Goal: Task Accomplishment & Management: Manage account settings

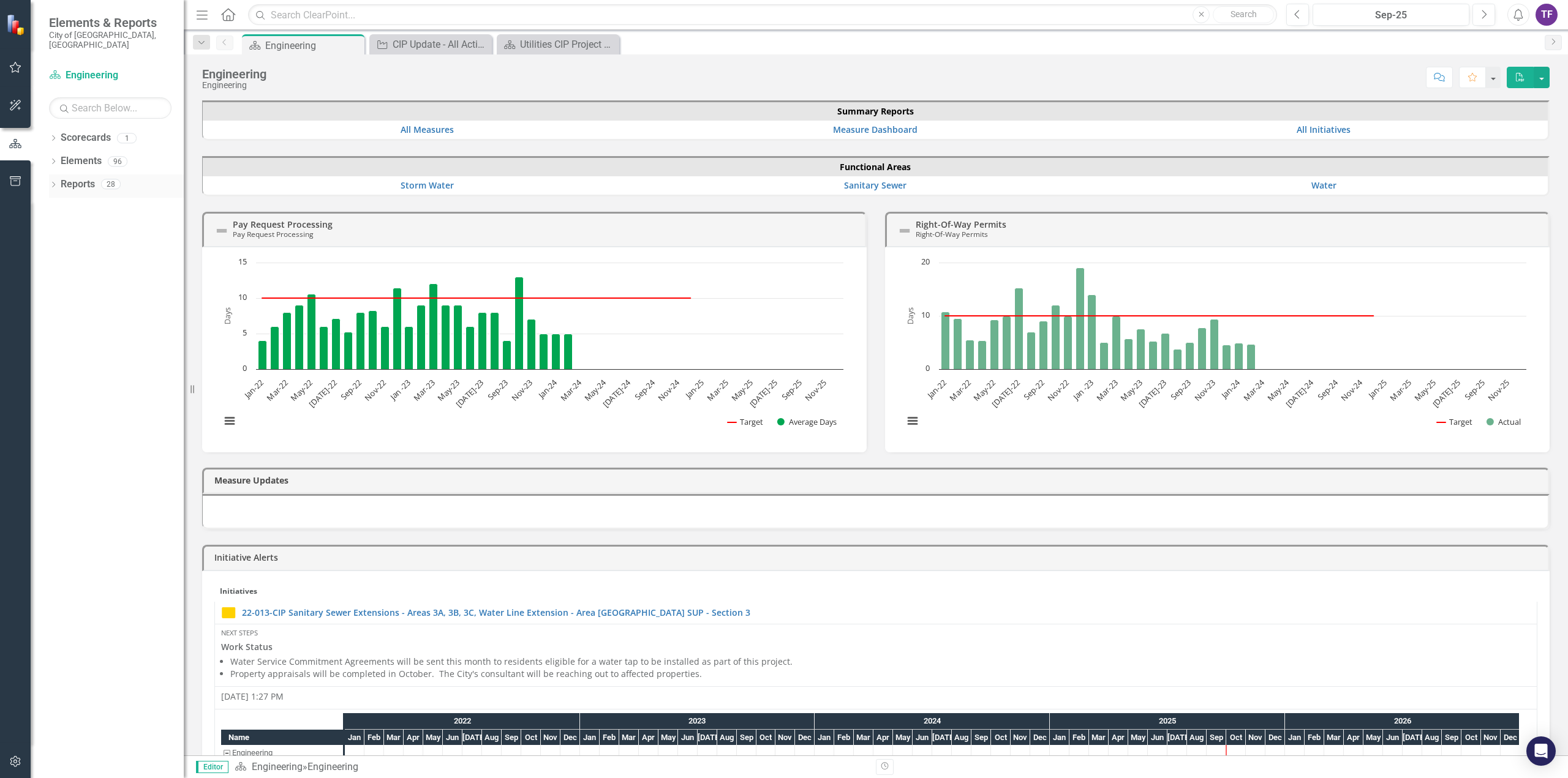
click at [50, 183] on icon "Dropdown" at bounding box center [53, 186] width 9 height 7
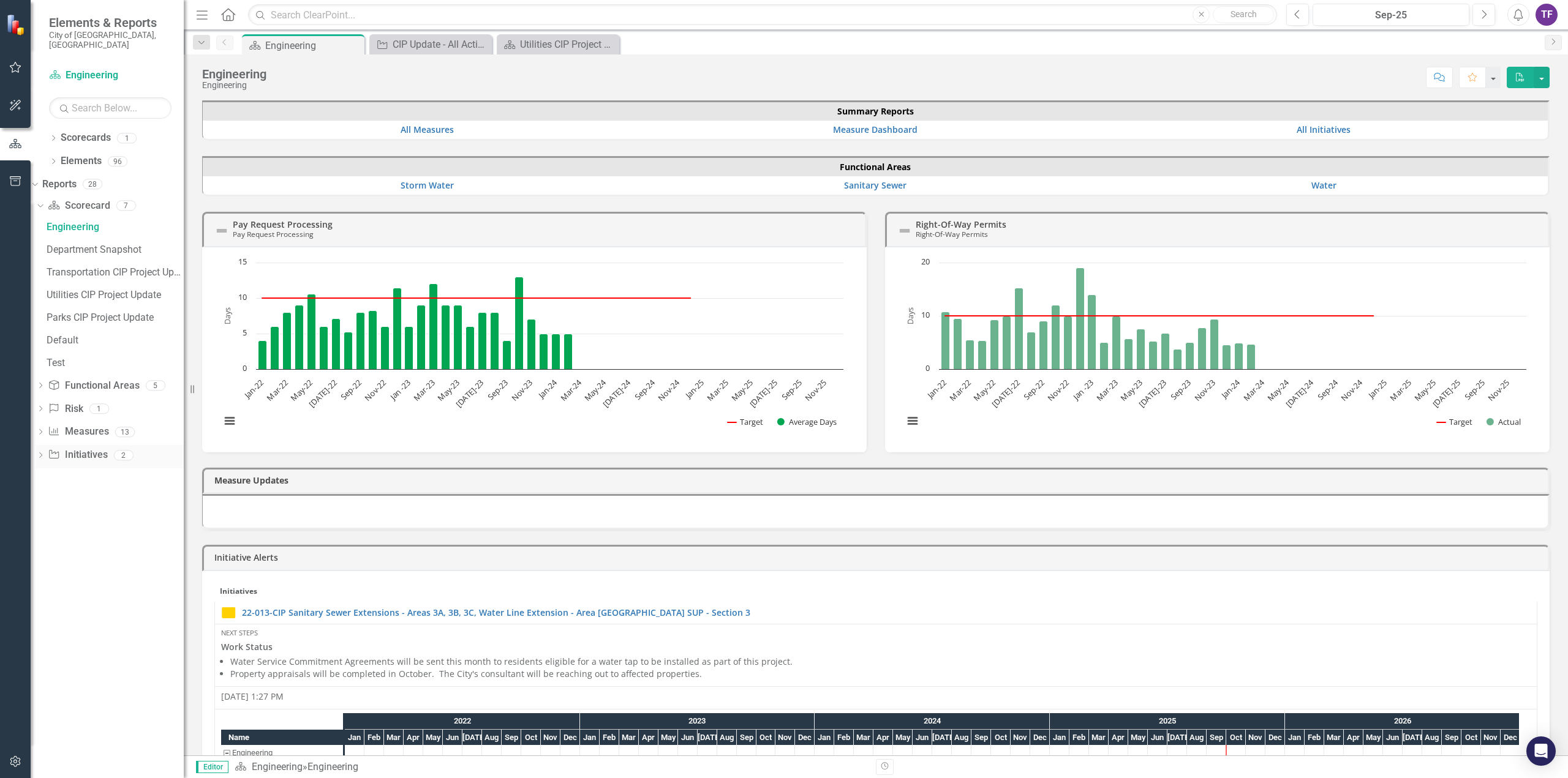
click at [98, 449] on link "Initiative Initiatives" at bounding box center [77, 455] width 59 height 14
click at [44, 453] on icon "Dropdown" at bounding box center [41, 456] width 9 height 7
click at [120, 314] on div "CIP Update - All Active Initiatives" at bounding box center [116, 319] width 137 height 11
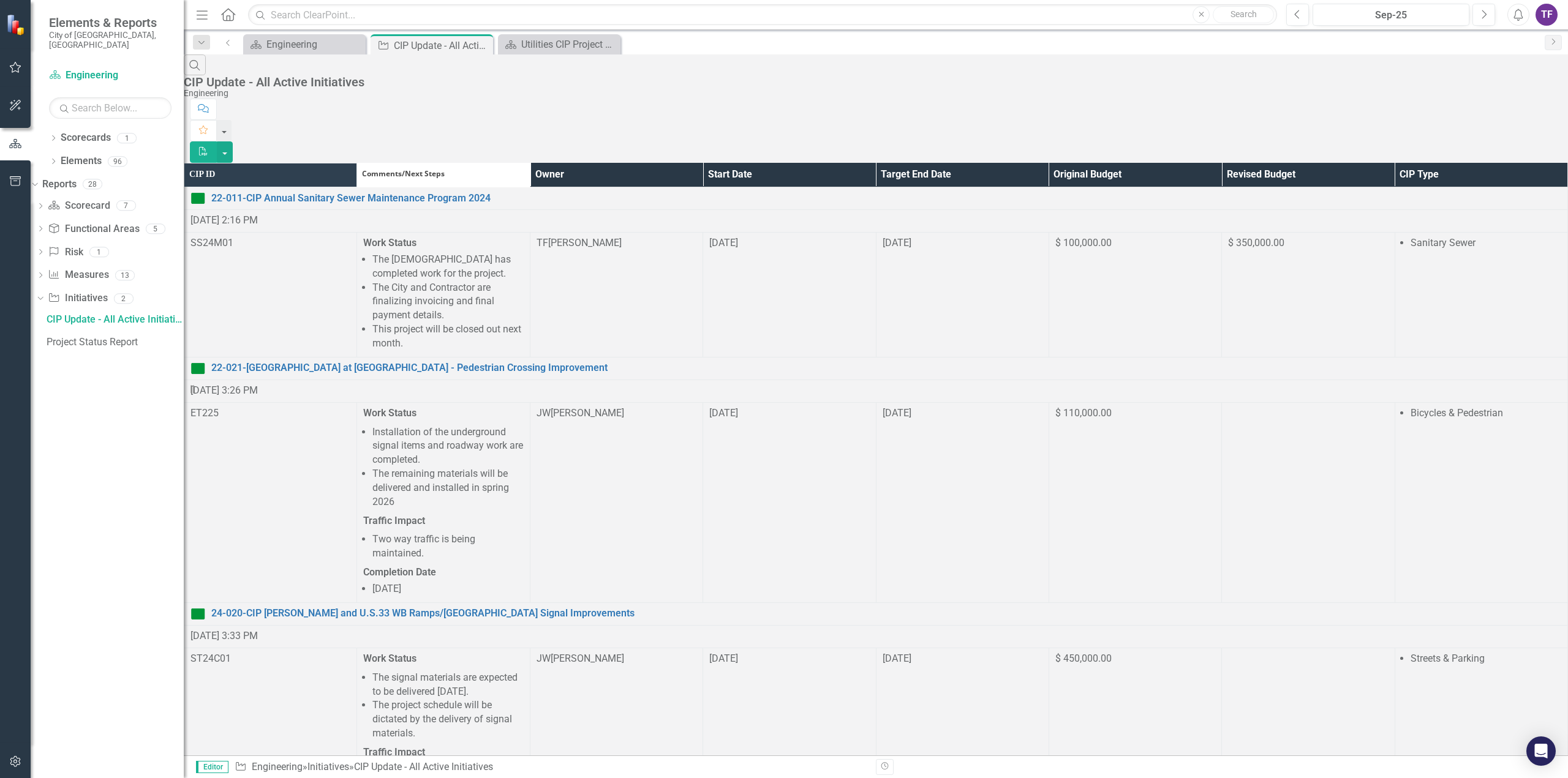
click at [703, 163] on th "Owner" at bounding box center [616, 174] width 173 height 23
click at [703, 163] on th "Owner Sort Ascending" at bounding box center [616, 174] width 173 height 23
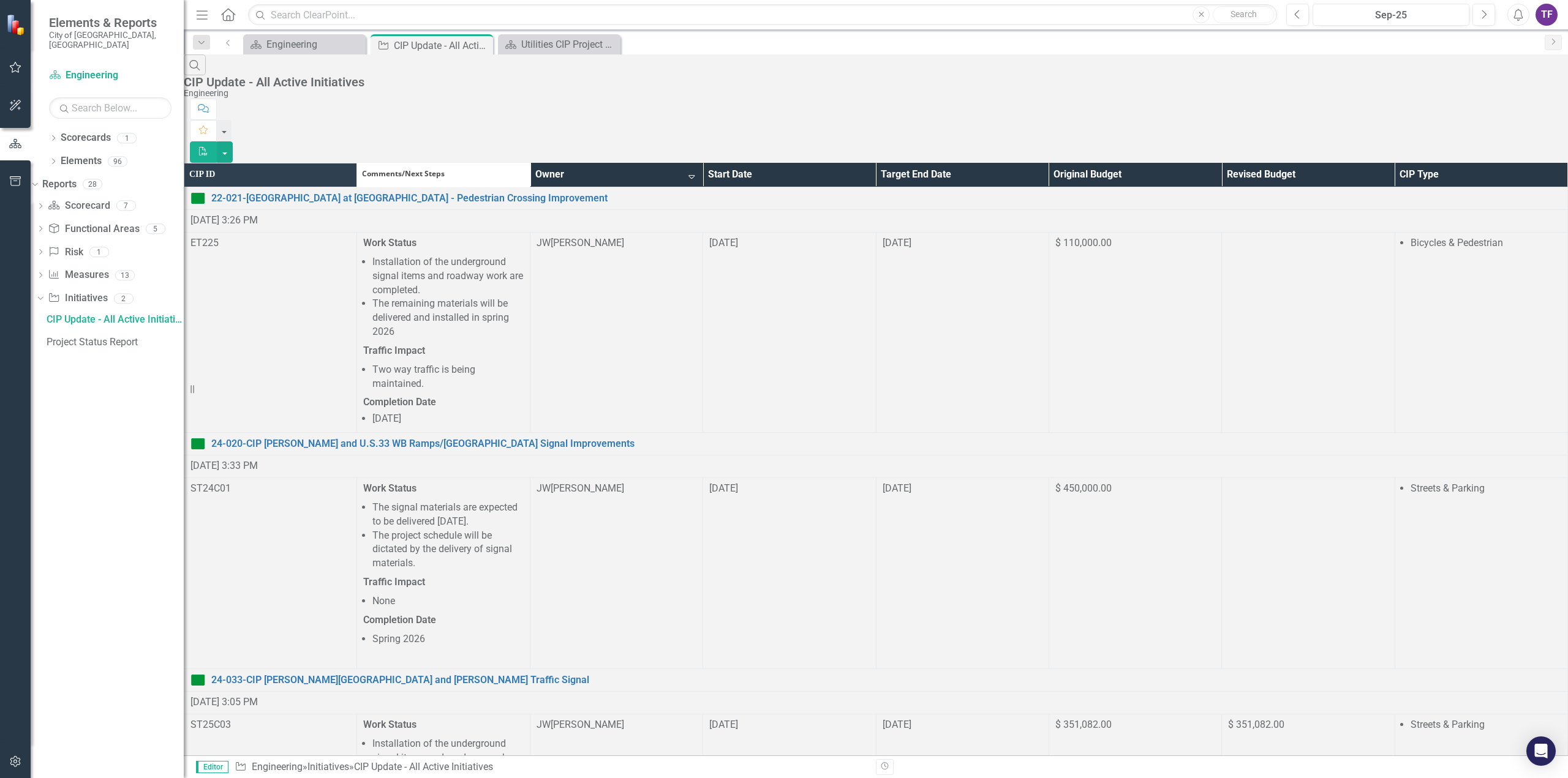
click at [703, 163] on th "Owner Sort Descending" at bounding box center [616, 174] width 173 height 23
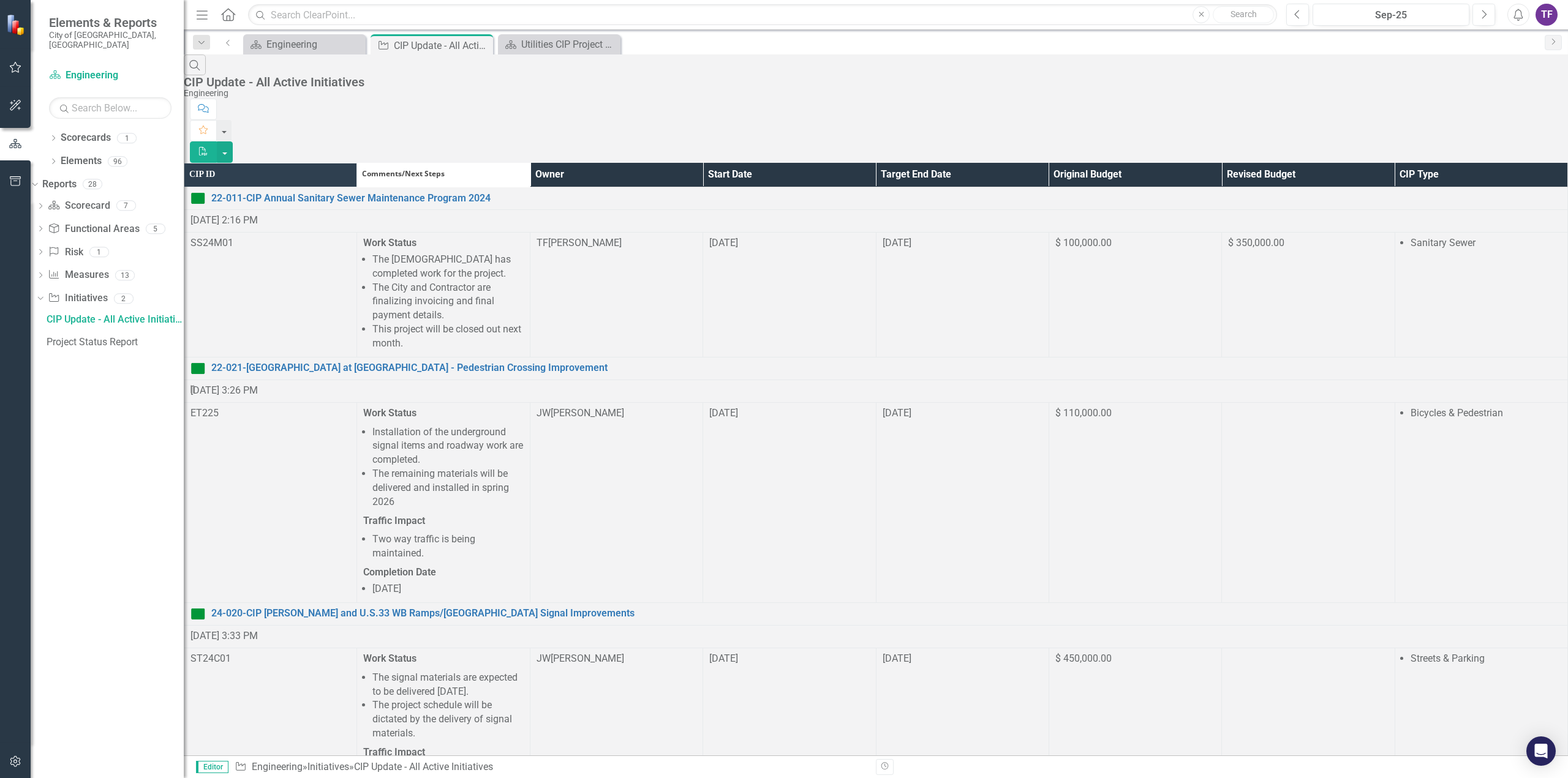
click at [703, 163] on th "Owner" at bounding box center [616, 174] width 173 height 23
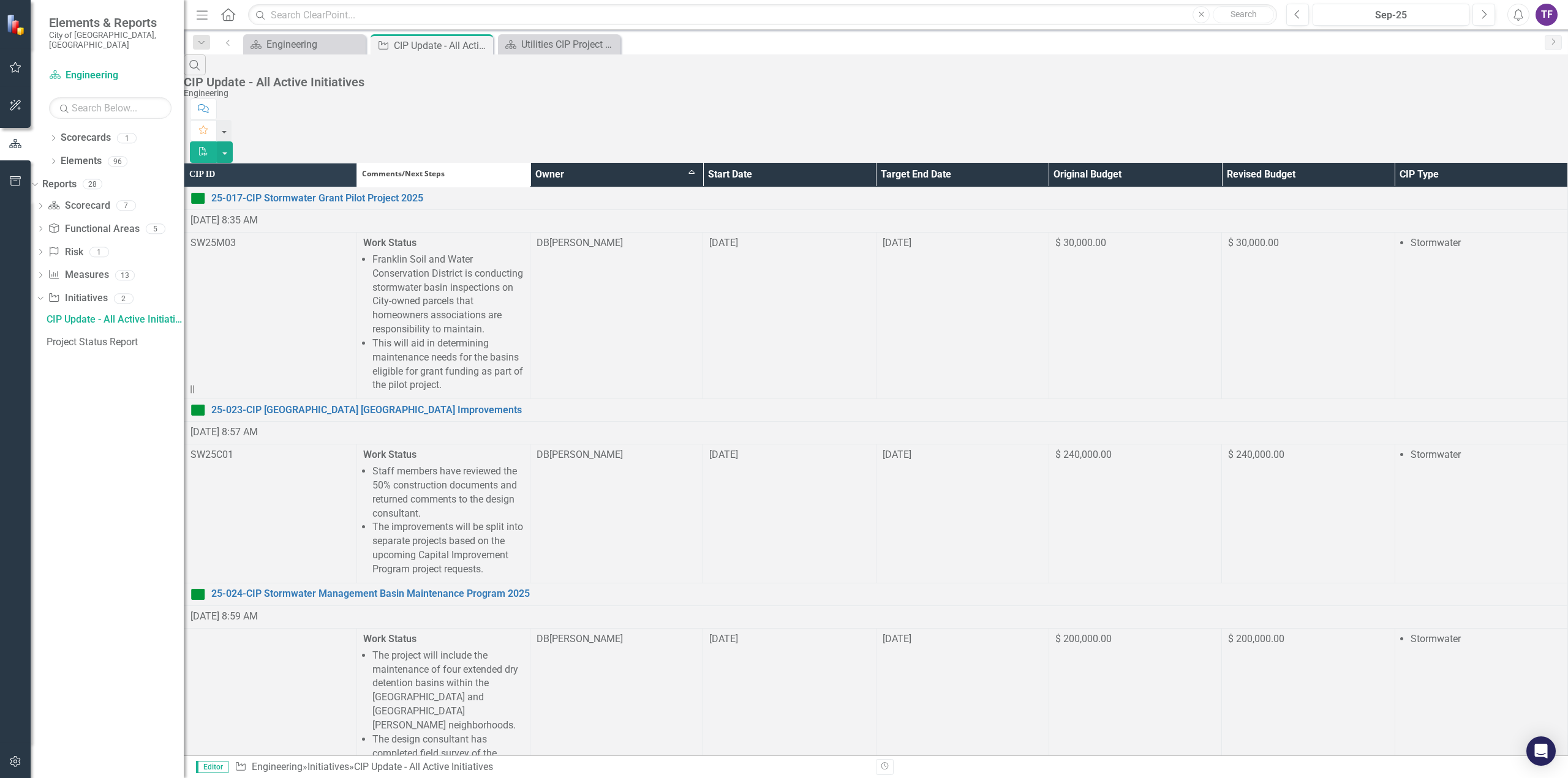
scroll to position [183, 0]
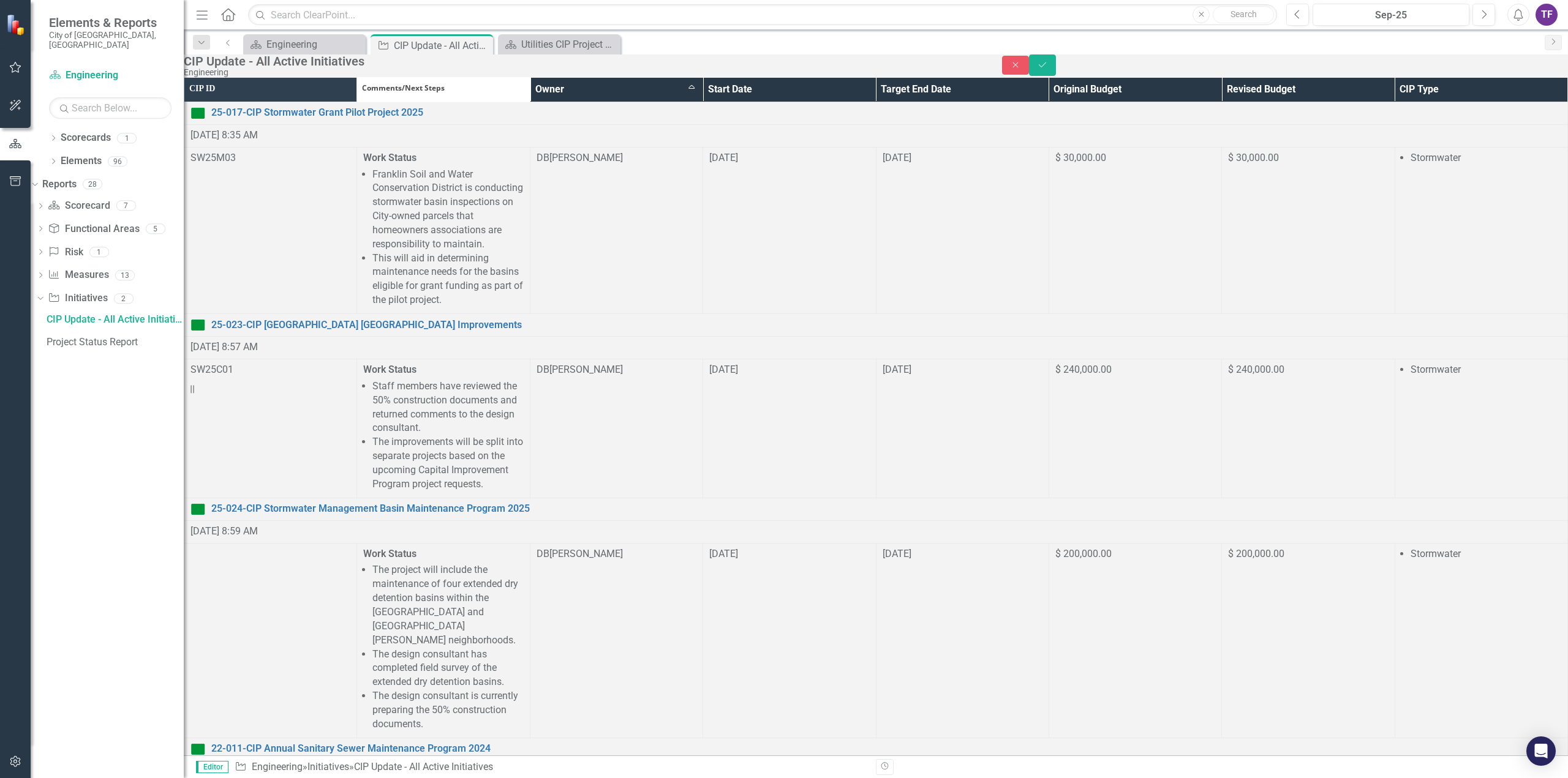
scroll to position [0, 0]
drag, startPoint x: 618, startPoint y: 853, endPoint x: 391, endPoint y: 847, distance: 227.1
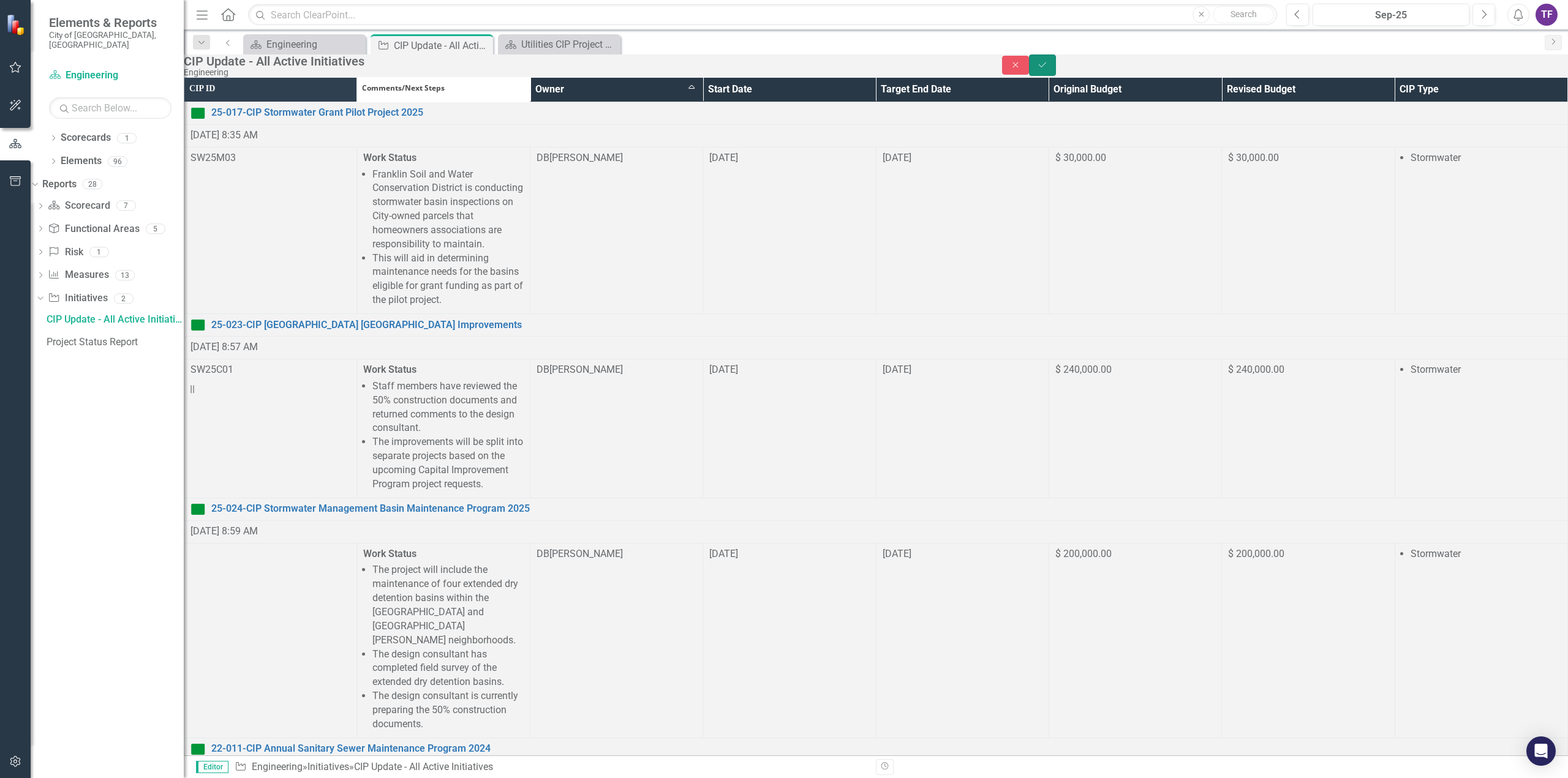
click at [1048, 70] on icon "Save" at bounding box center [1043, 65] width 11 height 9
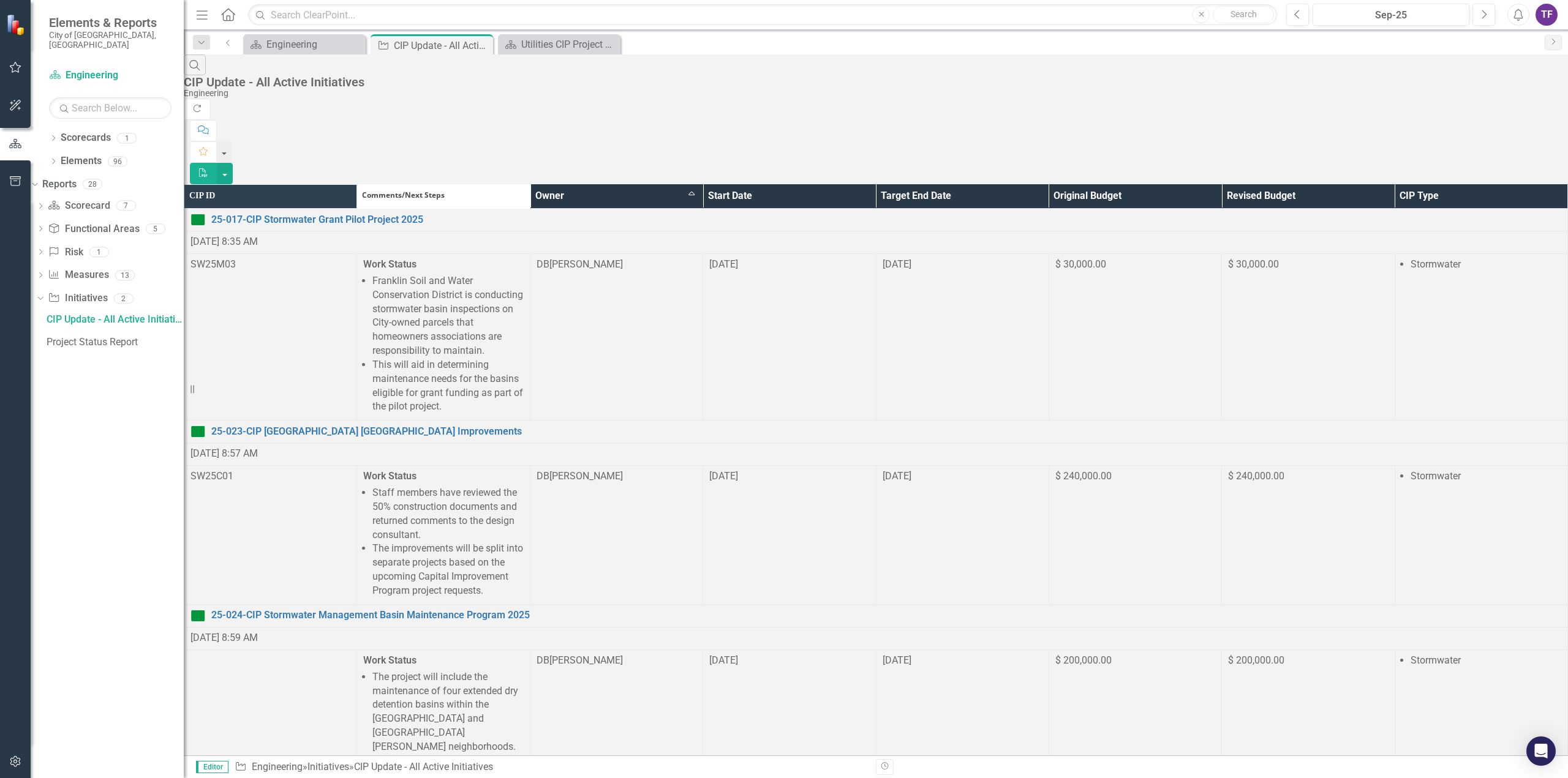
scroll to position [245, 0]
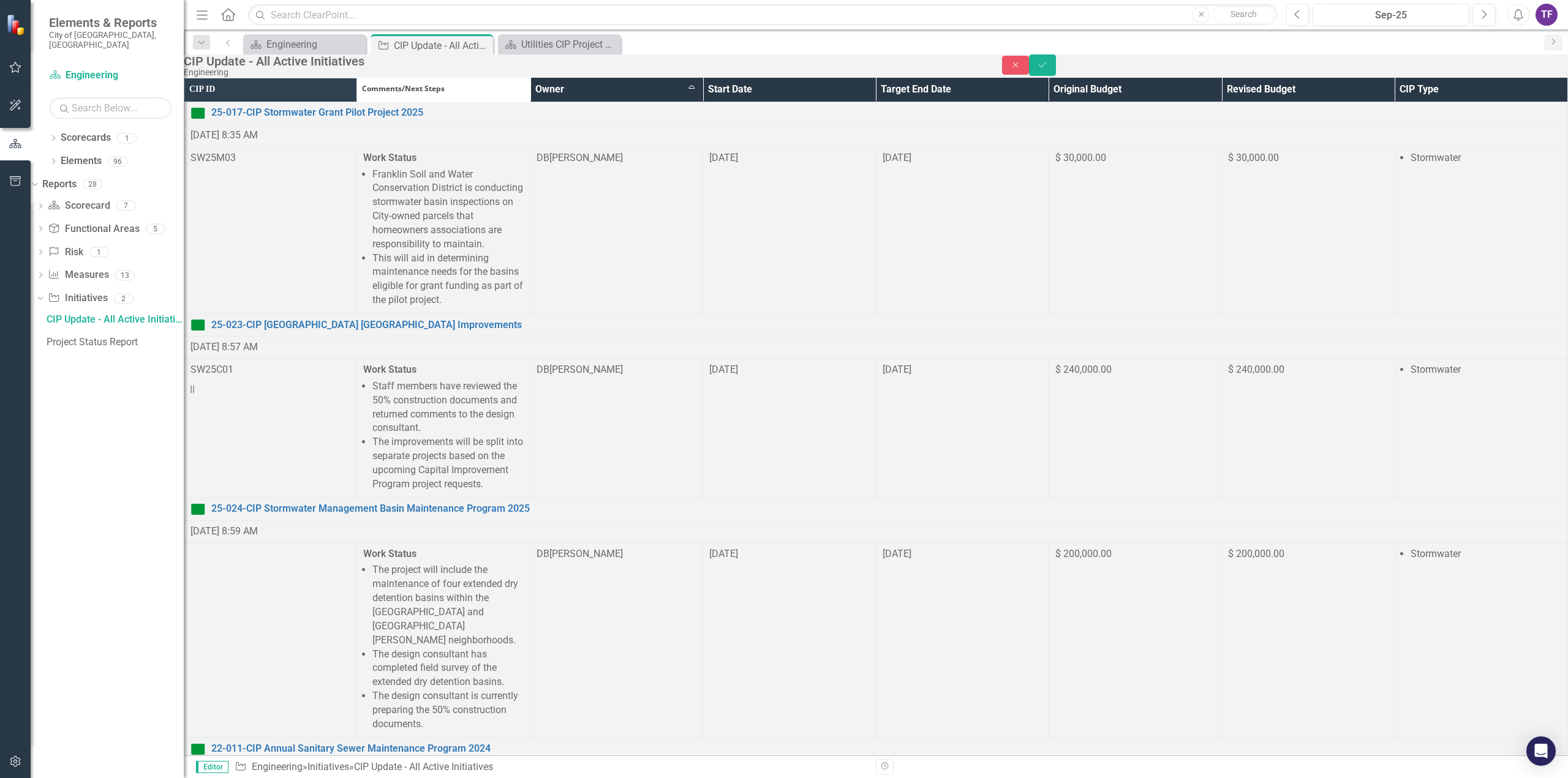
scroll to position [0, 0]
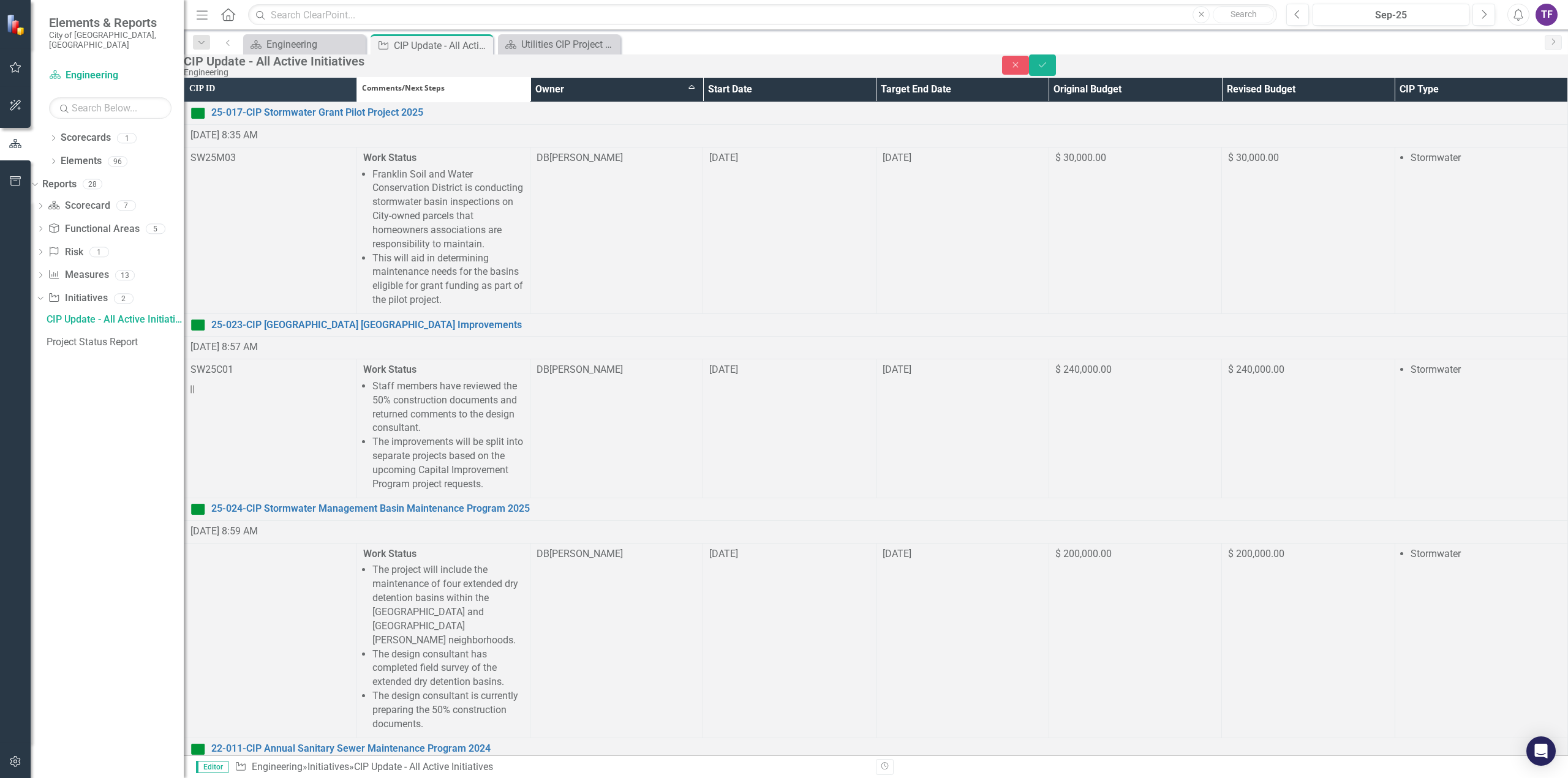
click at [1048, 70] on icon "Save" at bounding box center [1043, 65] width 11 height 9
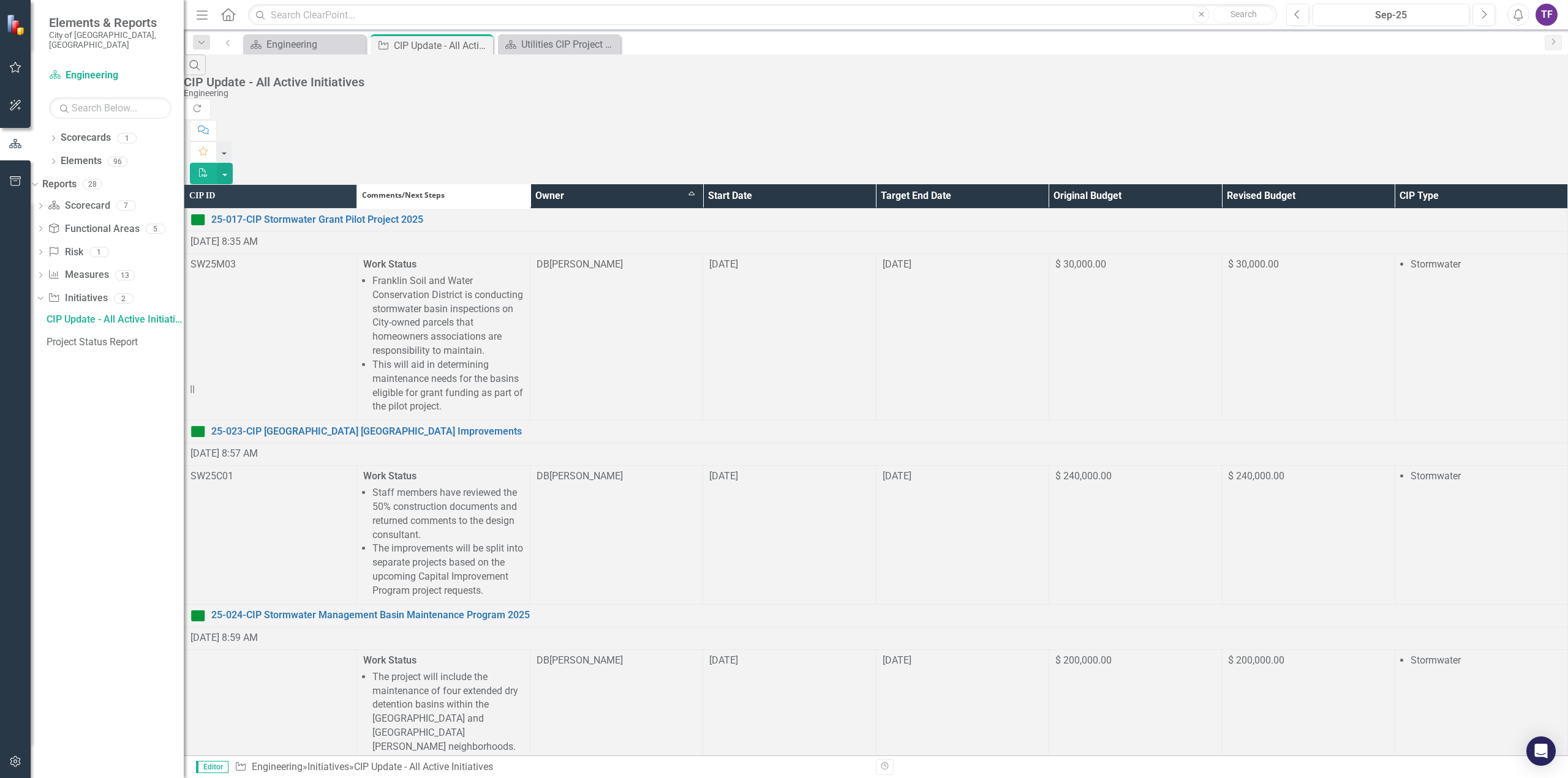
scroll to position [306, 0]
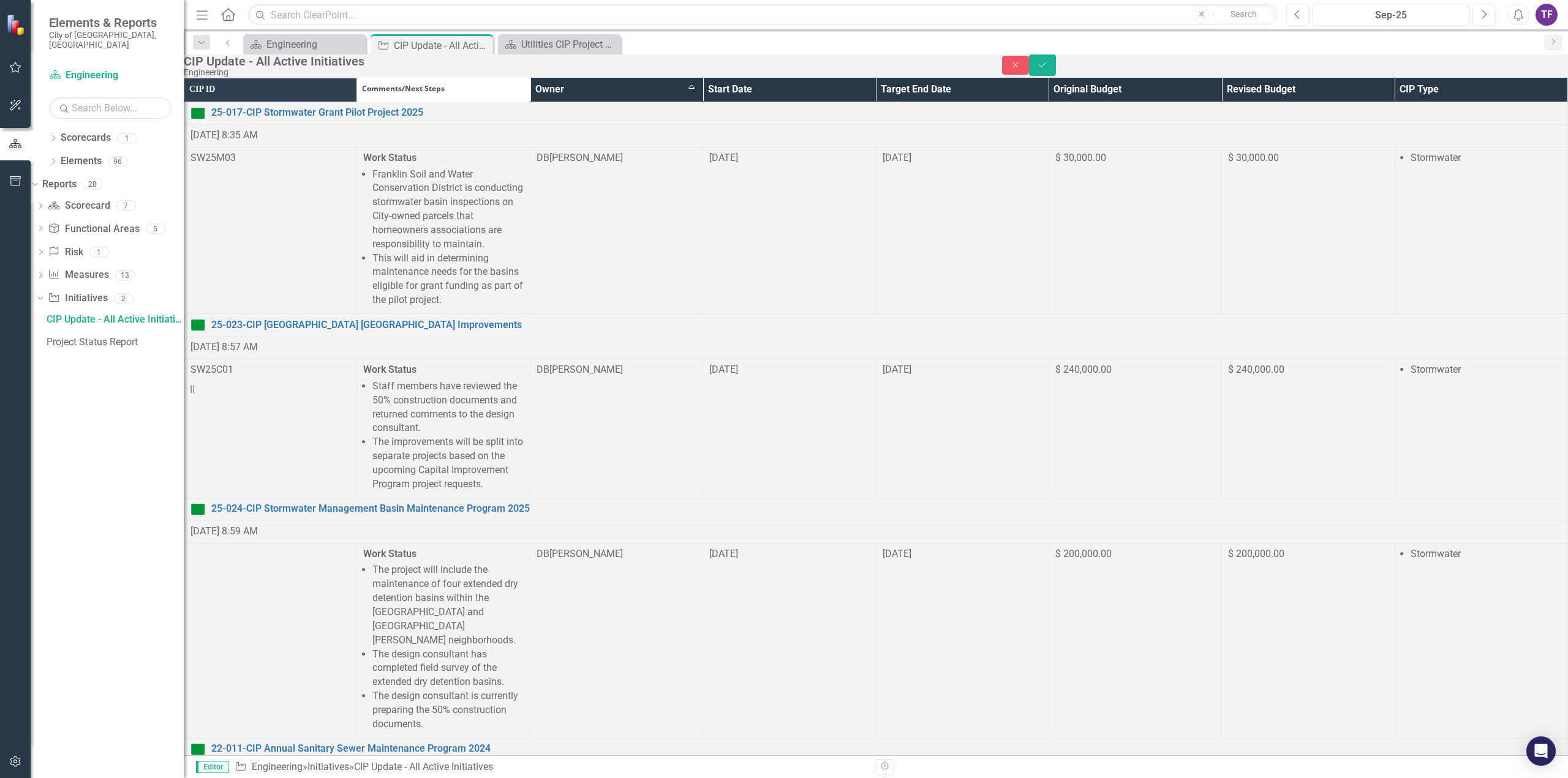
scroll to position [0, 0]
click at [1046, 67] on icon "submit" at bounding box center [1043, 64] width 7 height 5
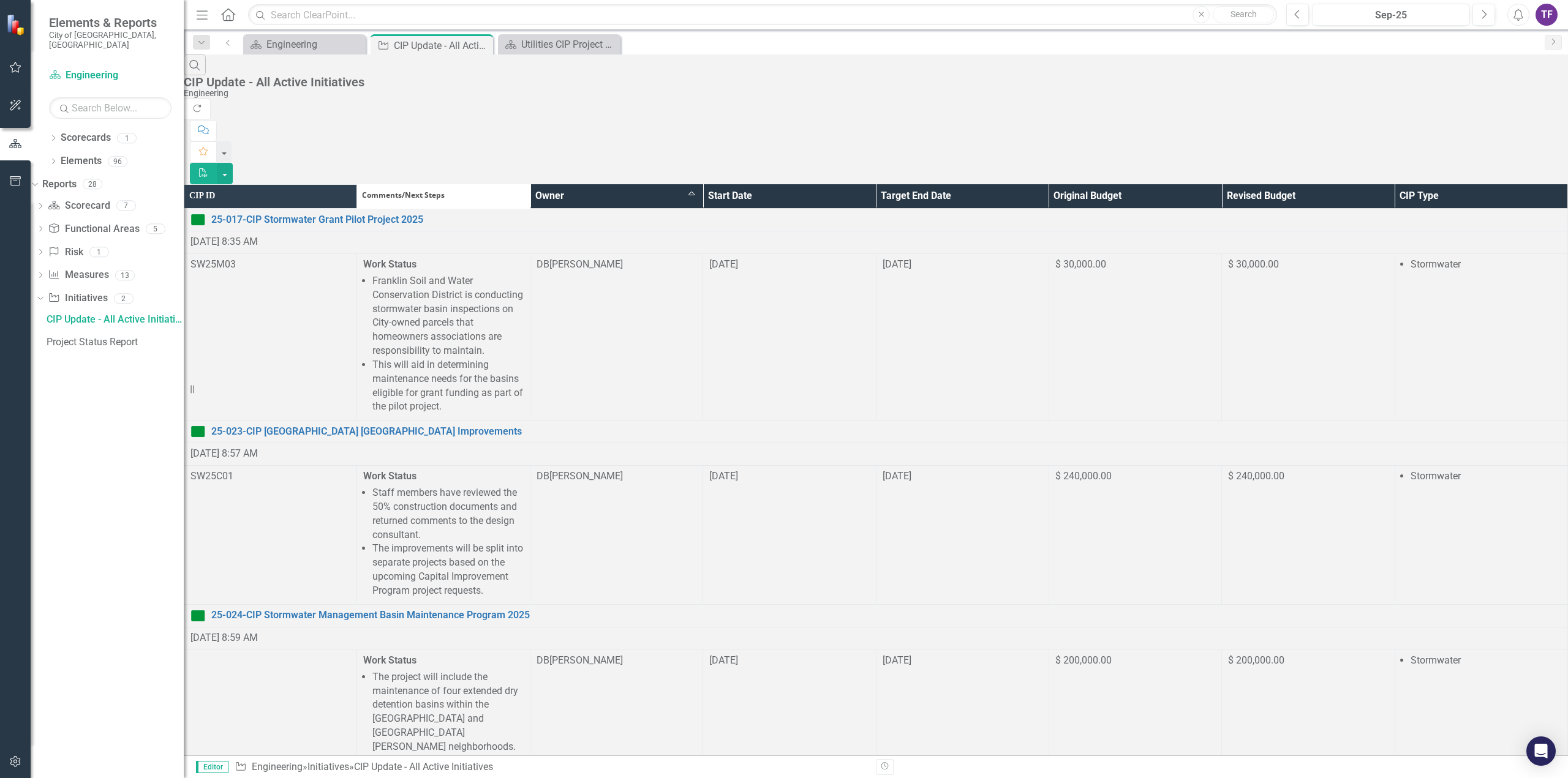
scroll to position [429, 0]
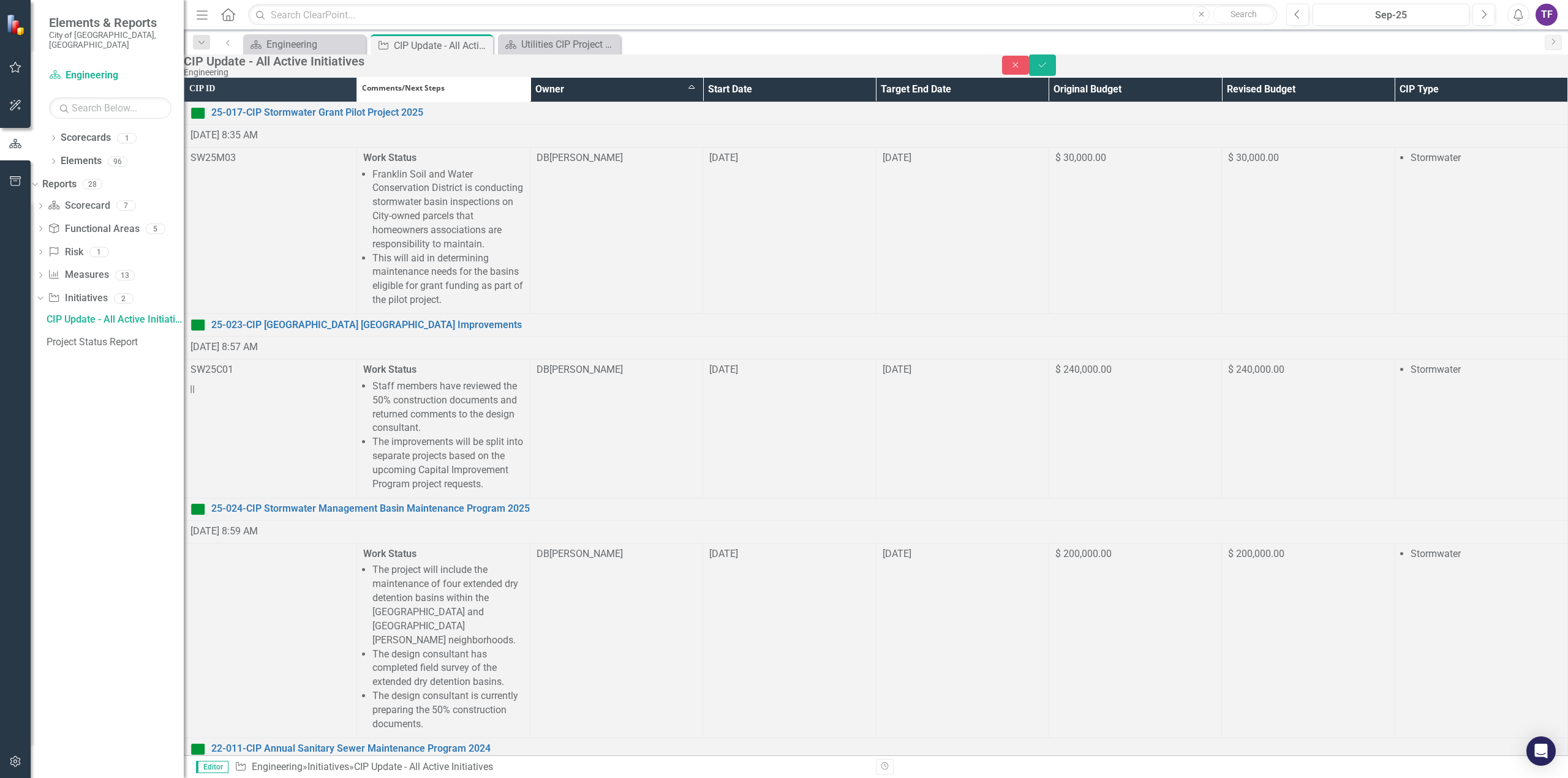
scroll to position [306, 0]
drag, startPoint x: 534, startPoint y: 333, endPoint x: 354, endPoint y: 296, distance: 183.8
copy span "Work Status The City and Contractor are finalizing invoicing and final payment …"
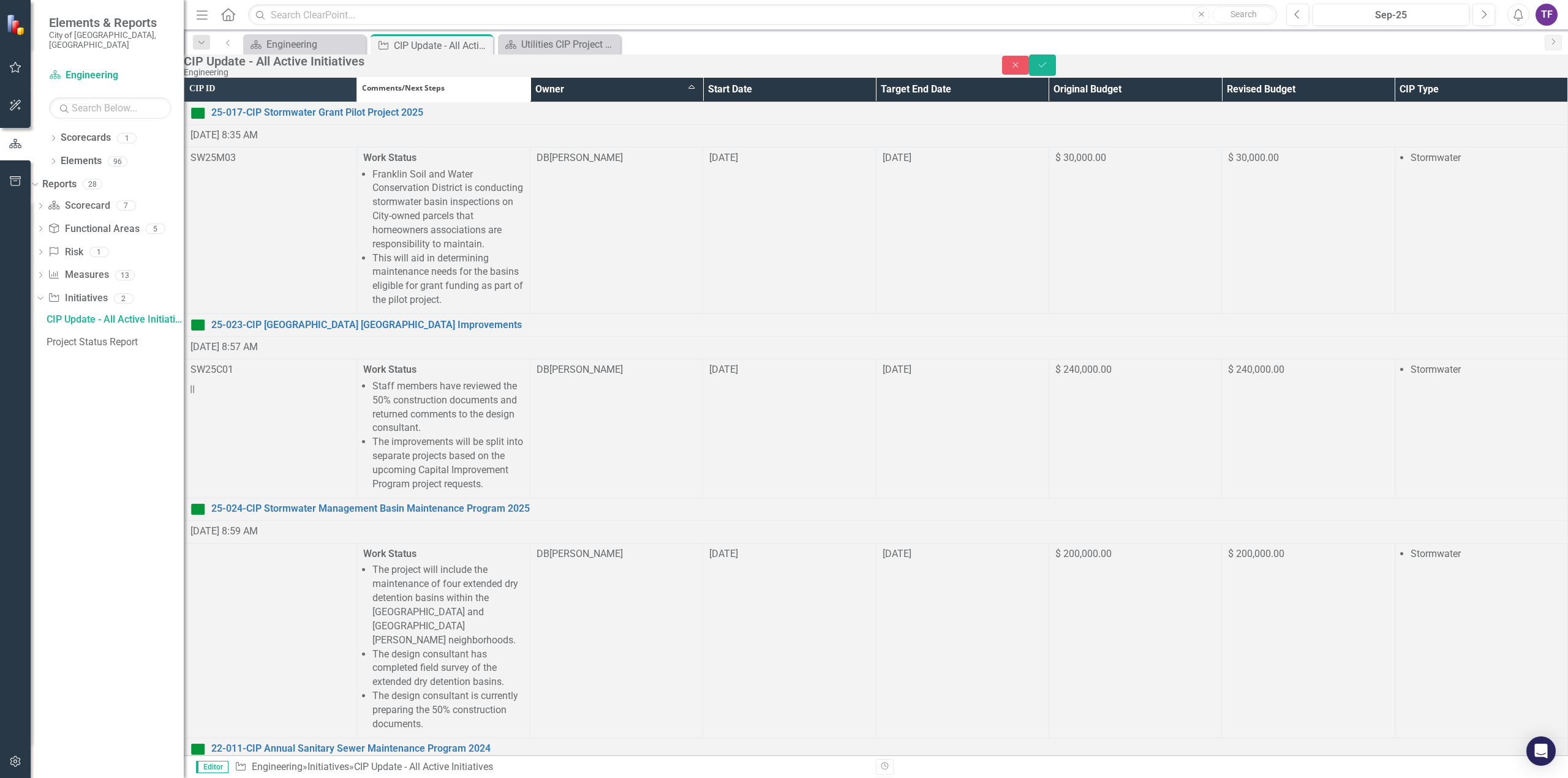
drag, startPoint x: 577, startPoint y: 1508, endPoint x: 362, endPoint y: 1437, distance: 226.4
paste body "Rich Text Area. Press ALT-0 for help."
click at [1046, 67] on icon "submit" at bounding box center [1043, 64] width 7 height 5
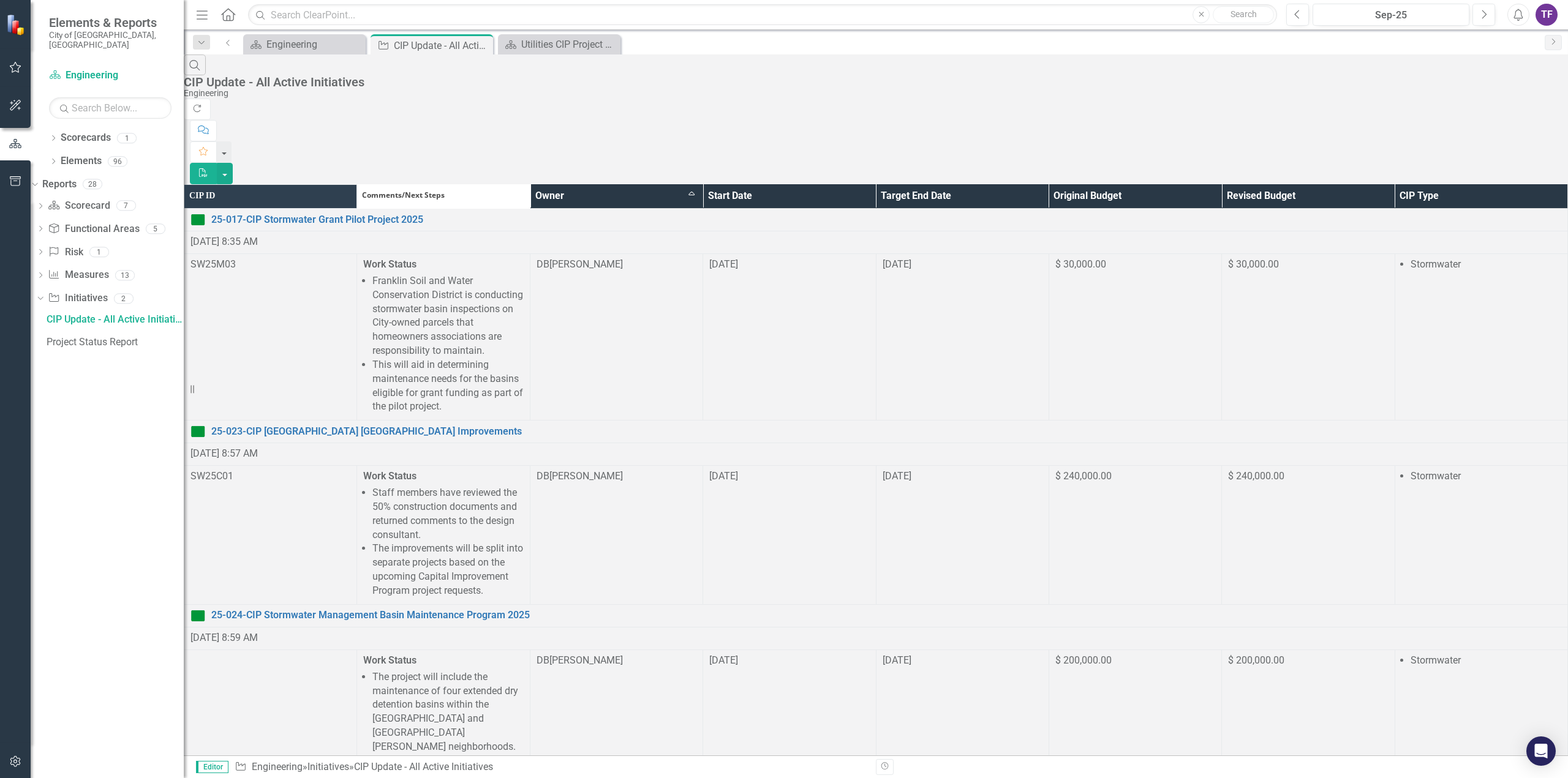
scroll to position [368, 0]
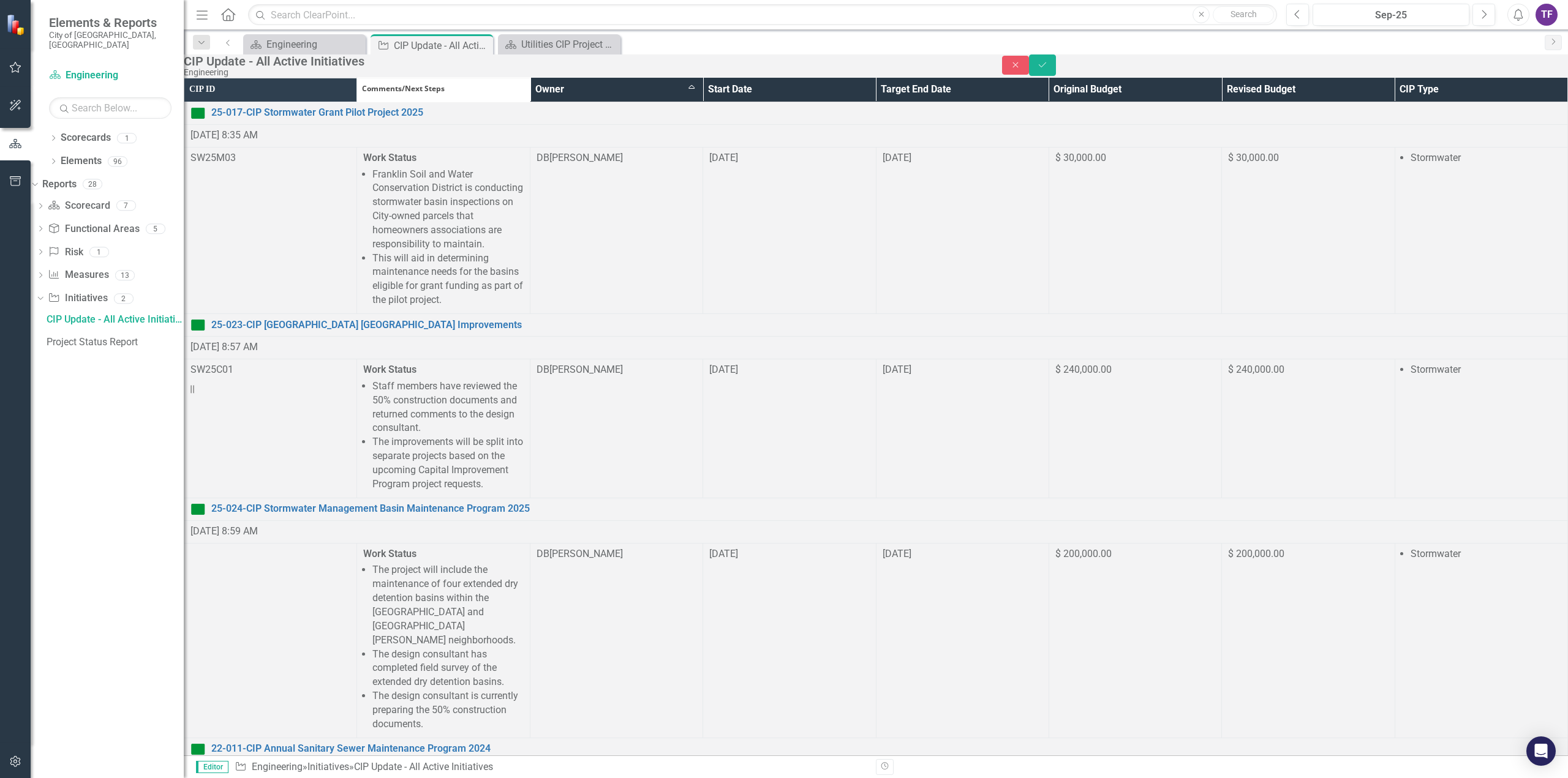
scroll to position [0, 0]
click at [1056, 68] on button "Save" at bounding box center [1042, 65] width 27 height 22
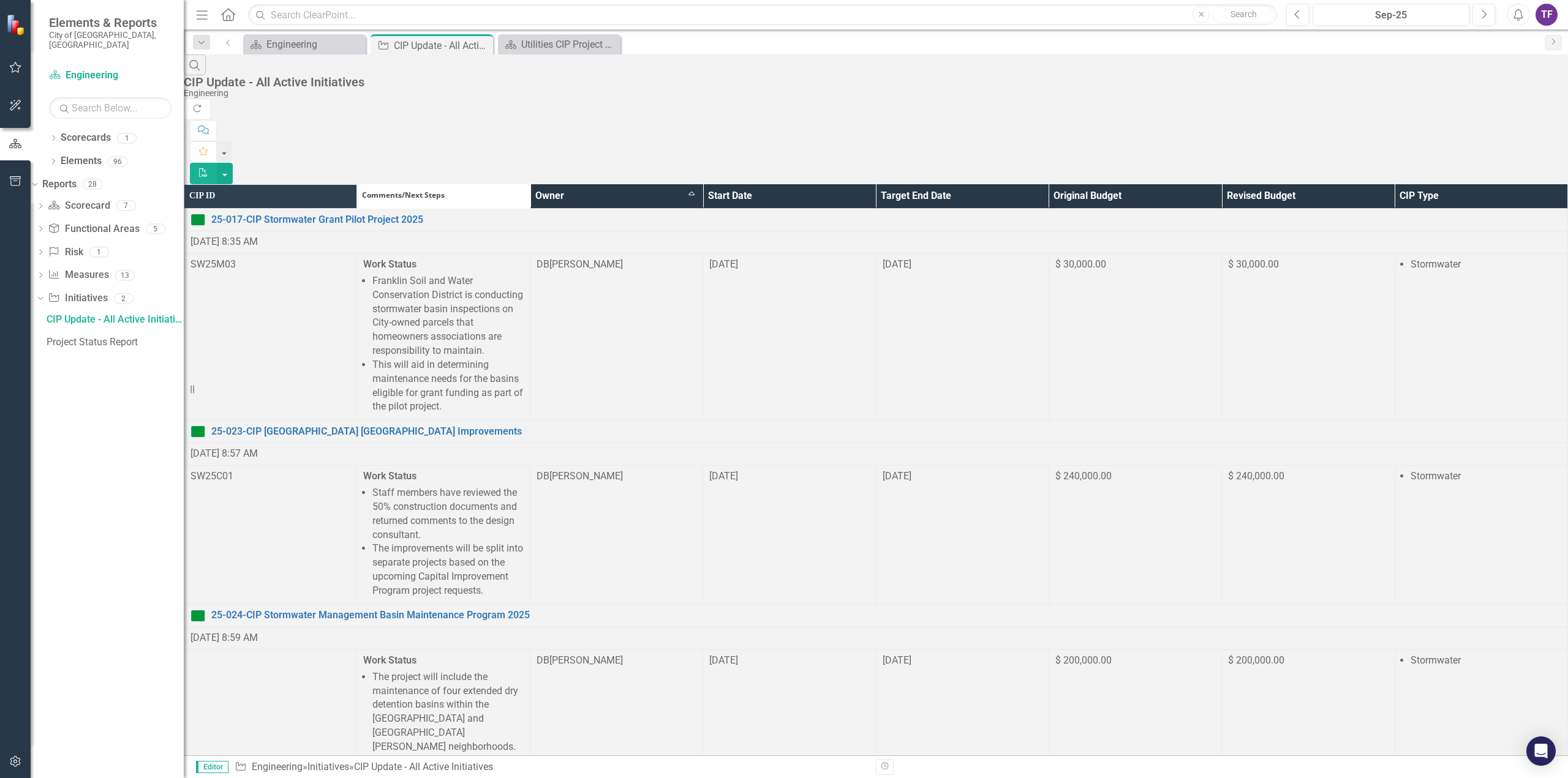
scroll to position [551, 0]
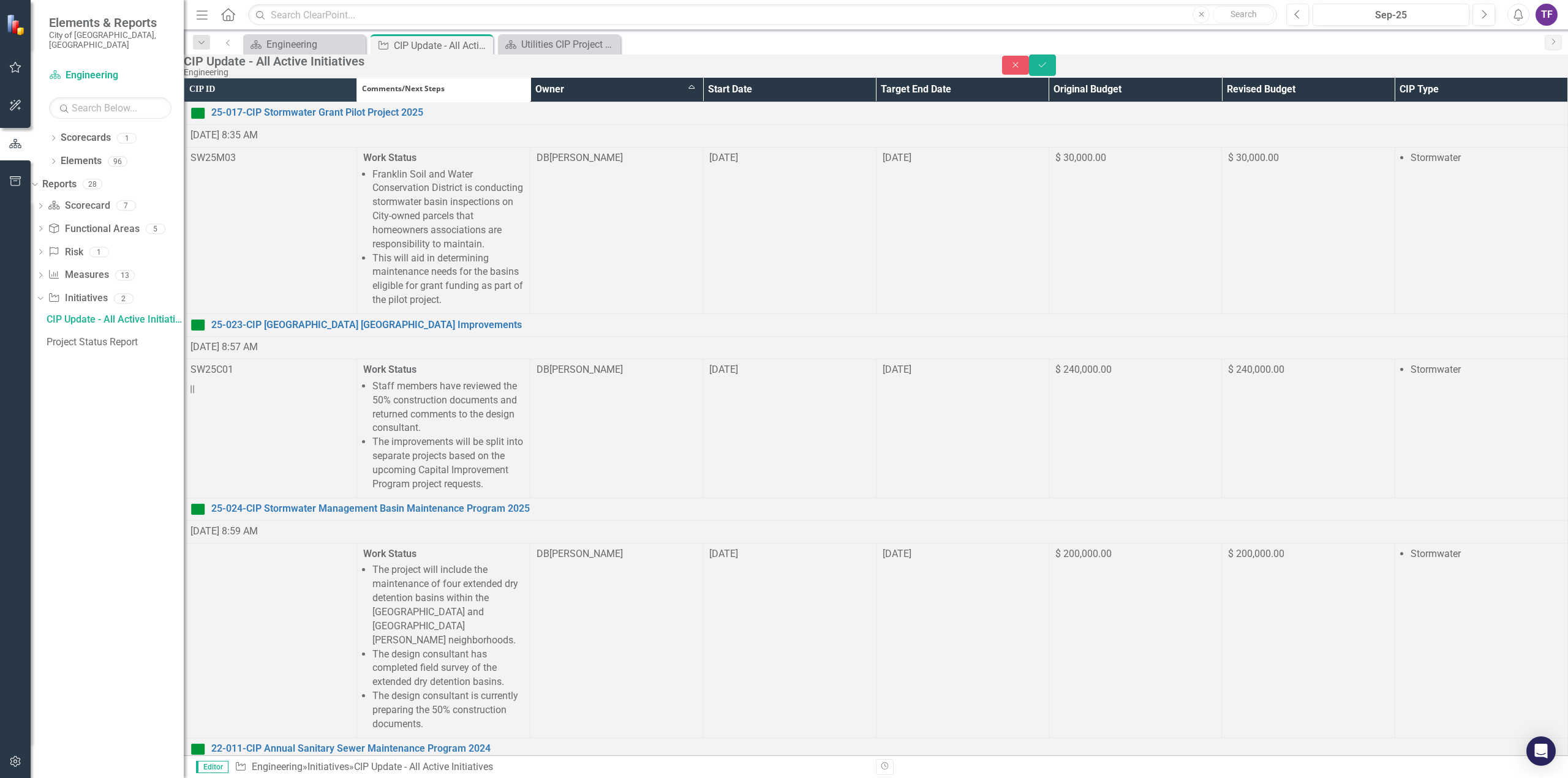
scroll to position [0, 0]
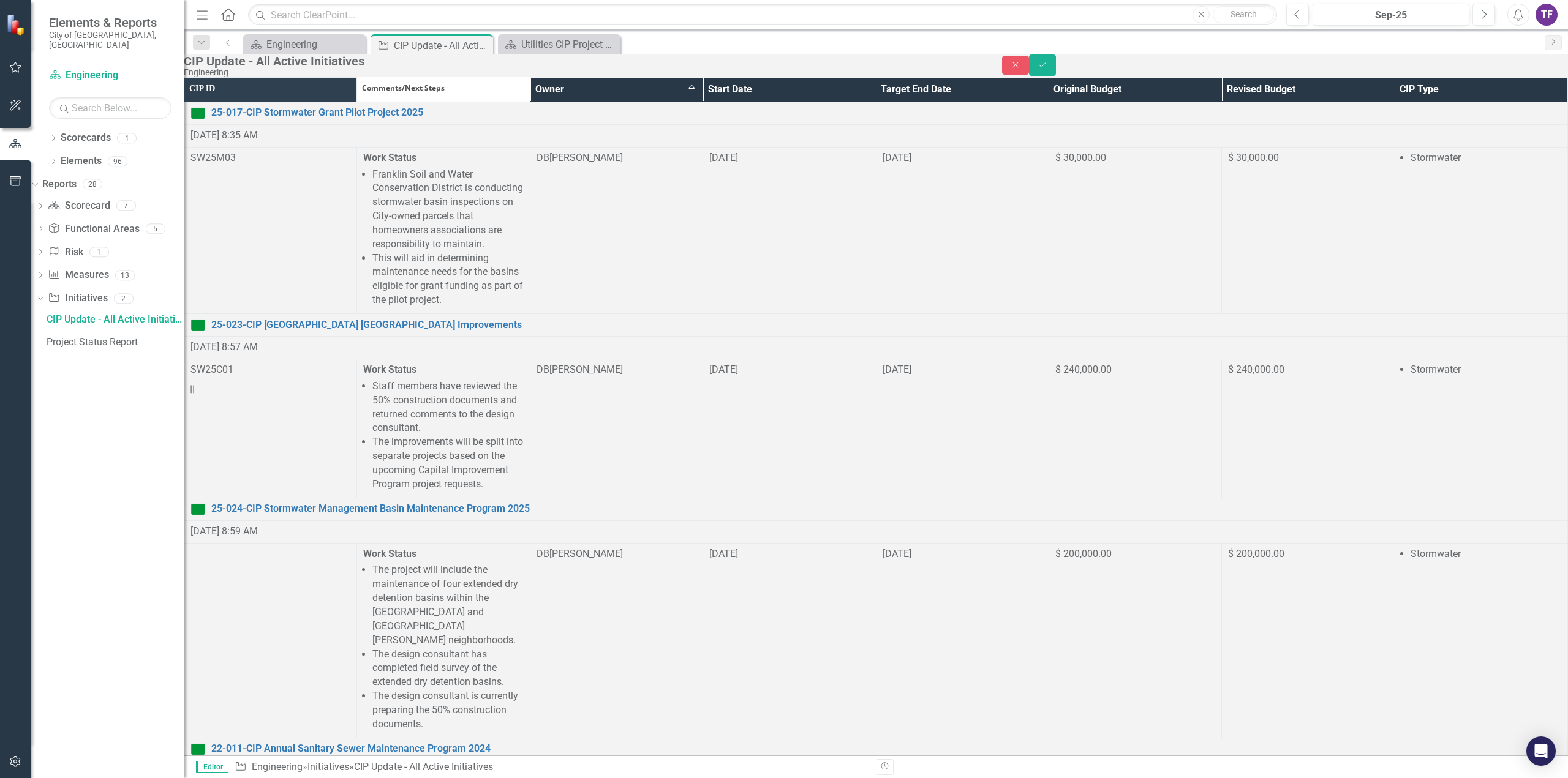
drag, startPoint x: 604, startPoint y: 1633, endPoint x: 390, endPoint y: 1627, distance: 214.1
drag, startPoint x: 461, startPoint y: 1648, endPoint x: 589, endPoint y: 1648, distance: 128.0
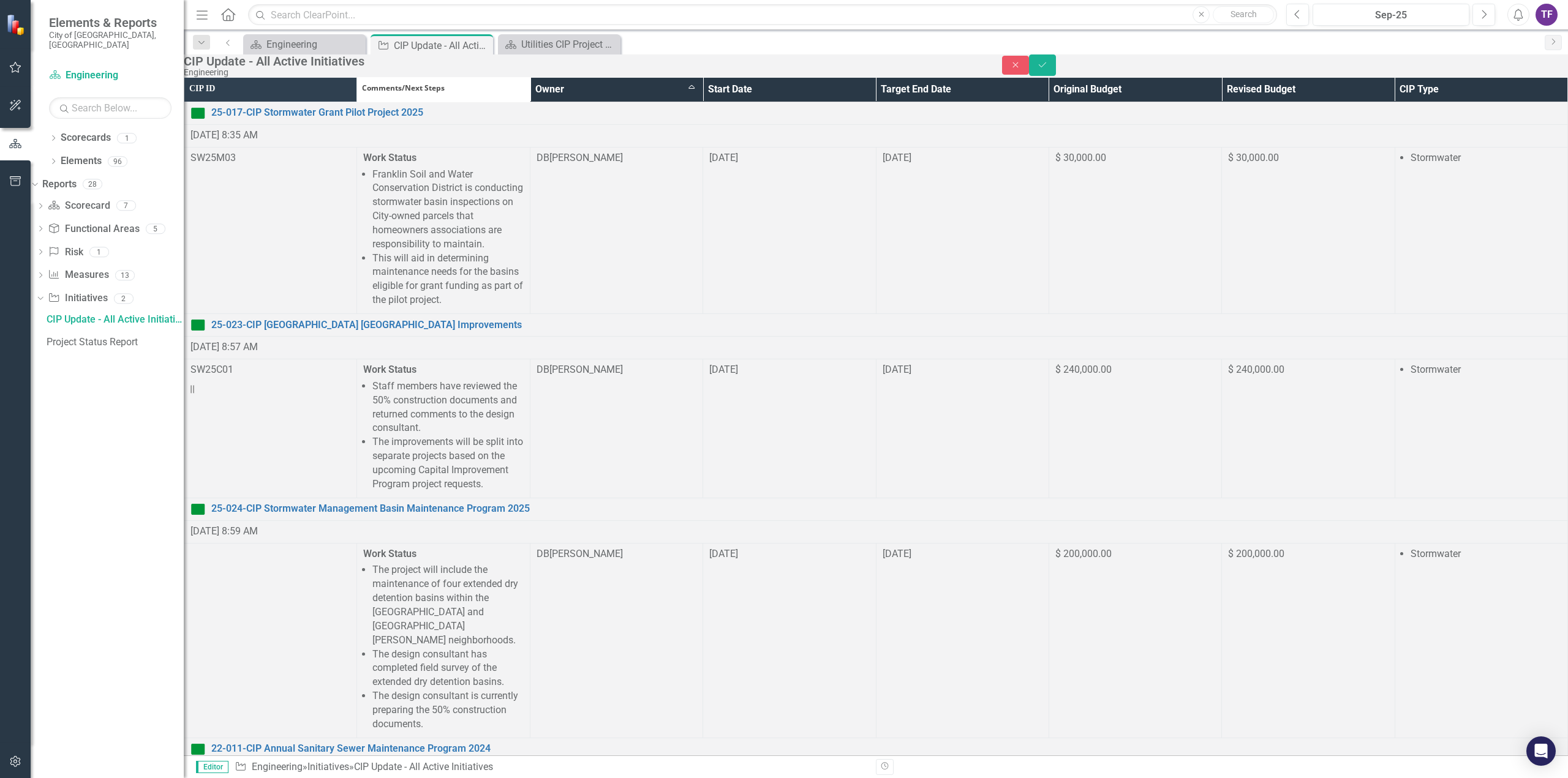
scroll to position [1041, 0]
drag, startPoint x: 515, startPoint y: 2005, endPoint x: 383, endPoint y: 1993, distance: 132.5
drag, startPoint x: 480, startPoint y: 2070, endPoint x: 377, endPoint y: 1990, distance: 130.4
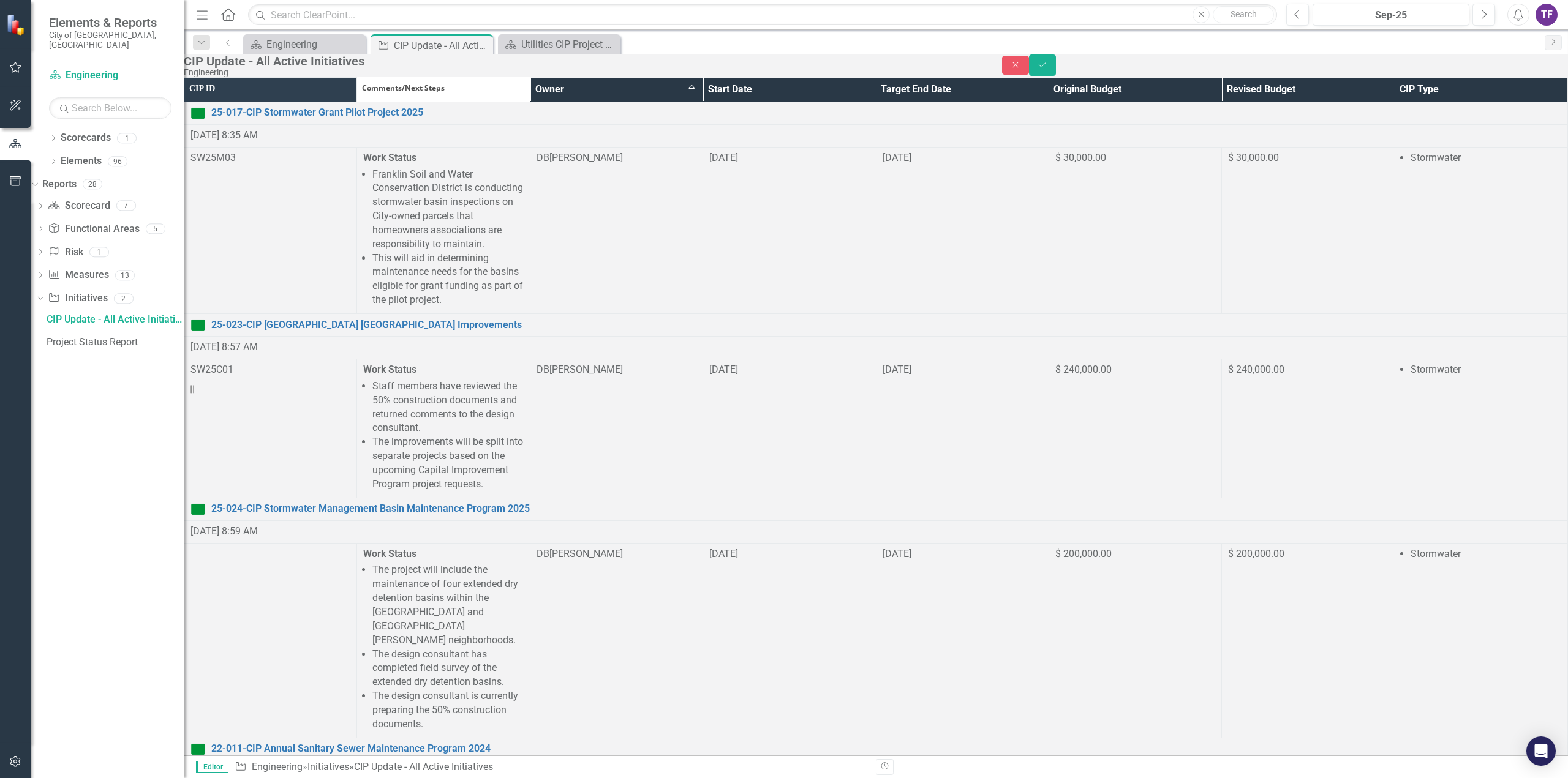
copy ul "Staff members are working with the contractor to execute the construction contr…"
click at [1048, 70] on icon "Save" at bounding box center [1043, 65] width 11 height 9
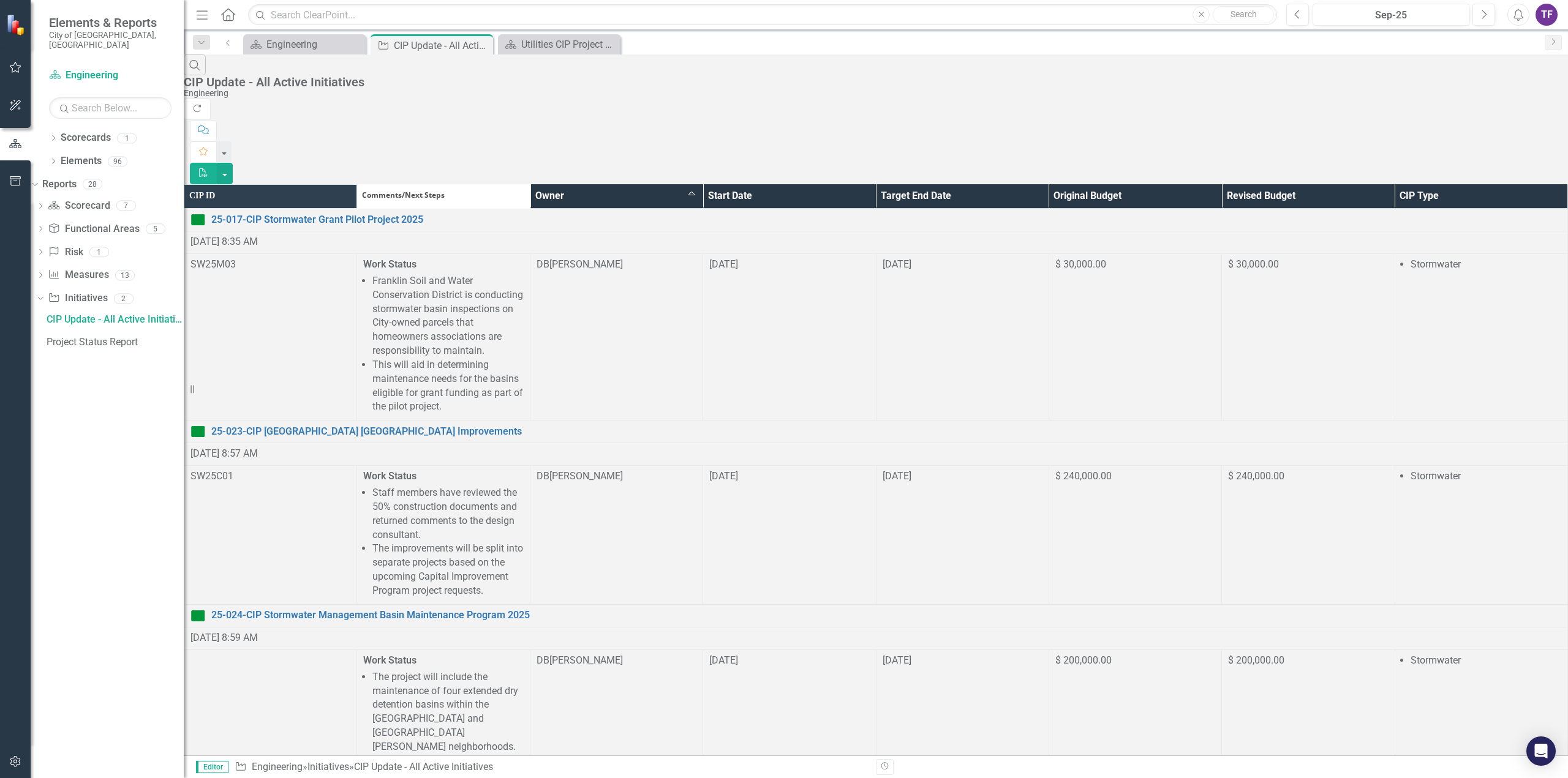
scroll to position [368, 0]
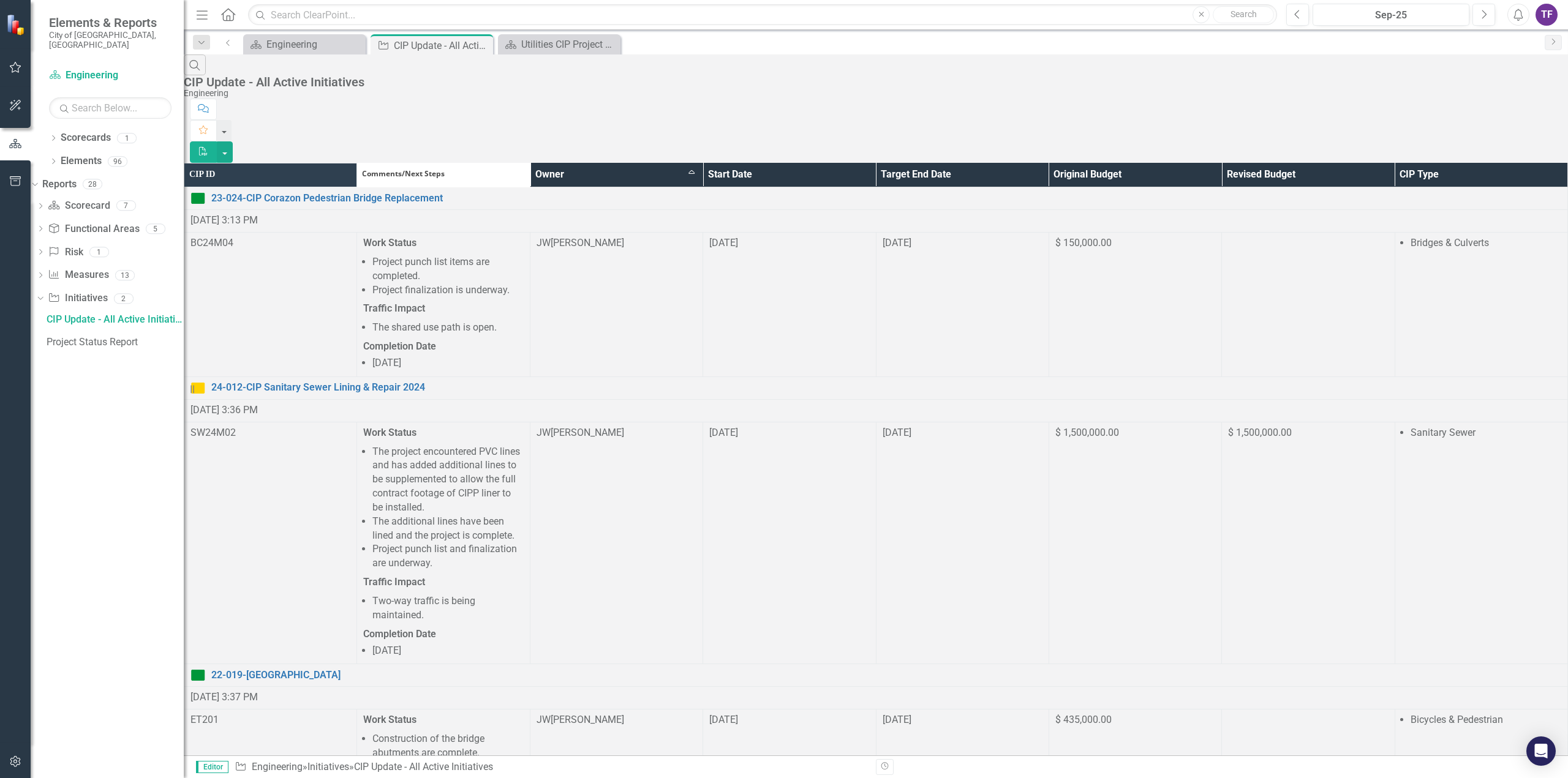
scroll to position [306, 0]
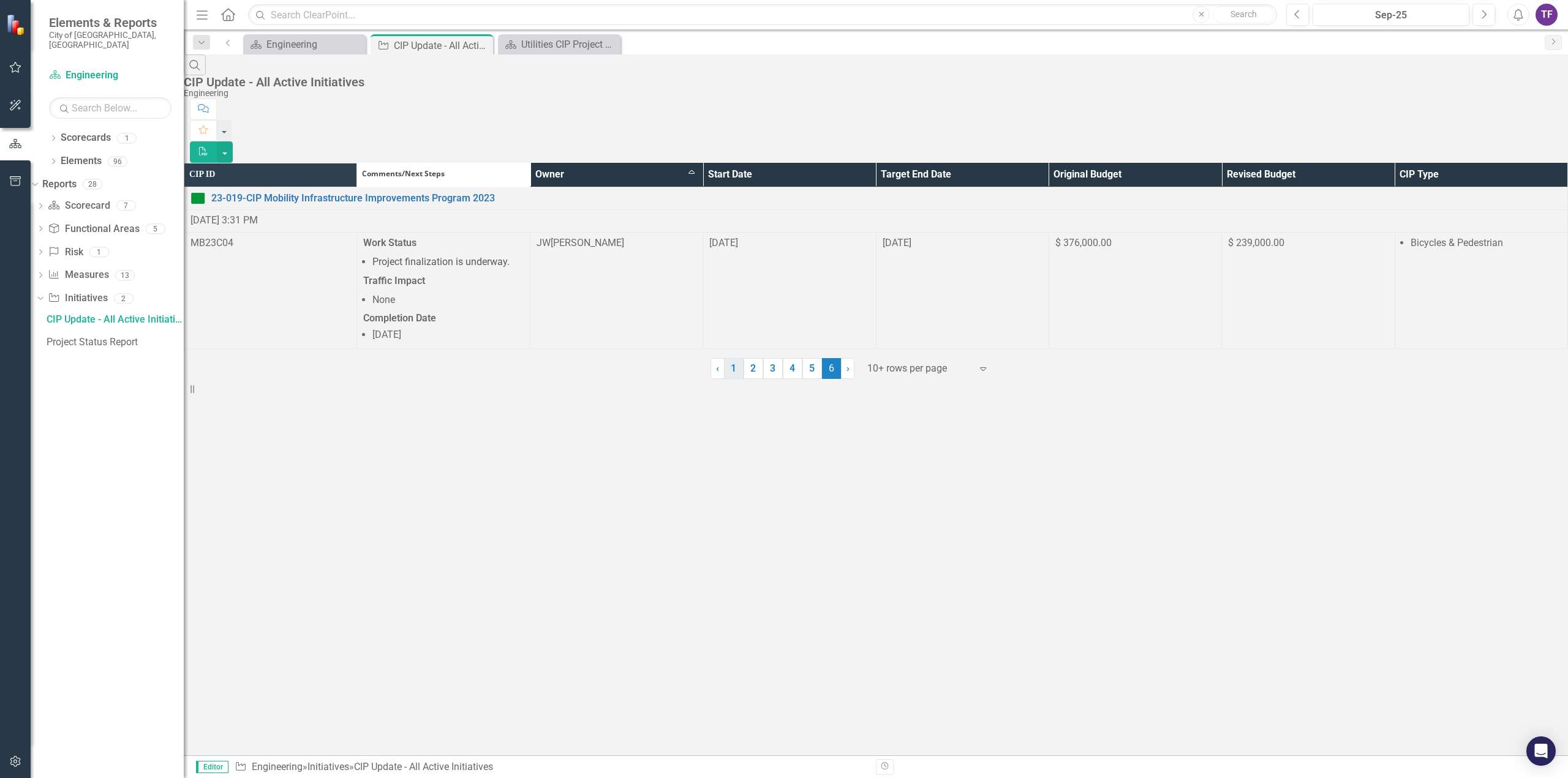
click at [735, 379] on link "1" at bounding box center [734, 369] width 20 height 21
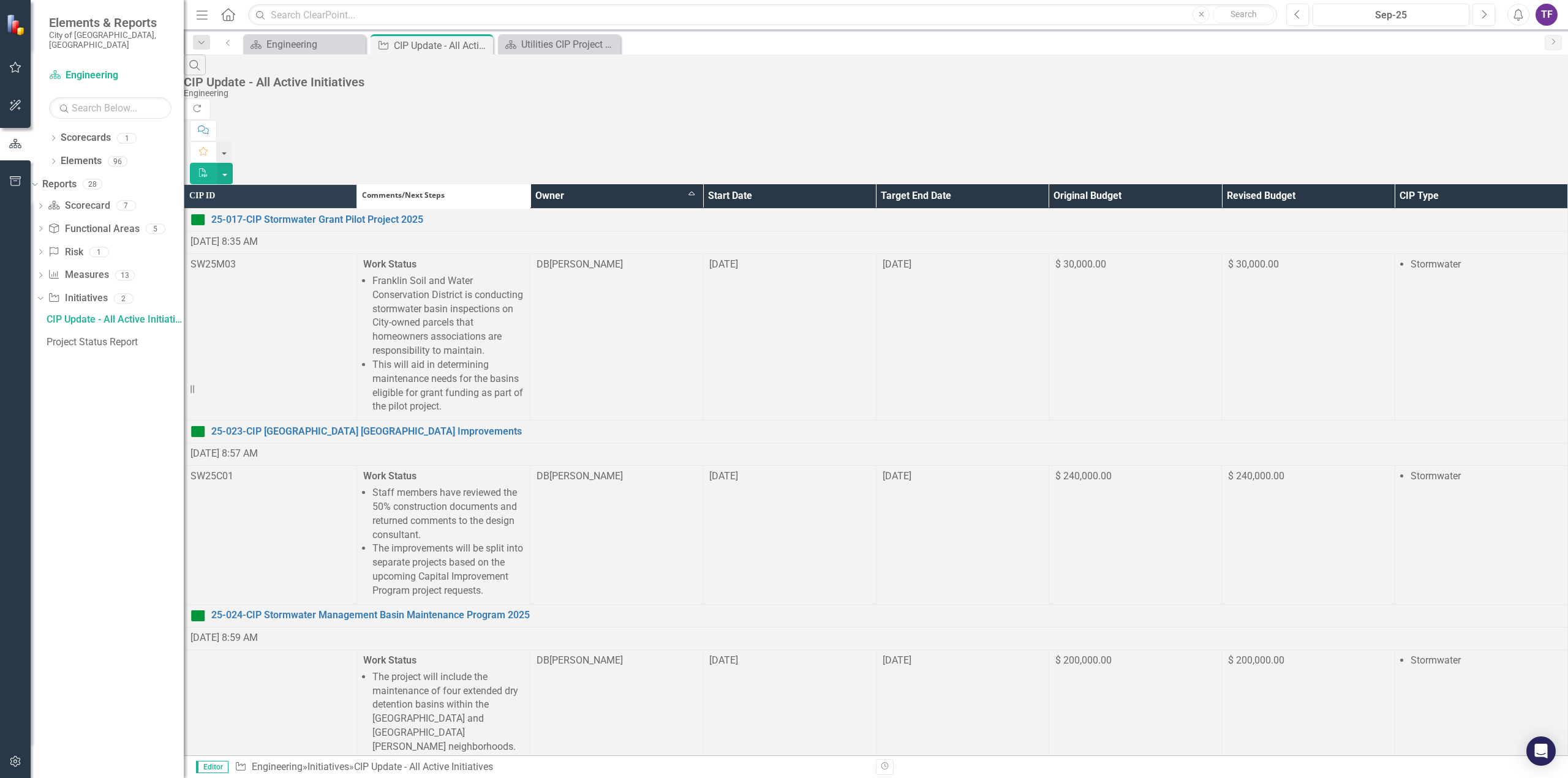
scroll to position [956, 0]
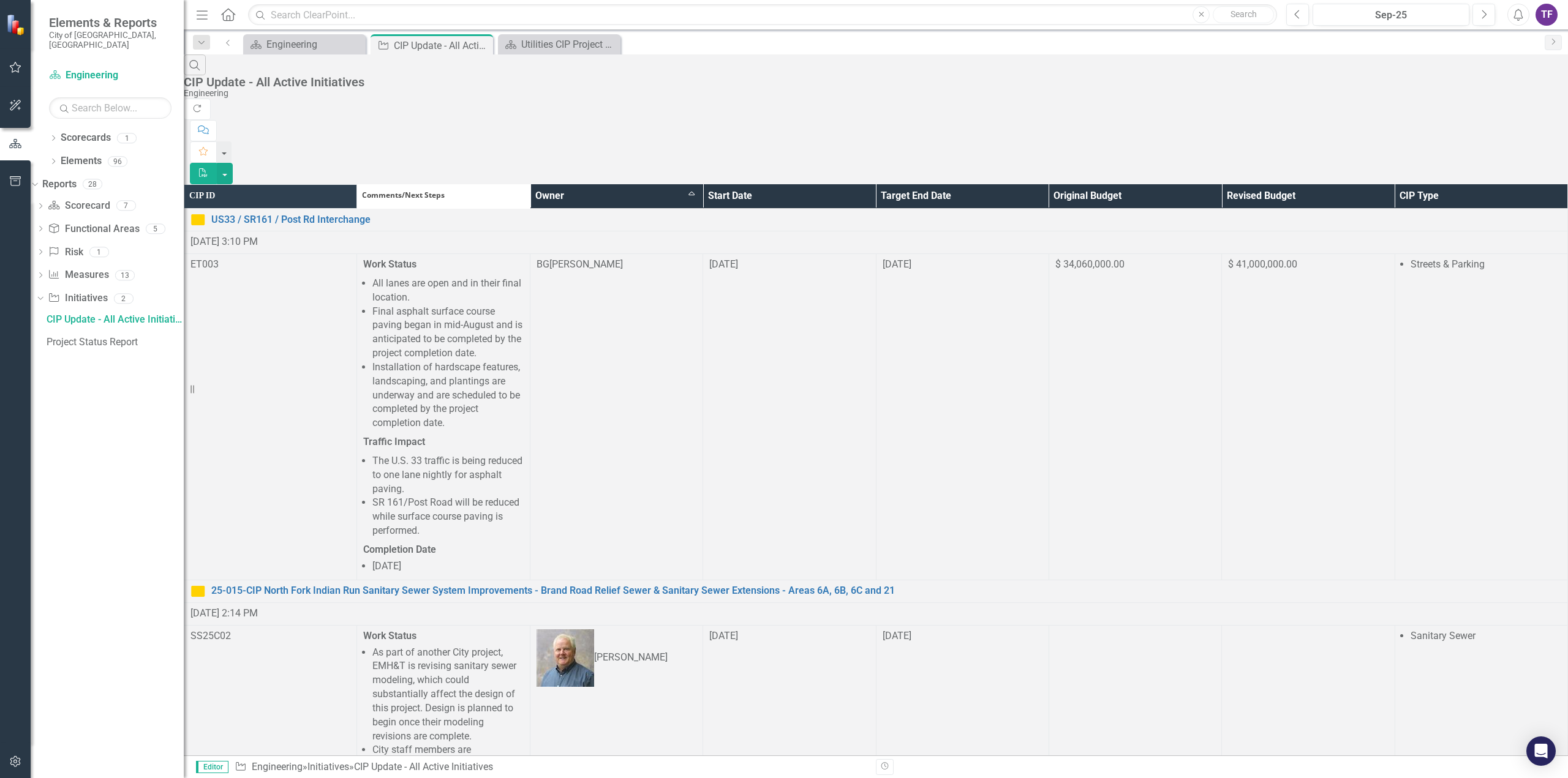
scroll to position [735, 0]
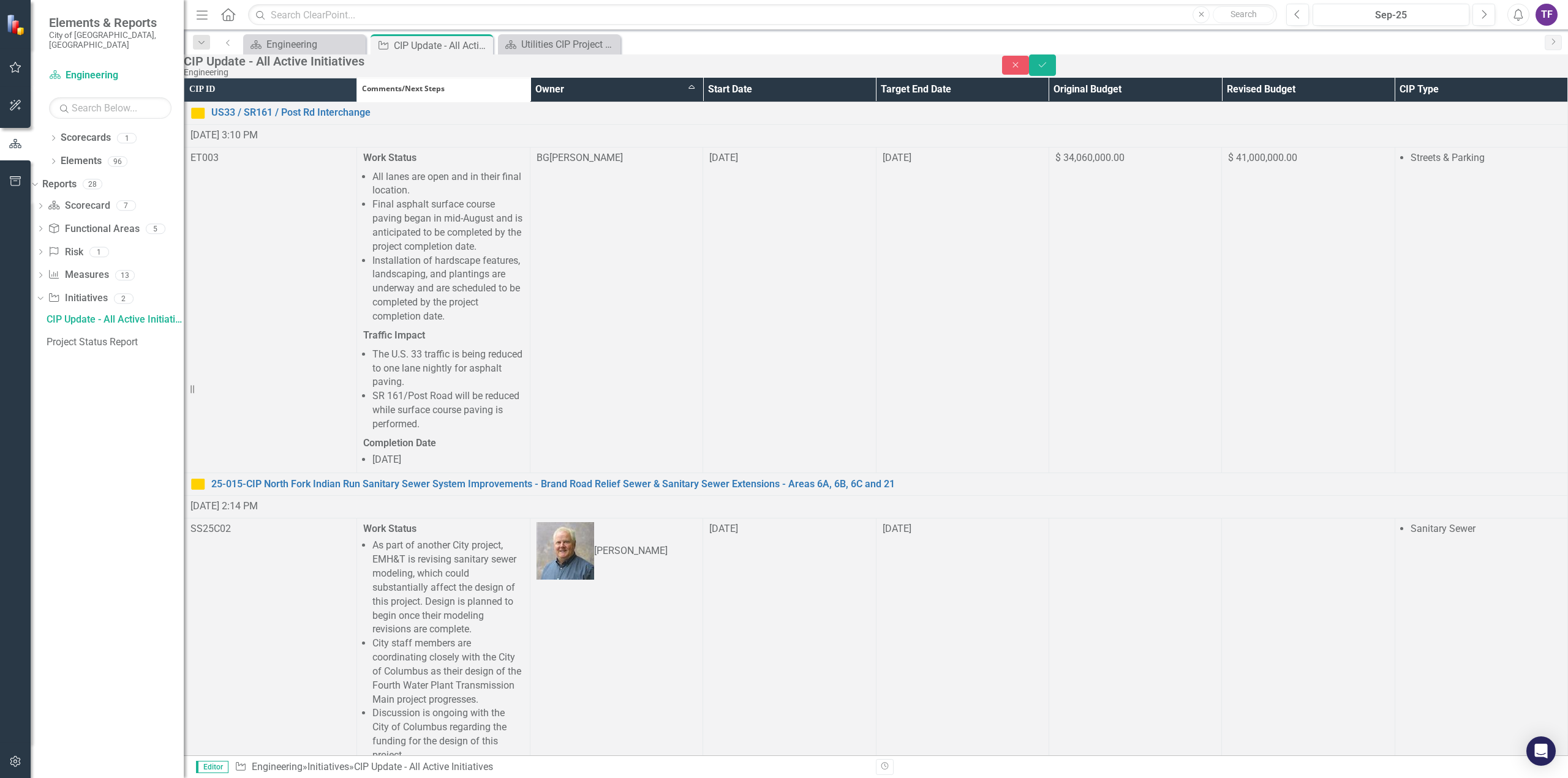
scroll to position [0, 0]
drag, startPoint x: 613, startPoint y: 1789, endPoint x: 627, endPoint y: 1789, distance: 14.0
drag, startPoint x: 426, startPoint y: 1801, endPoint x: 460, endPoint y: 1803, distance: 34.1
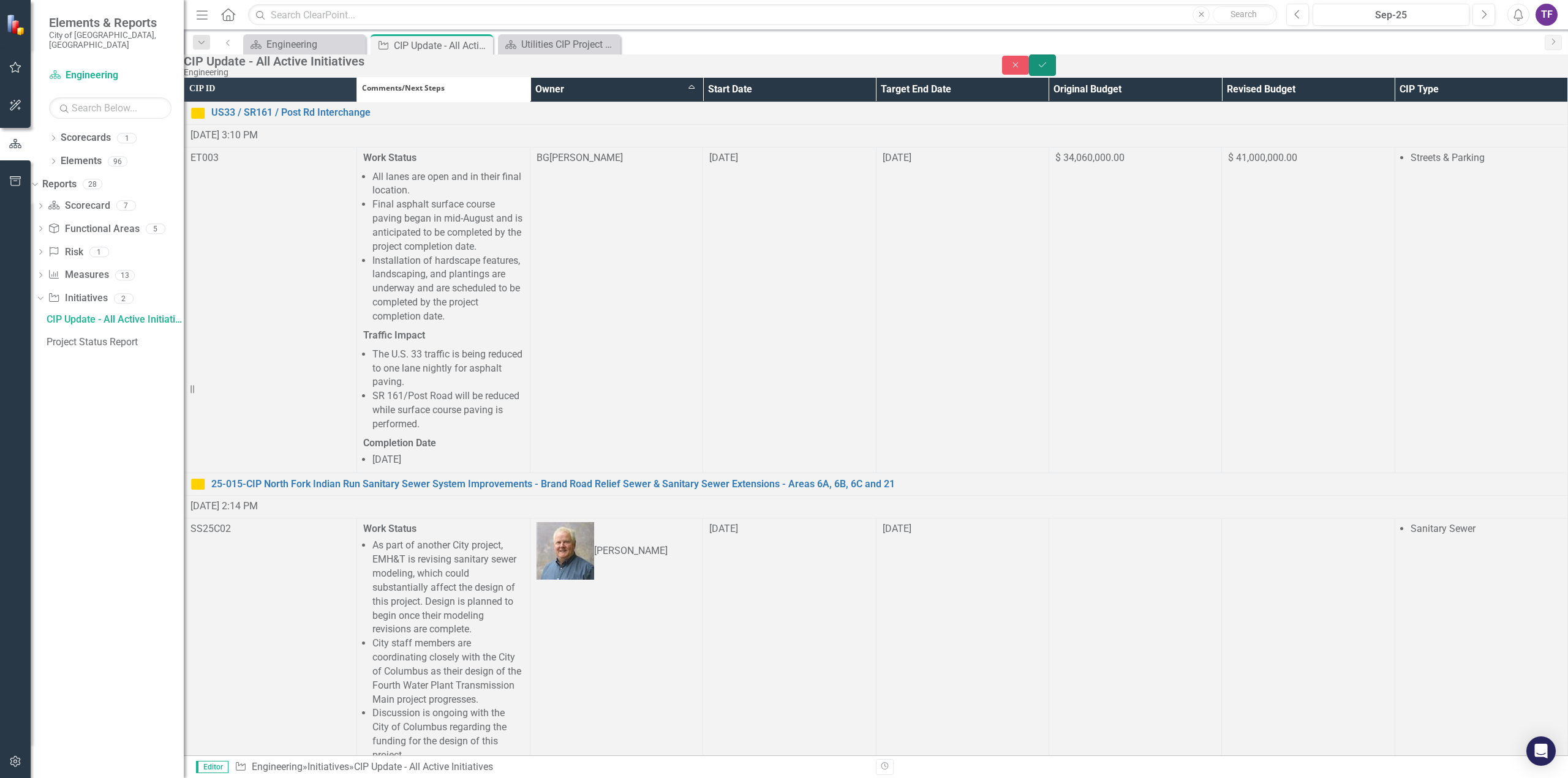
click at [1048, 70] on icon "Save" at bounding box center [1043, 65] width 11 height 9
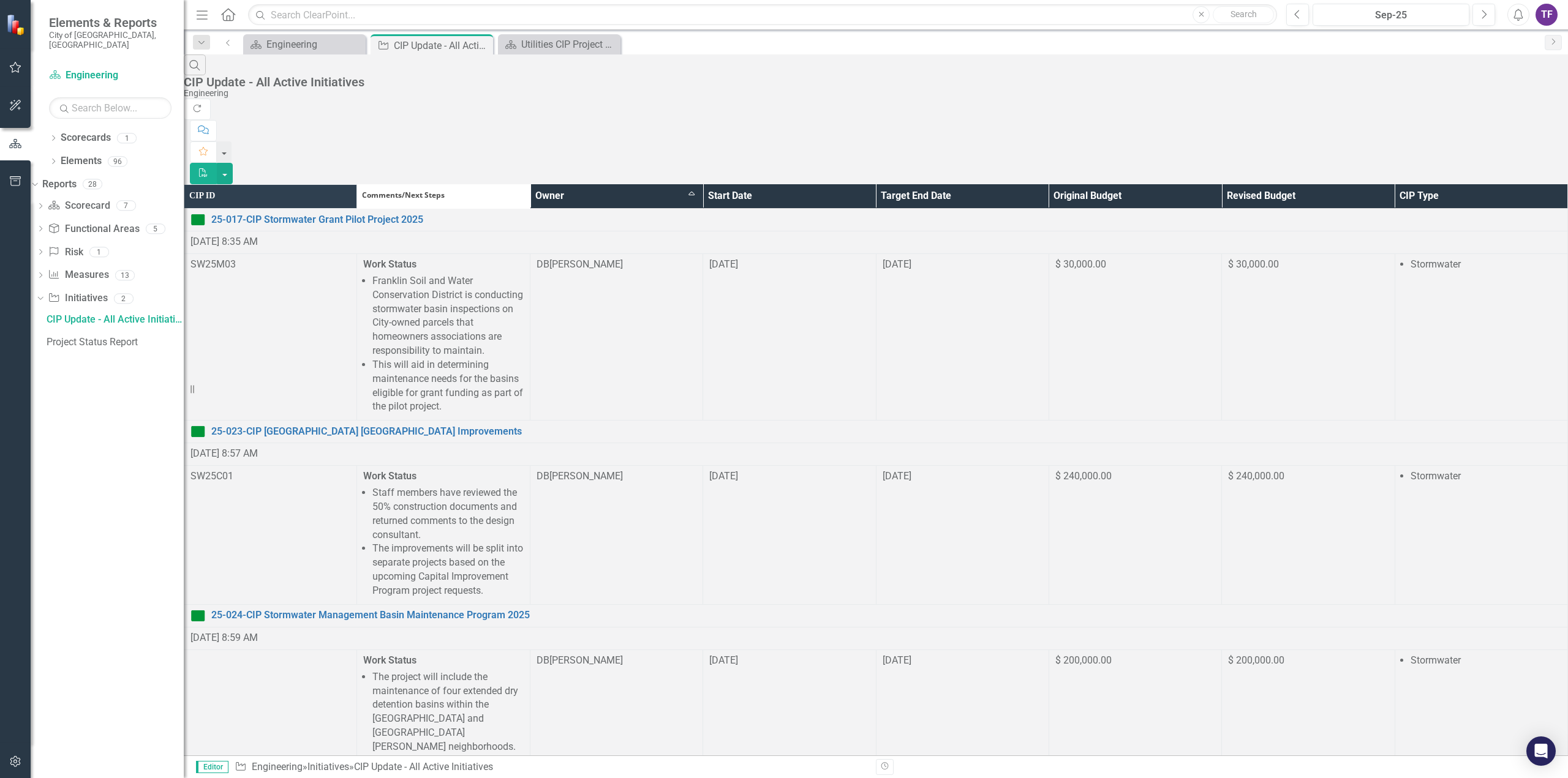
scroll to position [796, 0]
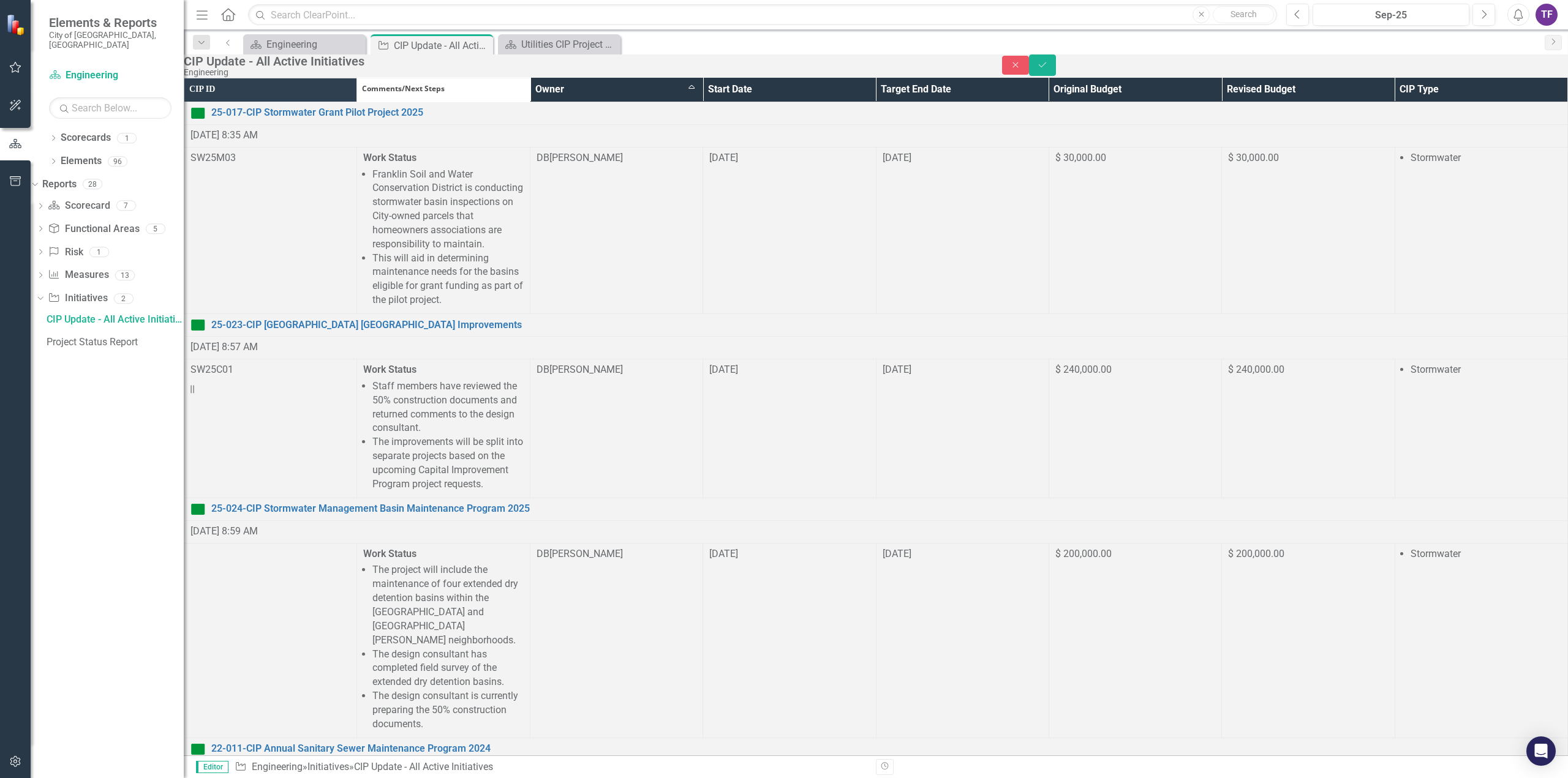
scroll to position [0, 0]
drag, startPoint x: 558, startPoint y: 1847, endPoint x: 608, endPoint y: 1849, distance: 50.0
drag, startPoint x: 559, startPoint y: 1847, endPoint x: 571, endPoint y: 1844, distance: 12.4
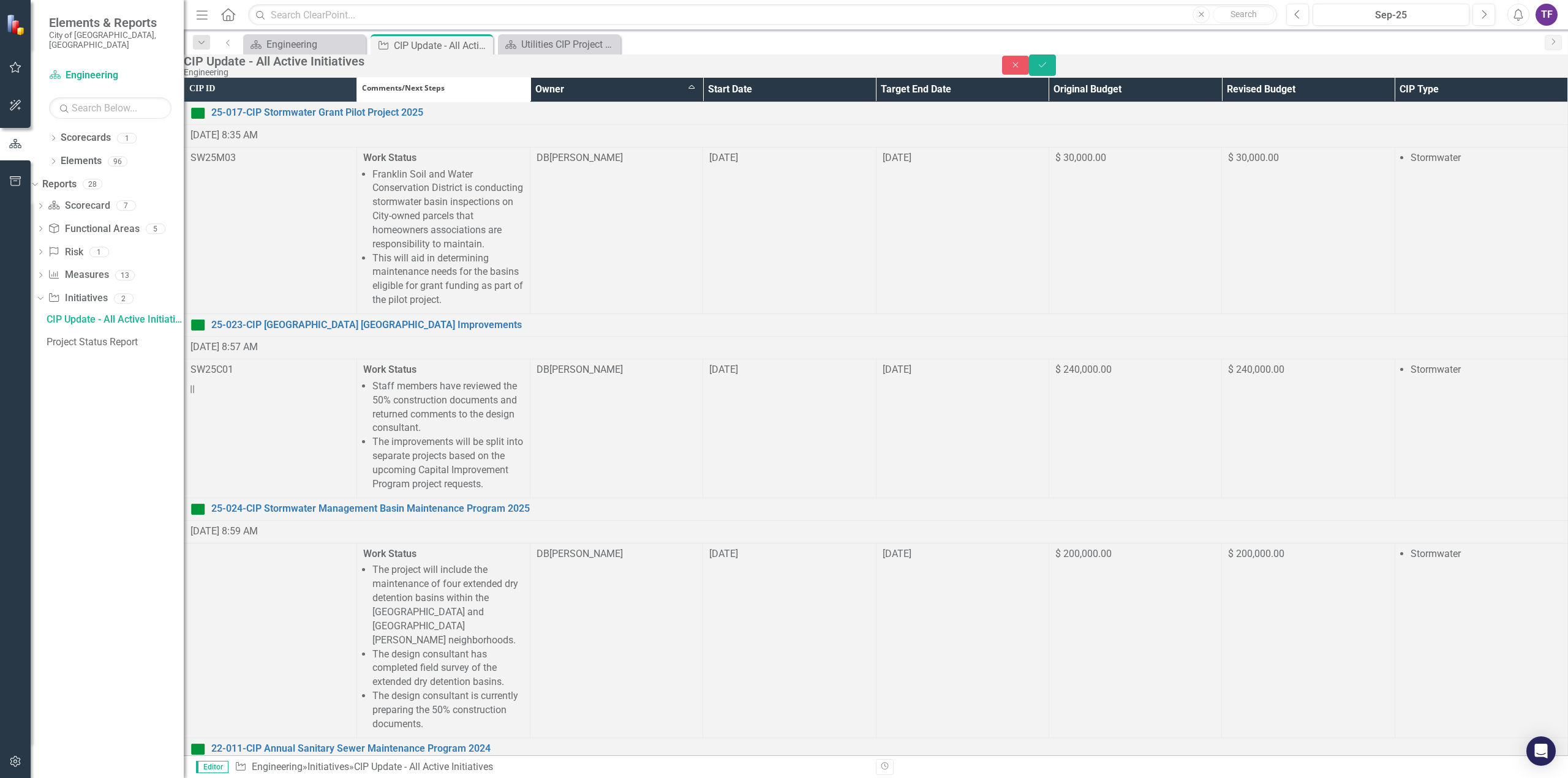
drag, startPoint x: 604, startPoint y: 1847, endPoint x: 637, endPoint y: 1847, distance: 33.0
click at [1048, 70] on icon "Save" at bounding box center [1043, 65] width 11 height 9
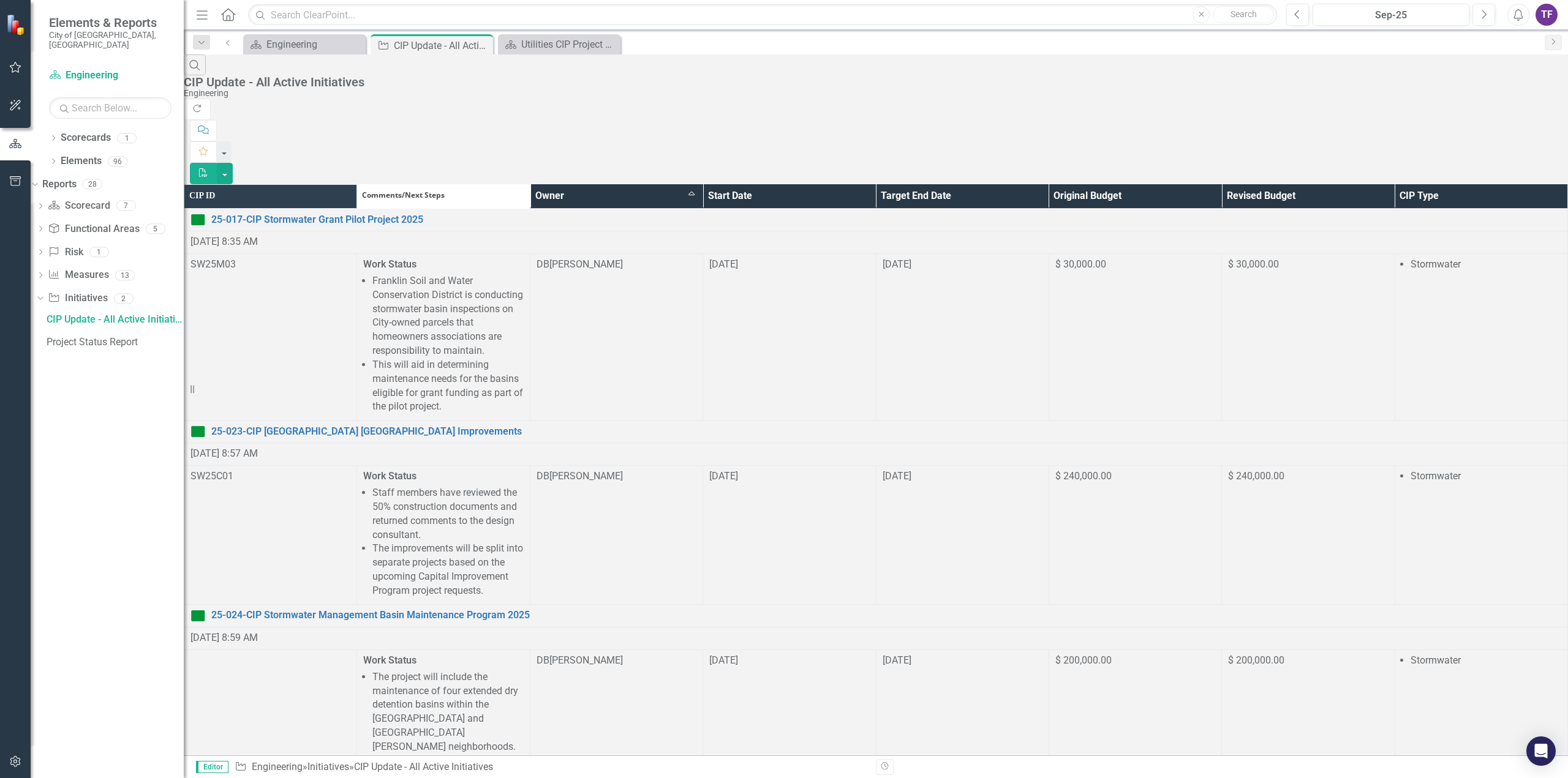
scroll to position [642, 0]
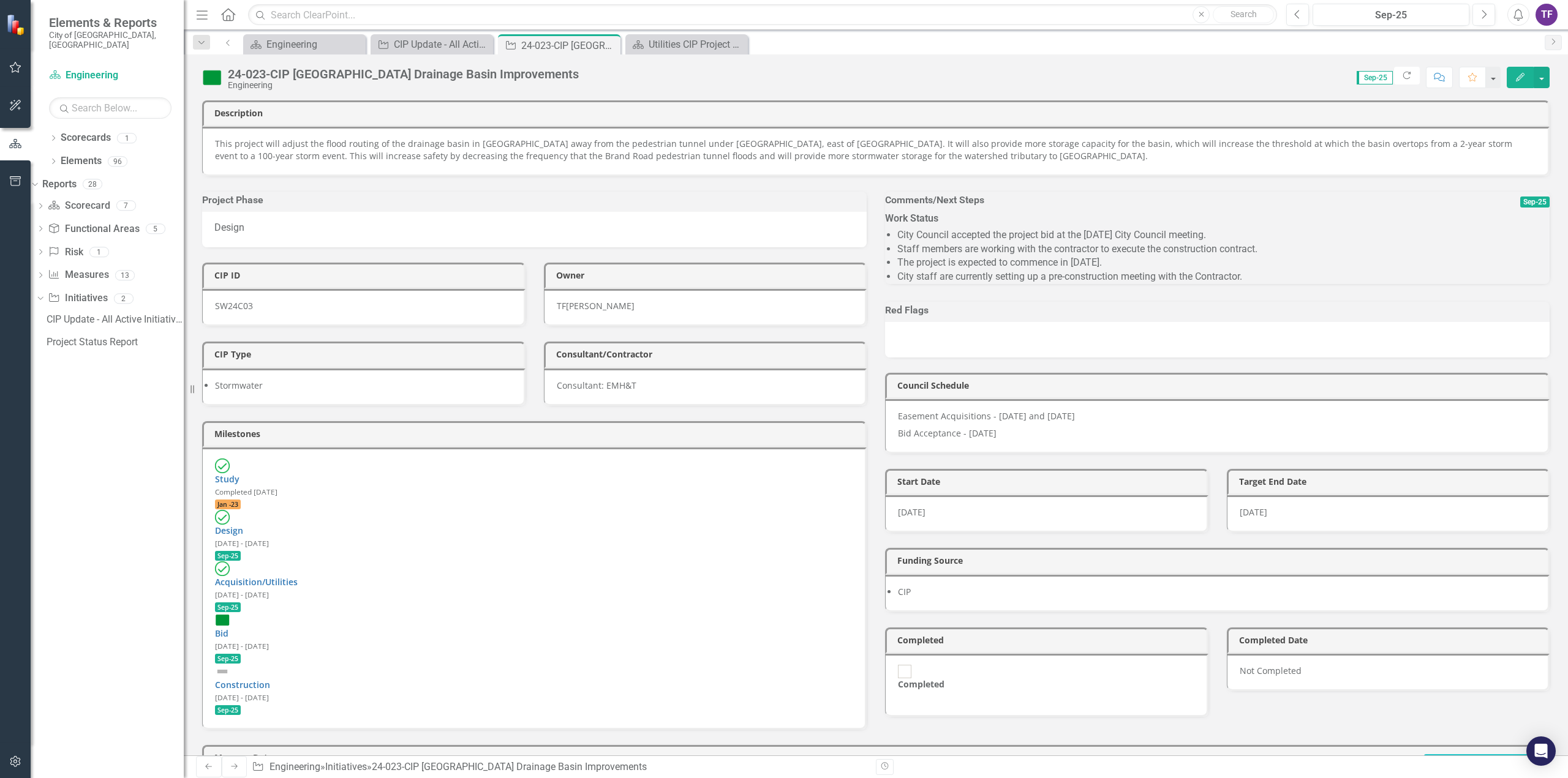
click at [230, 613] on img at bounding box center [222, 620] width 15 height 15
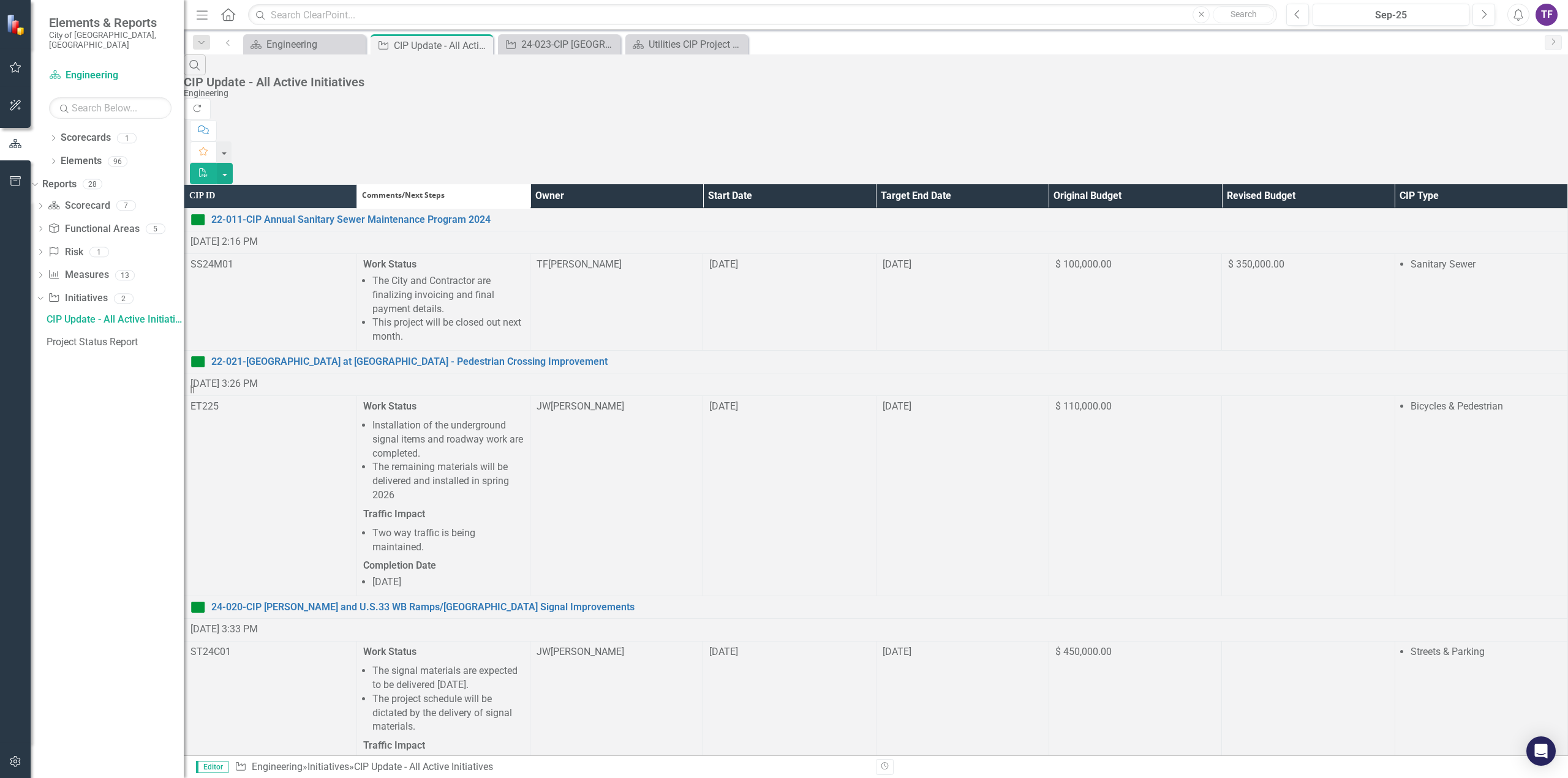
scroll to position [485, 0]
click at [564, 46] on div "24-023-CIP [GEOGRAPHIC_DATA] Drainage Basin Improvements" at bounding box center [561, 44] width 81 height 16
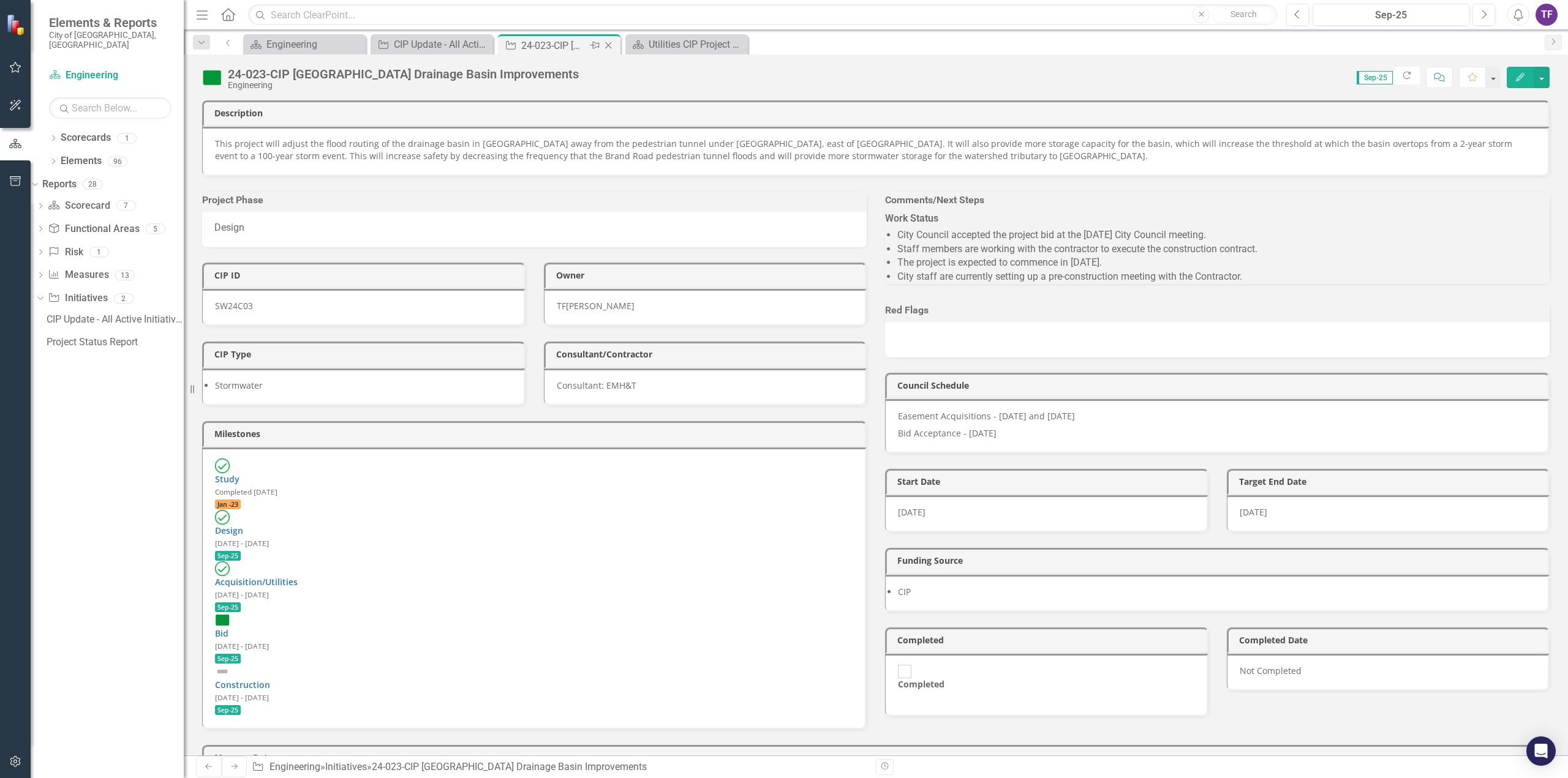
click at [602, 44] on icon "Close" at bounding box center [608, 44] width 12 height 10
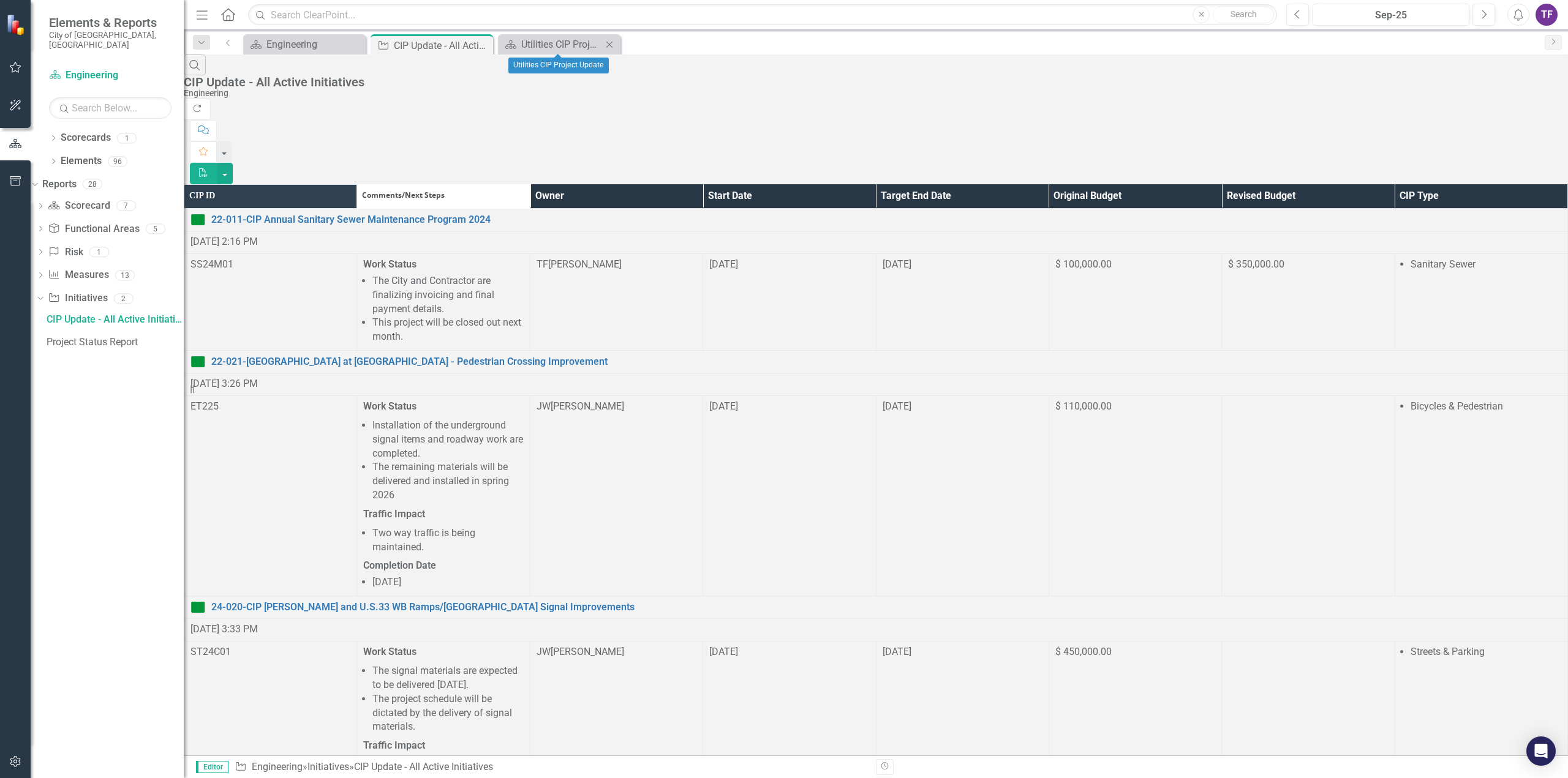
click at [614, 44] on icon "Close" at bounding box center [610, 44] width 12 height 10
click at [703, 184] on th "Owner" at bounding box center [616, 196] width 173 height 23
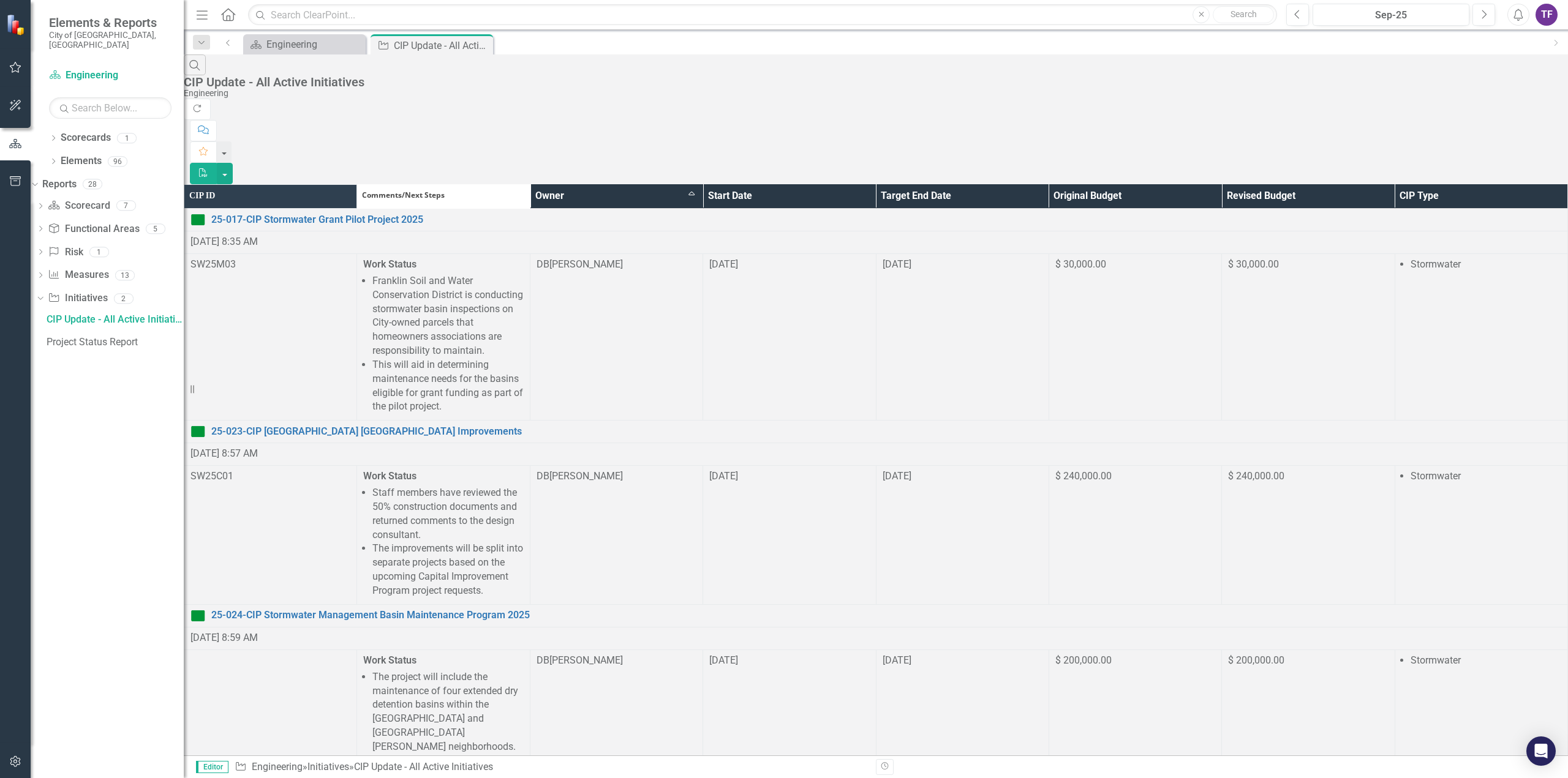
scroll to position [245, 0]
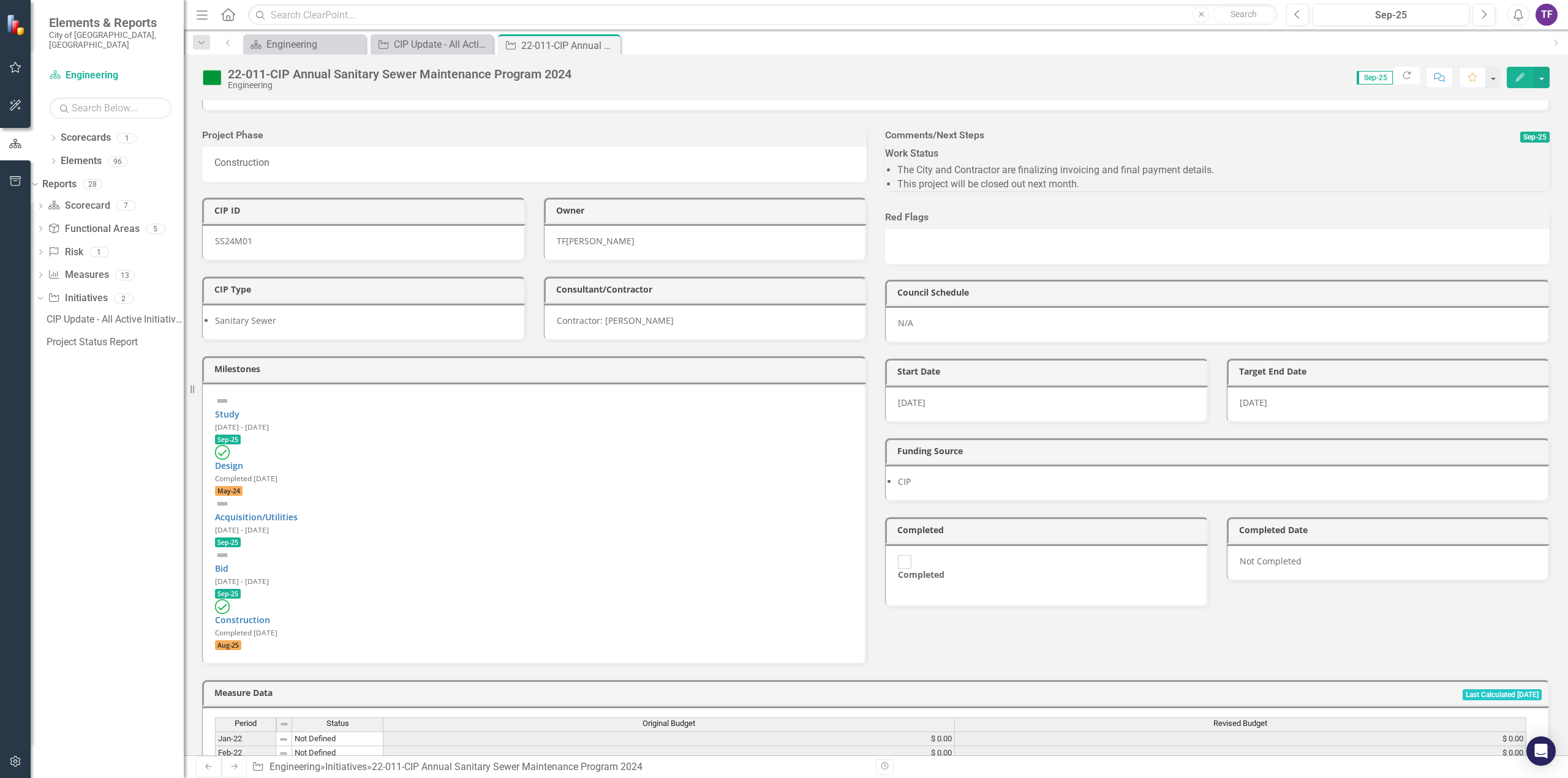
scroll to position [61, 0]
click at [1262, 579] on div "Not Completed" at bounding box center [1389, 566] width 324 height 37
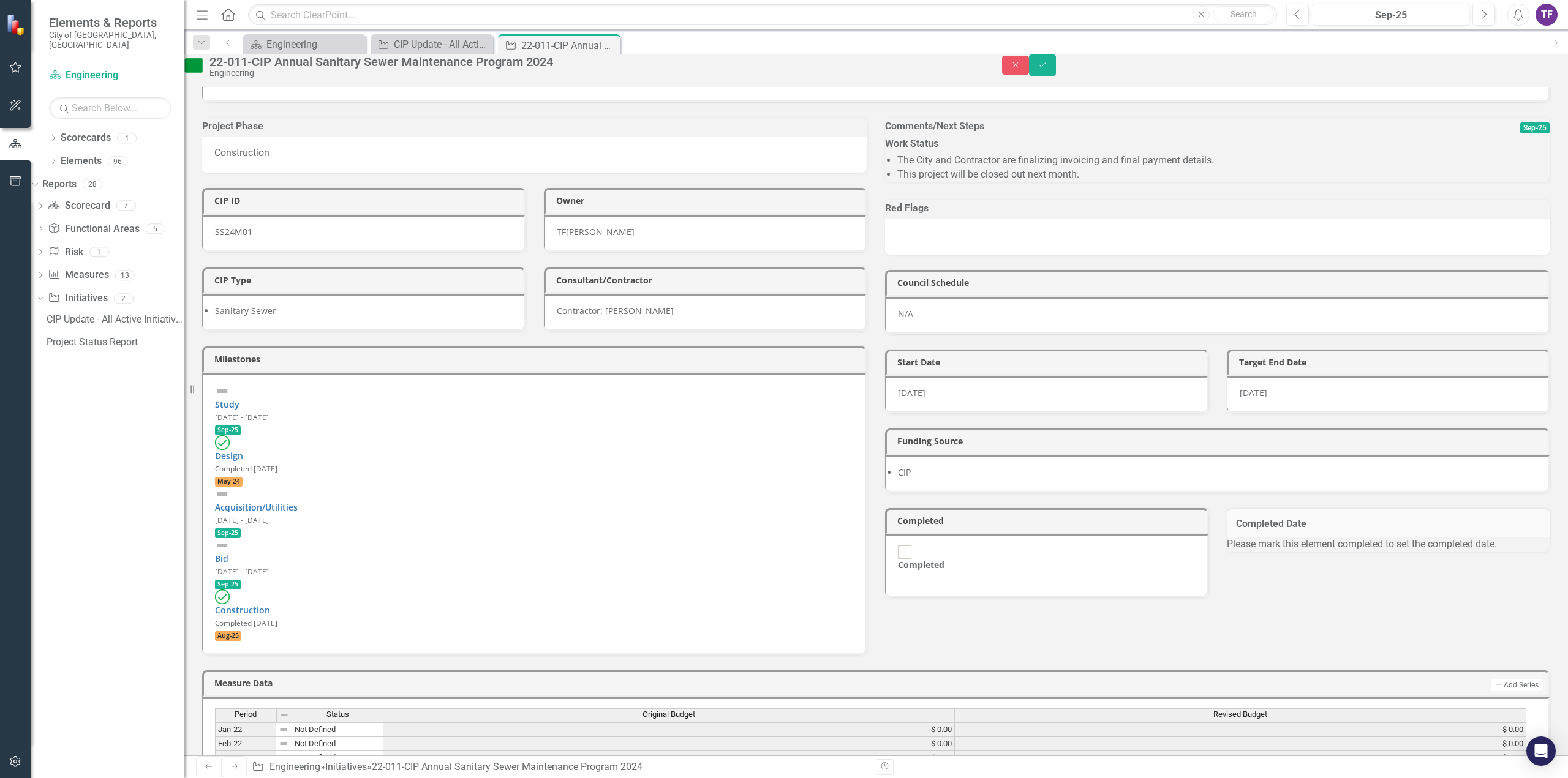
click at [901, 562] on input "Completed" at bounding box center [905, 553] width 19 height 19
checkbox input "true"
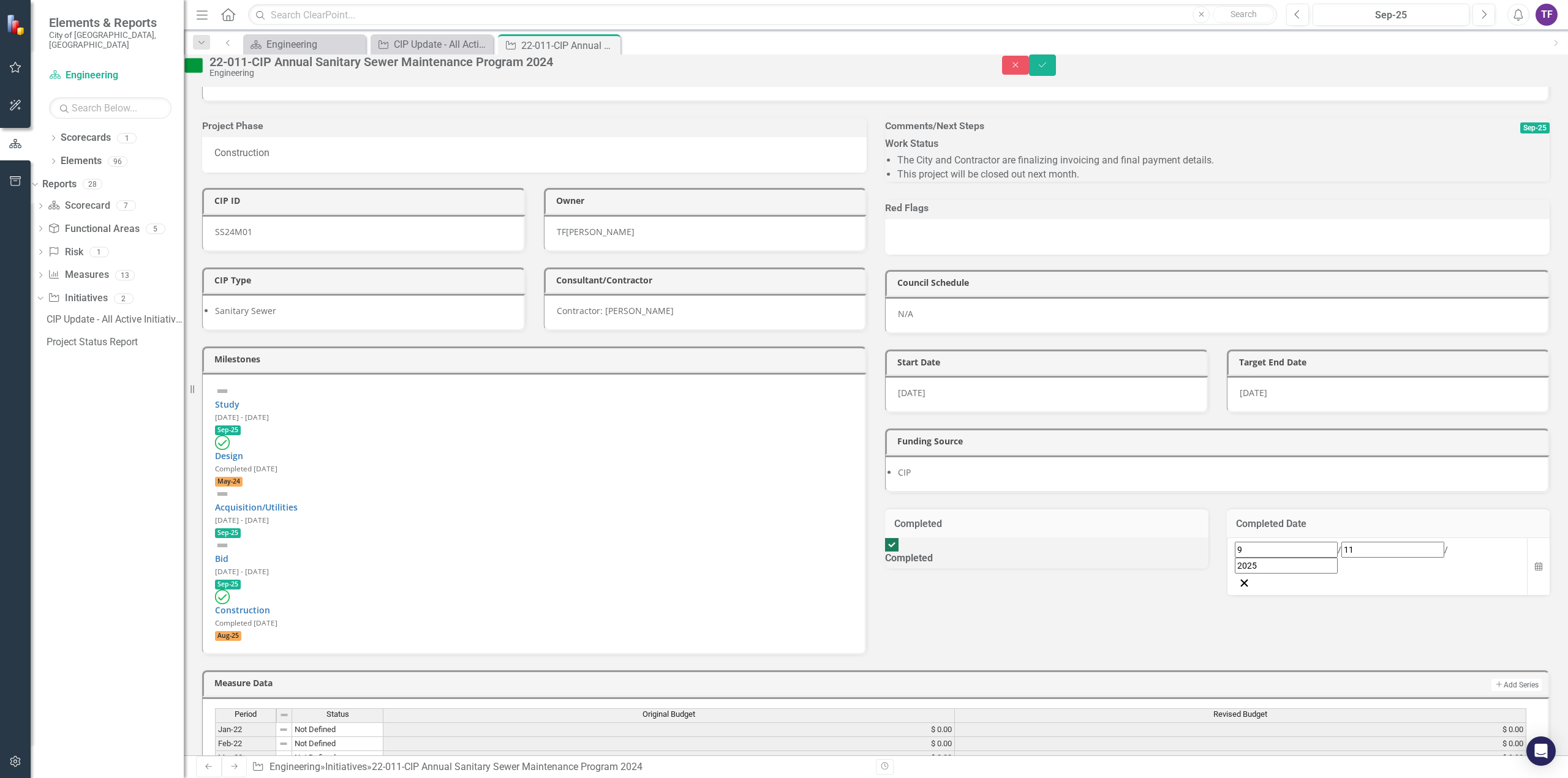
click at [1218, 544] on div "Completed Date [DATE] Calendar" at bounding box center [1388, 549] width 342 height 112
click at [1048, 70] on icon "Save" at bounding box center [1043, 65] width 11 height 9
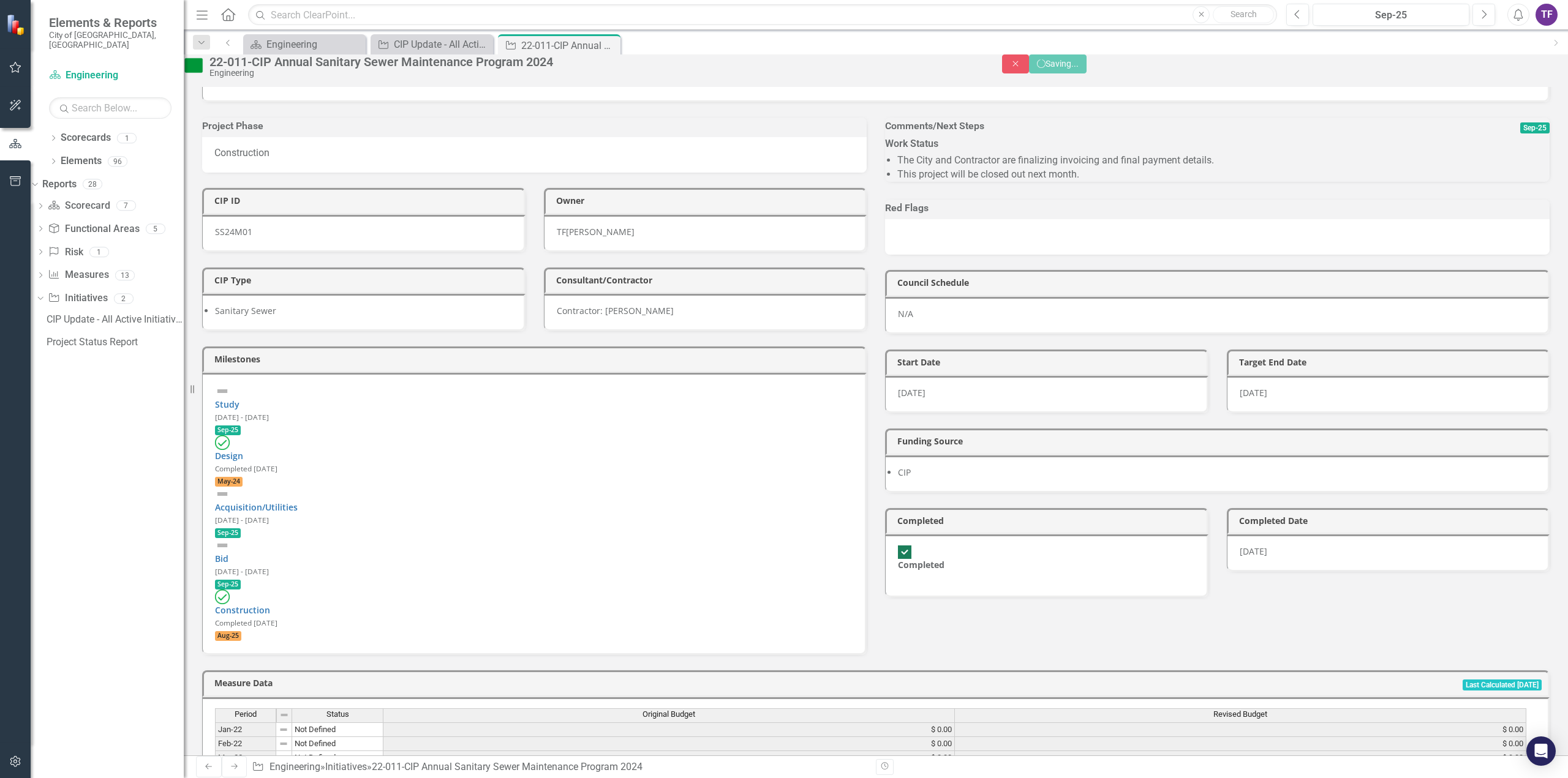
click at [1288, 572] on div "[DATE]" at bounding box center [1389, 553] width 324 height 37
click at [1342, 558] on input "11" at bounding box center [1393, 549] width 103 height 16
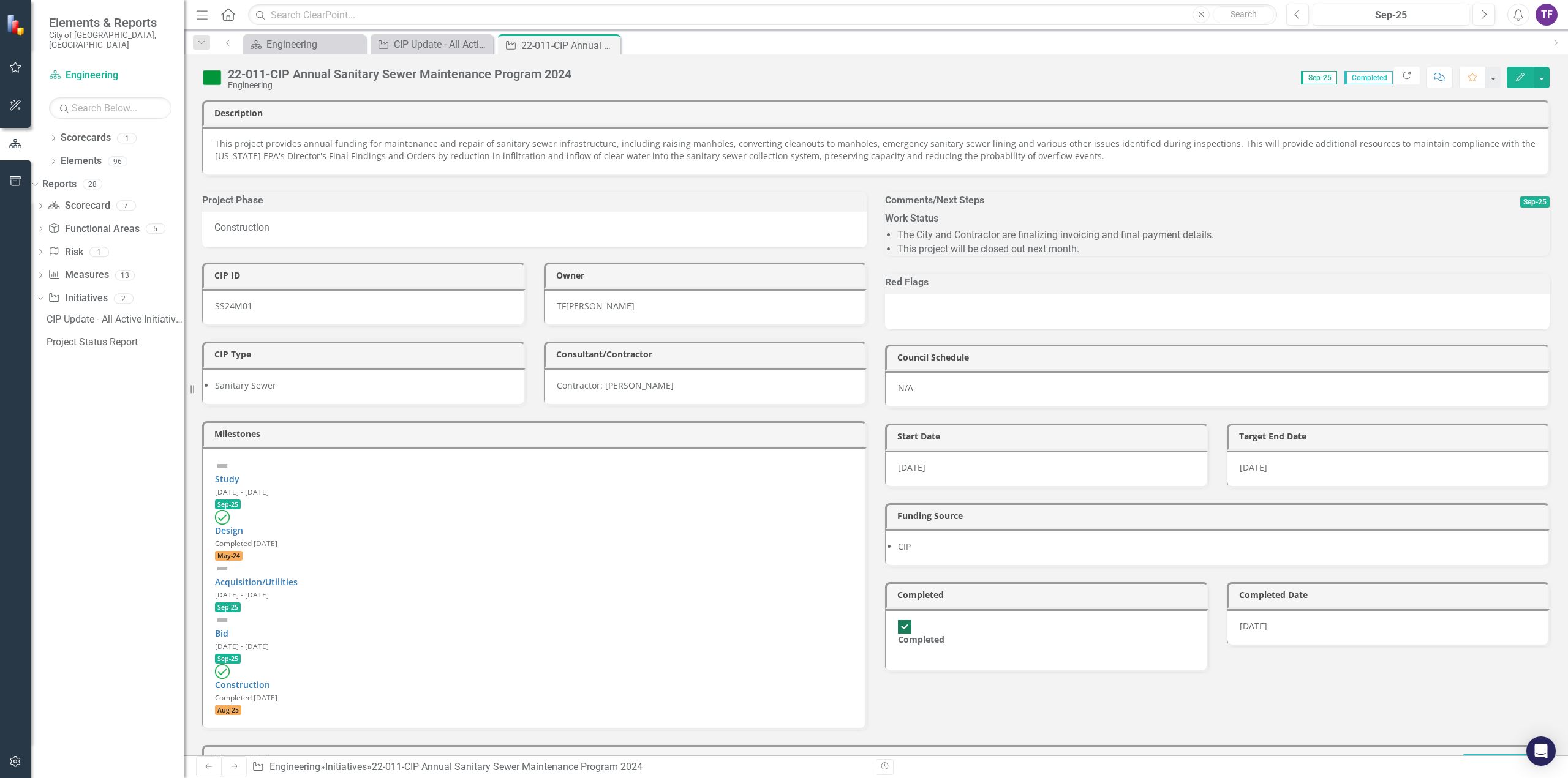
click at [1248, 632] on span "[DATE]" at bounding box center [1254, 626] width 28 height 11
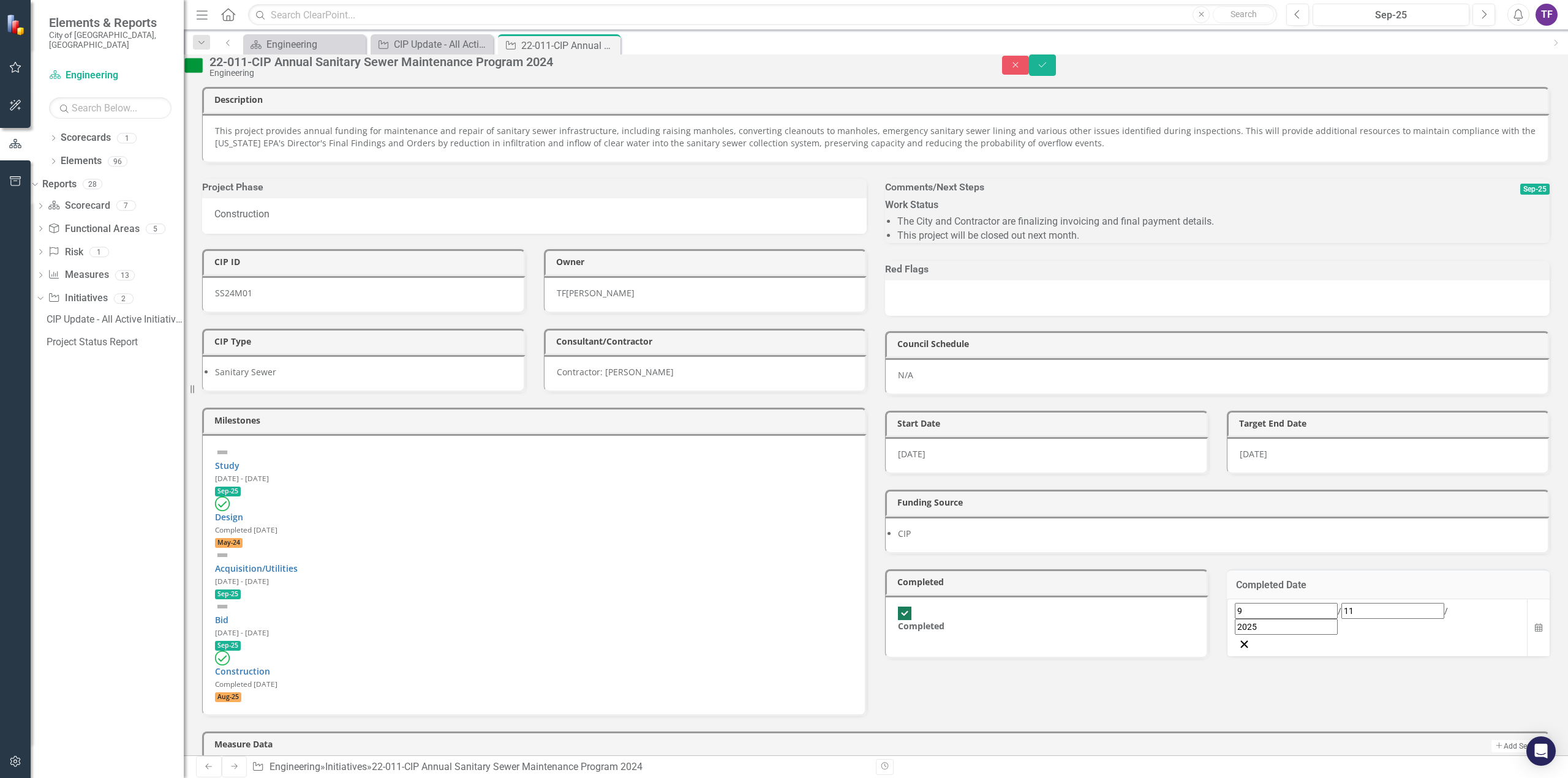
click at [1342, 619] on input "11" at bounding box center [1393, 611] width 103 height 16
click at [1309, 771] on abbr "30" at bounding box center [1304, 775] width 10 height 10
click at [1048, 70] on icon "Save" at bounding box center [1043, 65] width 11 height 9
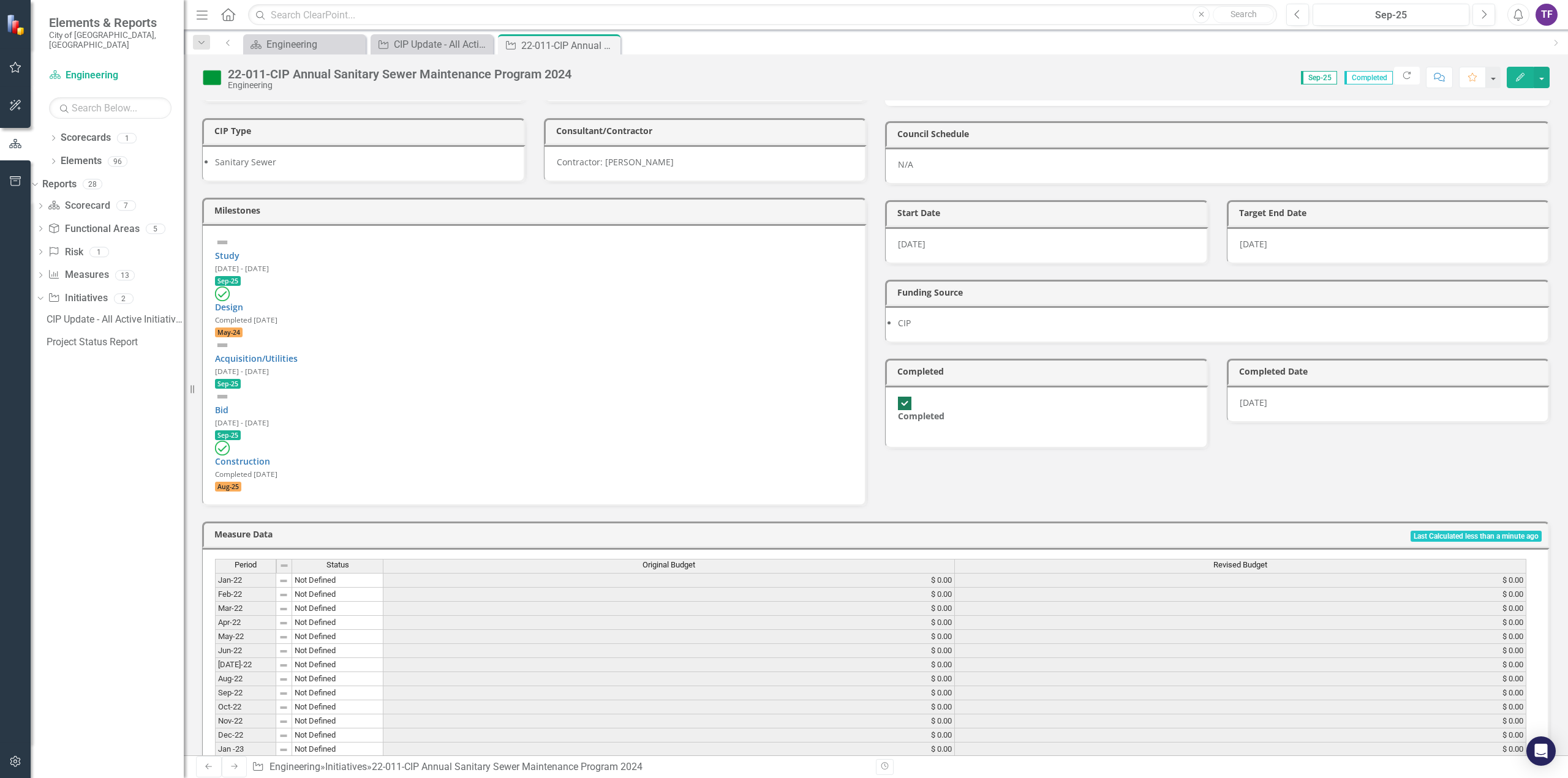
scroll to position [368, 0]
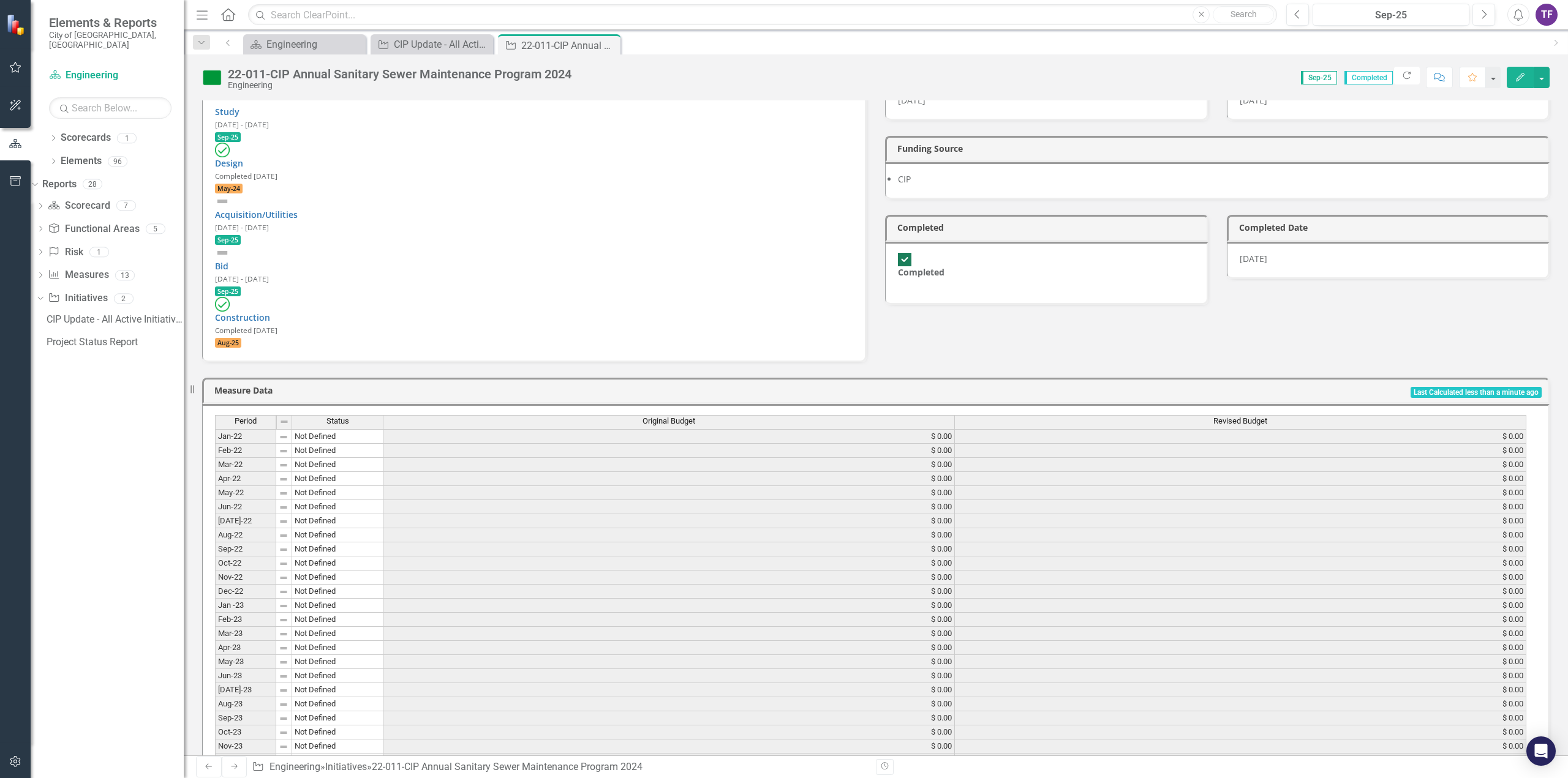
click at [1286, 279] on div "[DATE]" at bounding box center [1389, 260] width 324 height 37
click at [898, 269] on input "Completed" at bounding box center [905, 259] width 19 height 19
checkbox input "false"
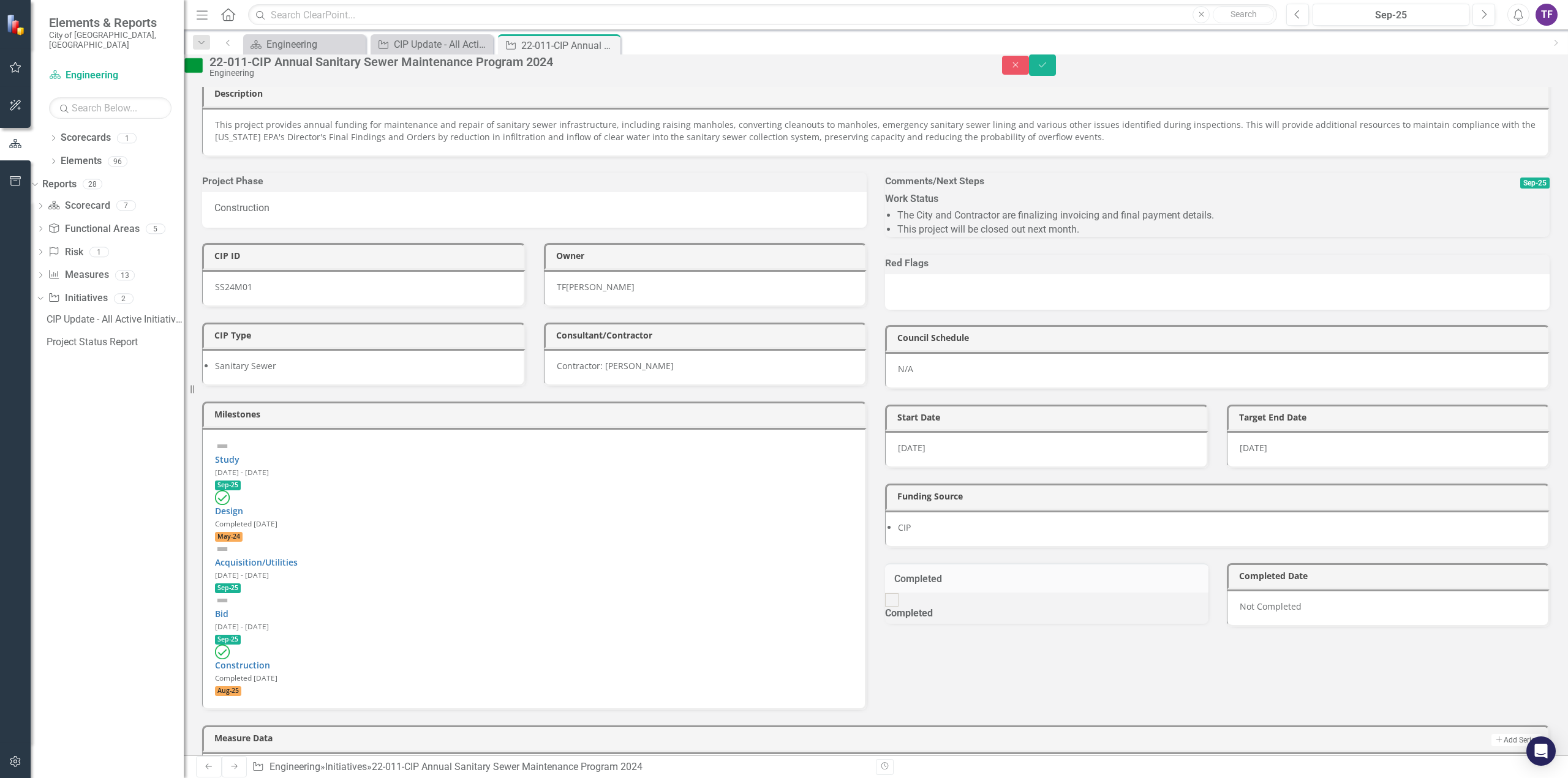
scroll to position [0, 0]
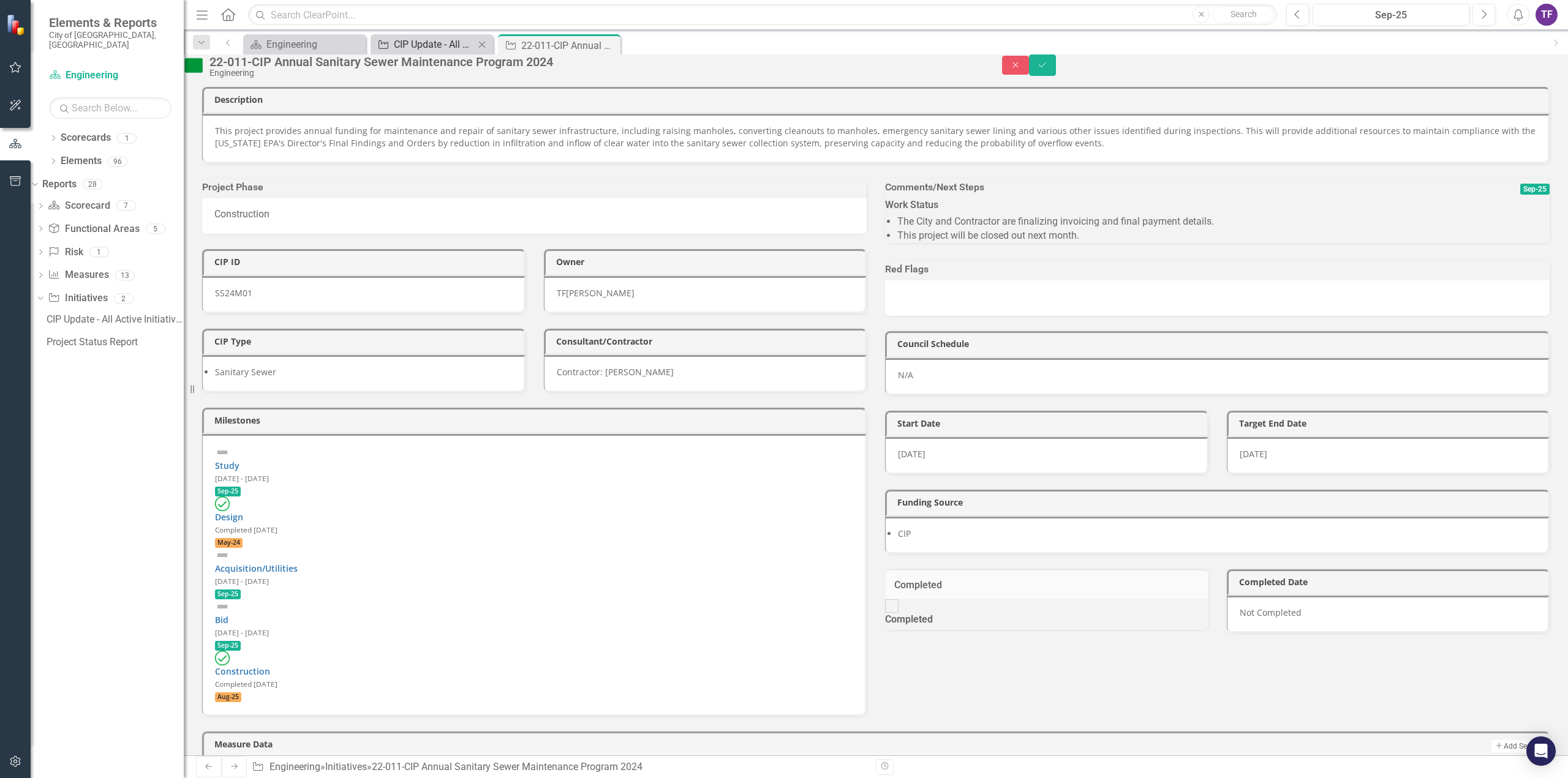
click at [428, 50] on div "CIP Update - All Active Initiatives" at bounding box center [434, 44] width 81 height 16
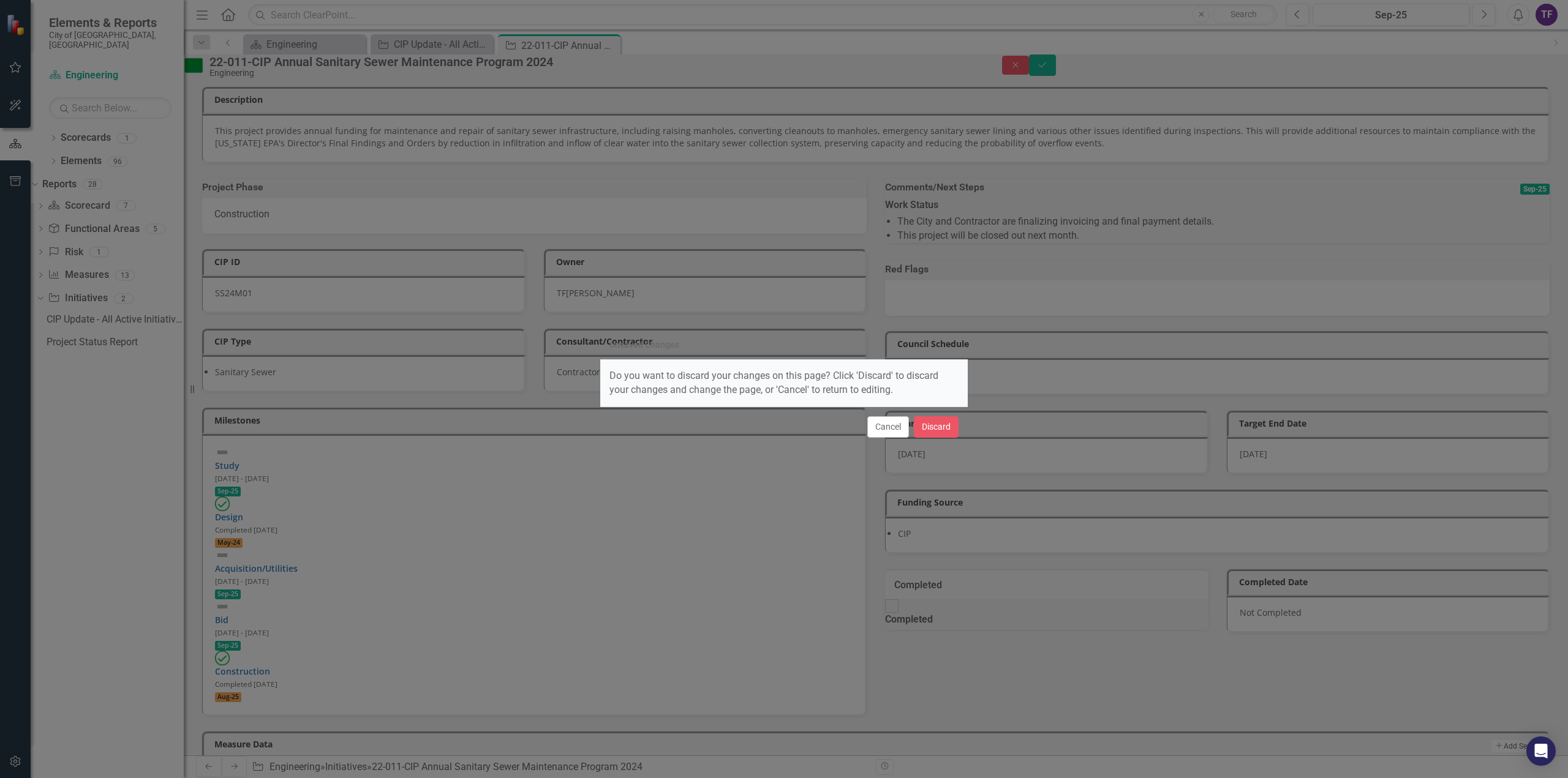
drag, startPoint x: 874, startPoint y: 431, endPoint x: 1151, endPoint y: 198, distance: 362.0
click at [880, 428] on button "Cancel" at bounding box center [888, 427] width 42 height 22
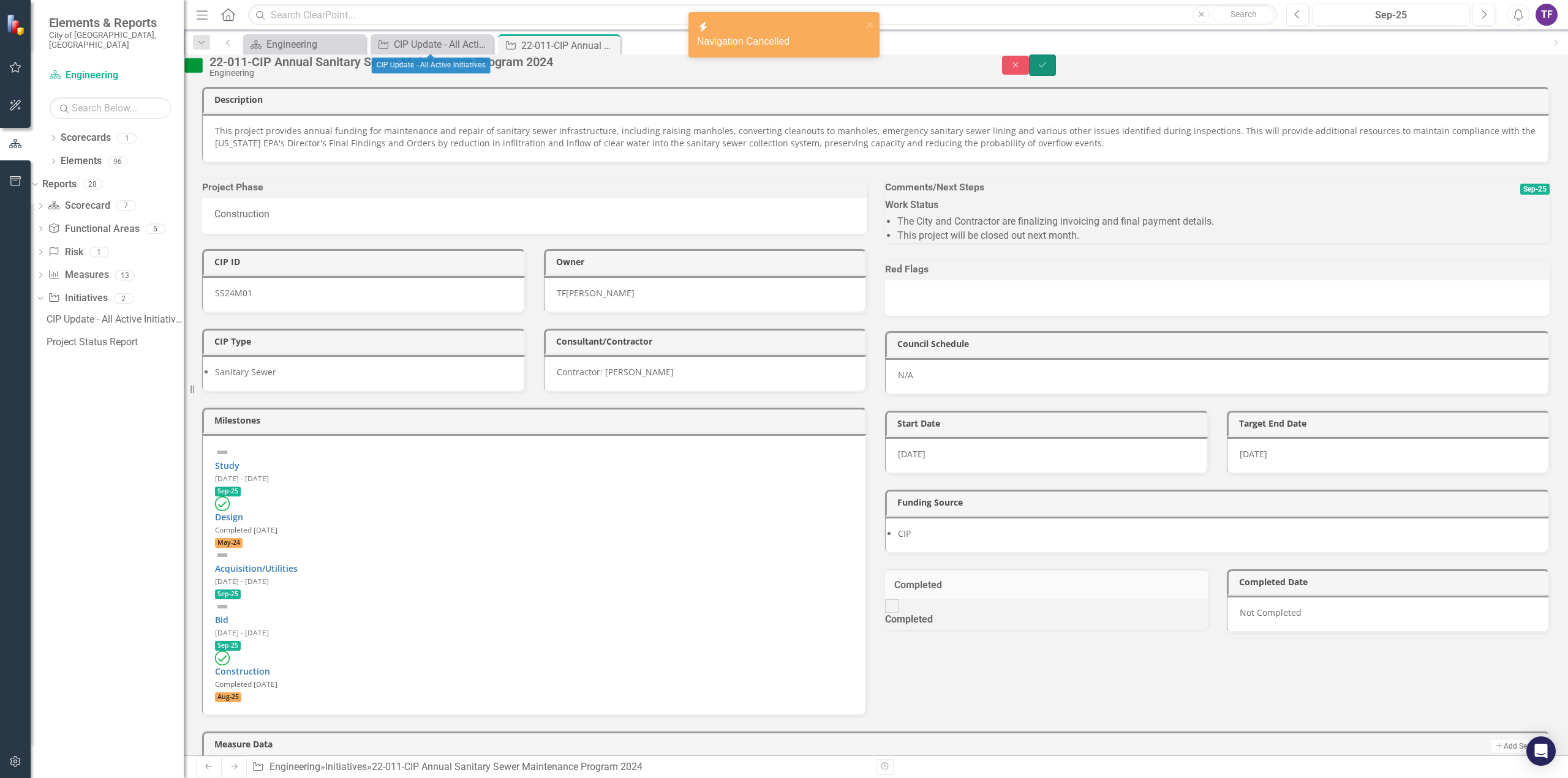
click at [1048, 70] on icon "Save" at bounding box center [1043, 65] width 11 height 9
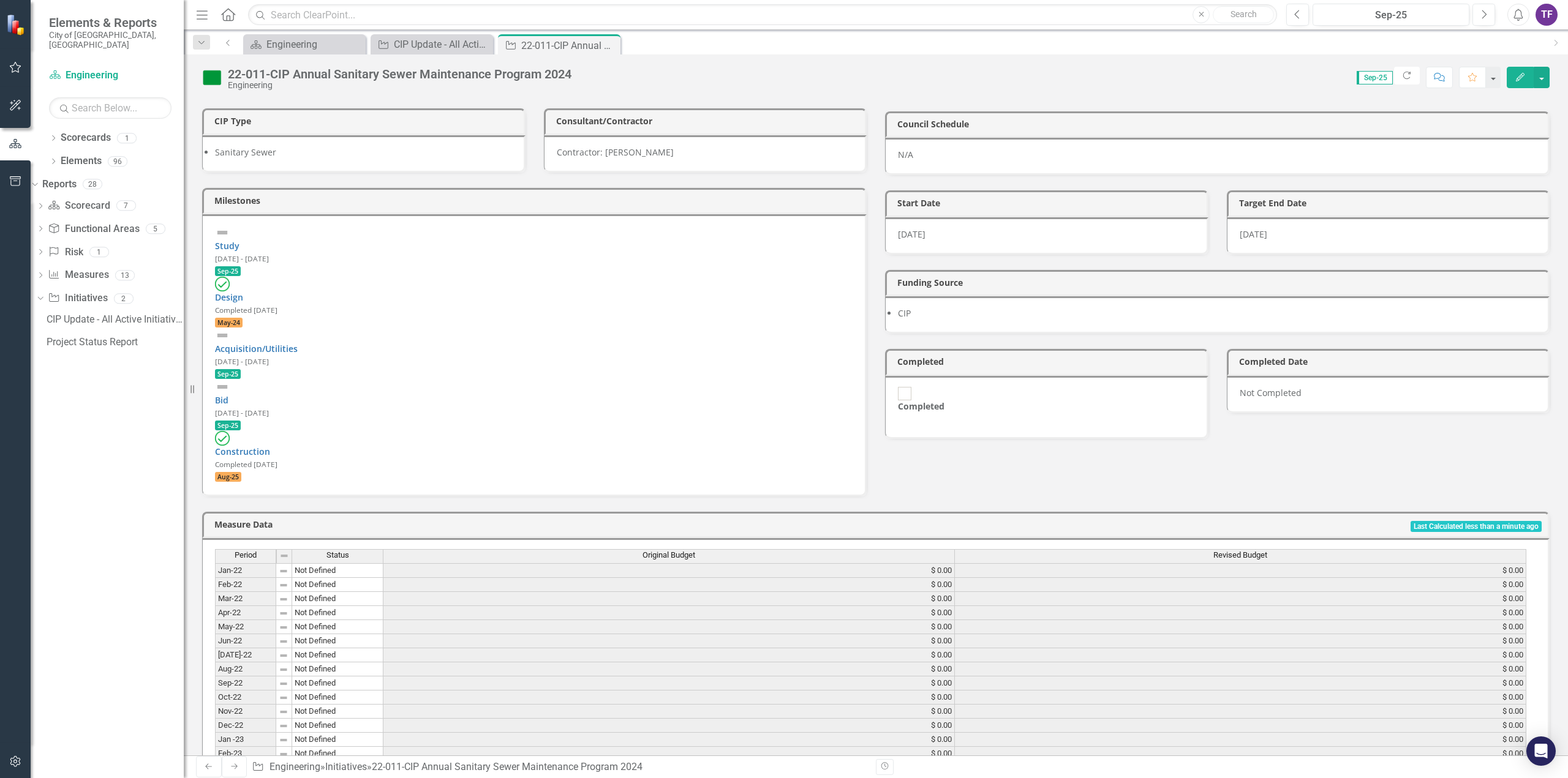
scroll to position [478, 0]
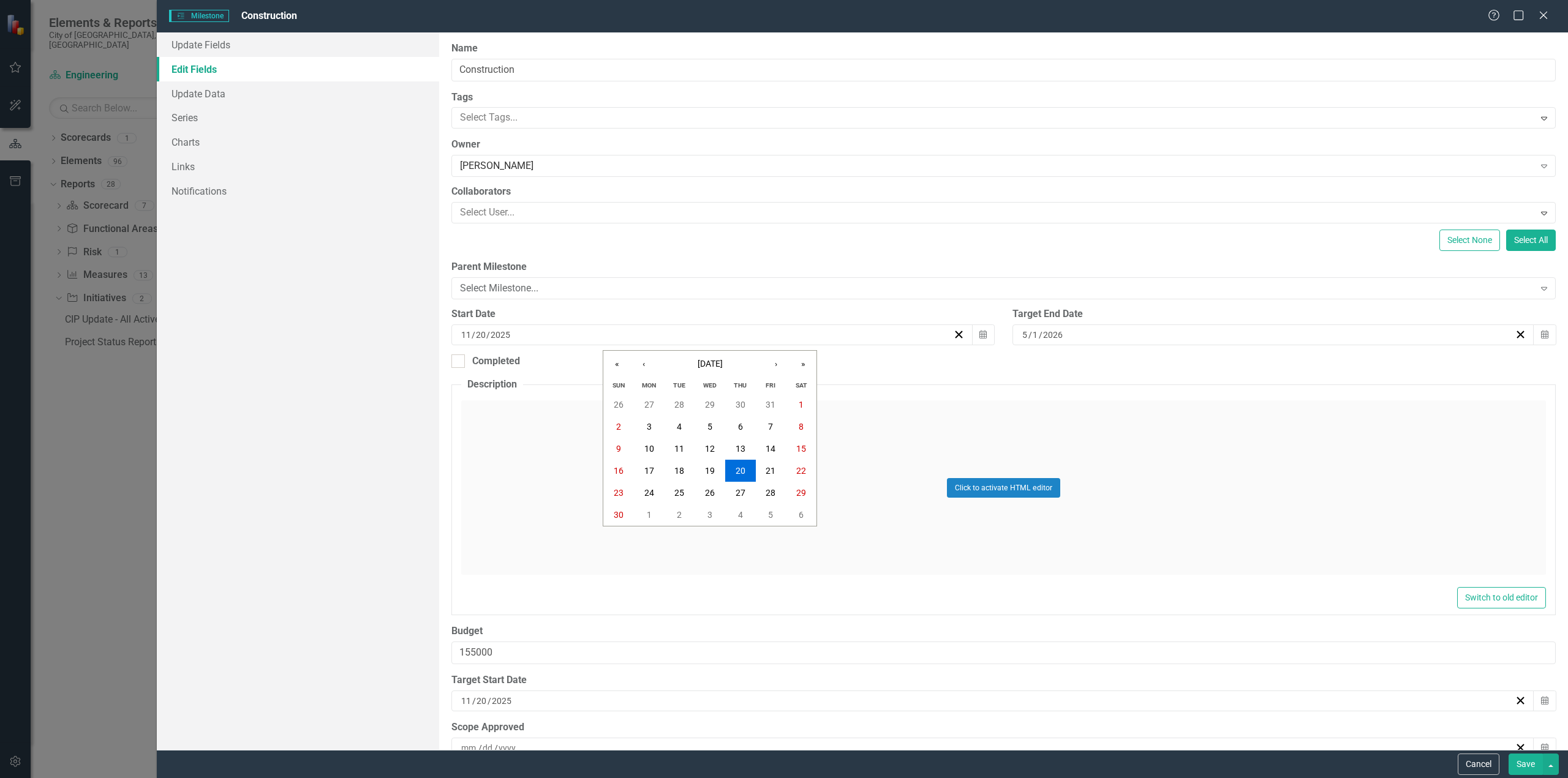
scroll to position [173, 0]
type input "10"
type input "1"
click at [1529, 761] on button "Save" at bounding box center [1525, 764] width 34 height 22
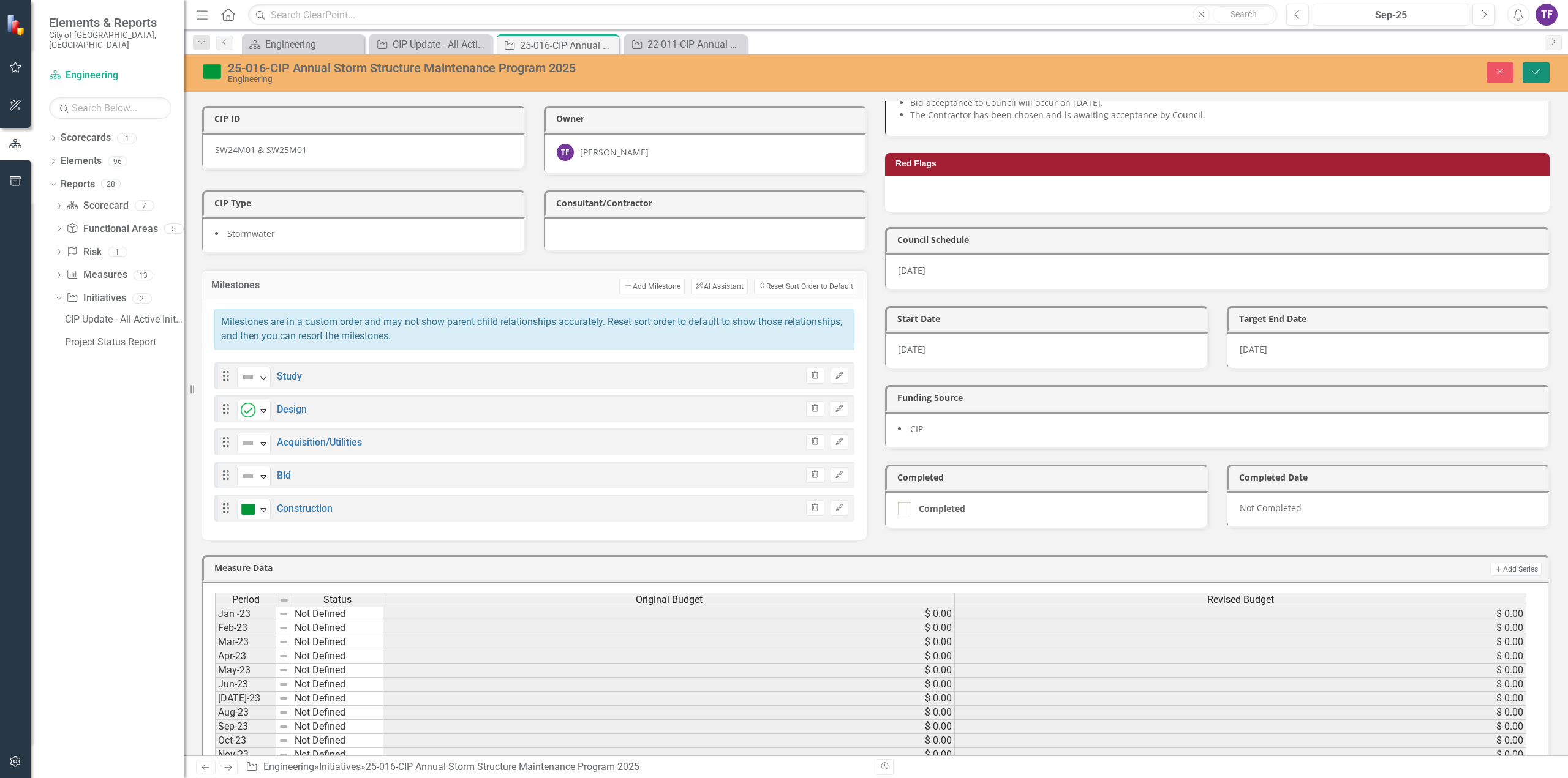
click at [1545, 76] on button "Save" at bounding box center [1536, 72] width 27 height 22
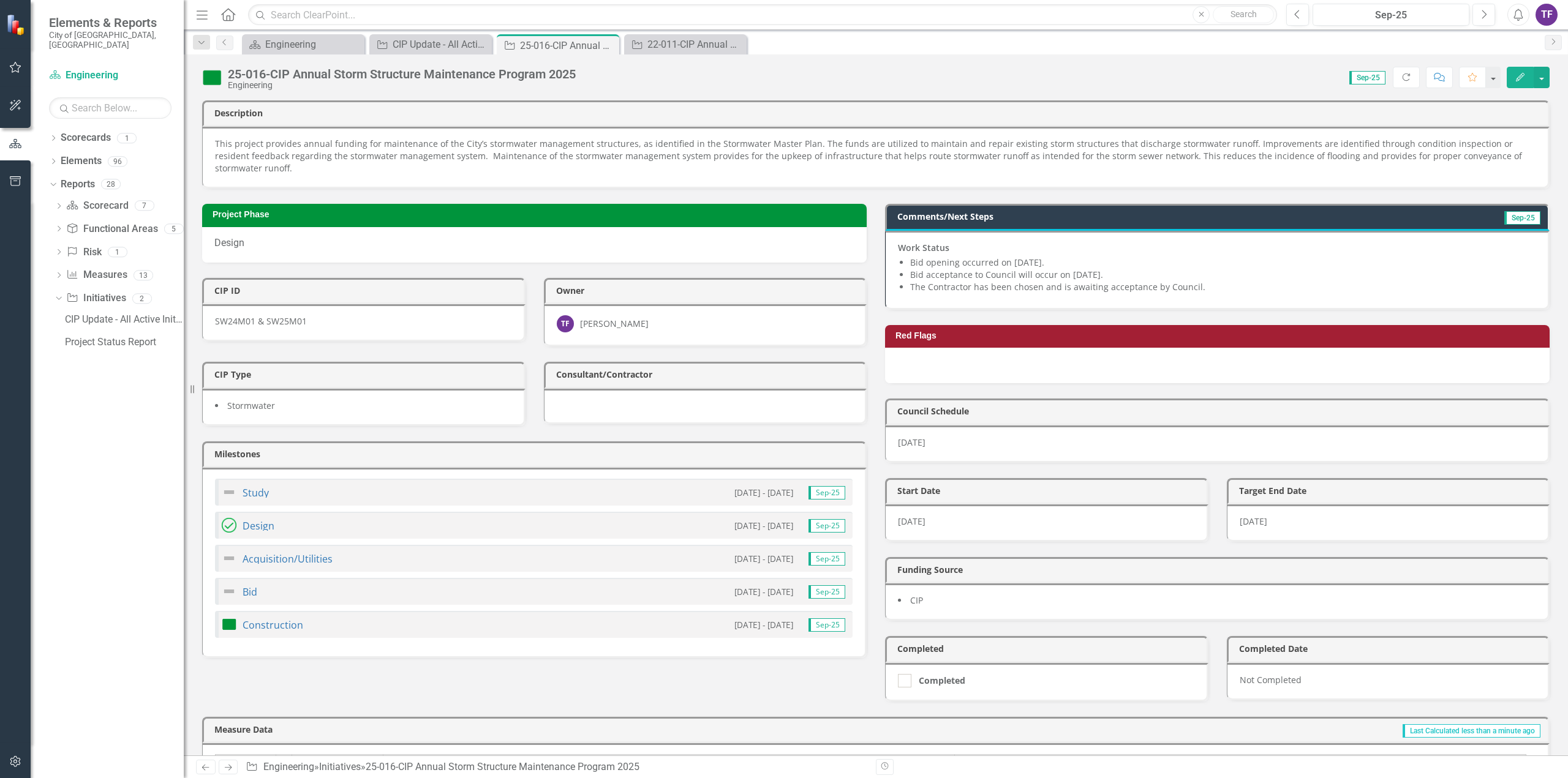
click at [777, 586] on small "8/15/25 - 9/22/25" at bounding box center [764, 591] width 59 height 11
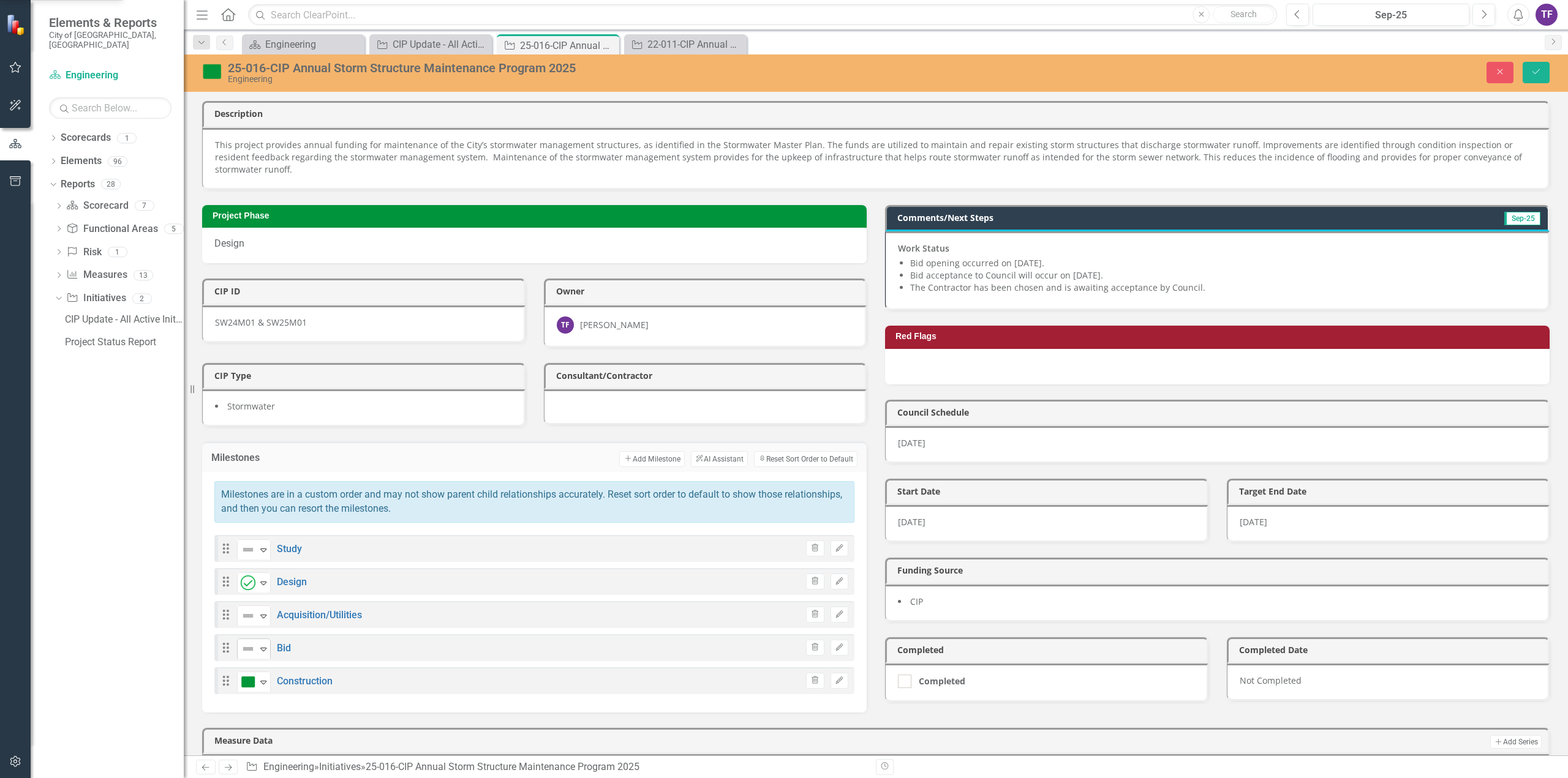
click at [267, 644] on icon "Expand" at bounding box center [264, 648] width 12 height 10
click at [840, 640] on button "Edit" at bounding box center [839, 648] width 17 height 16
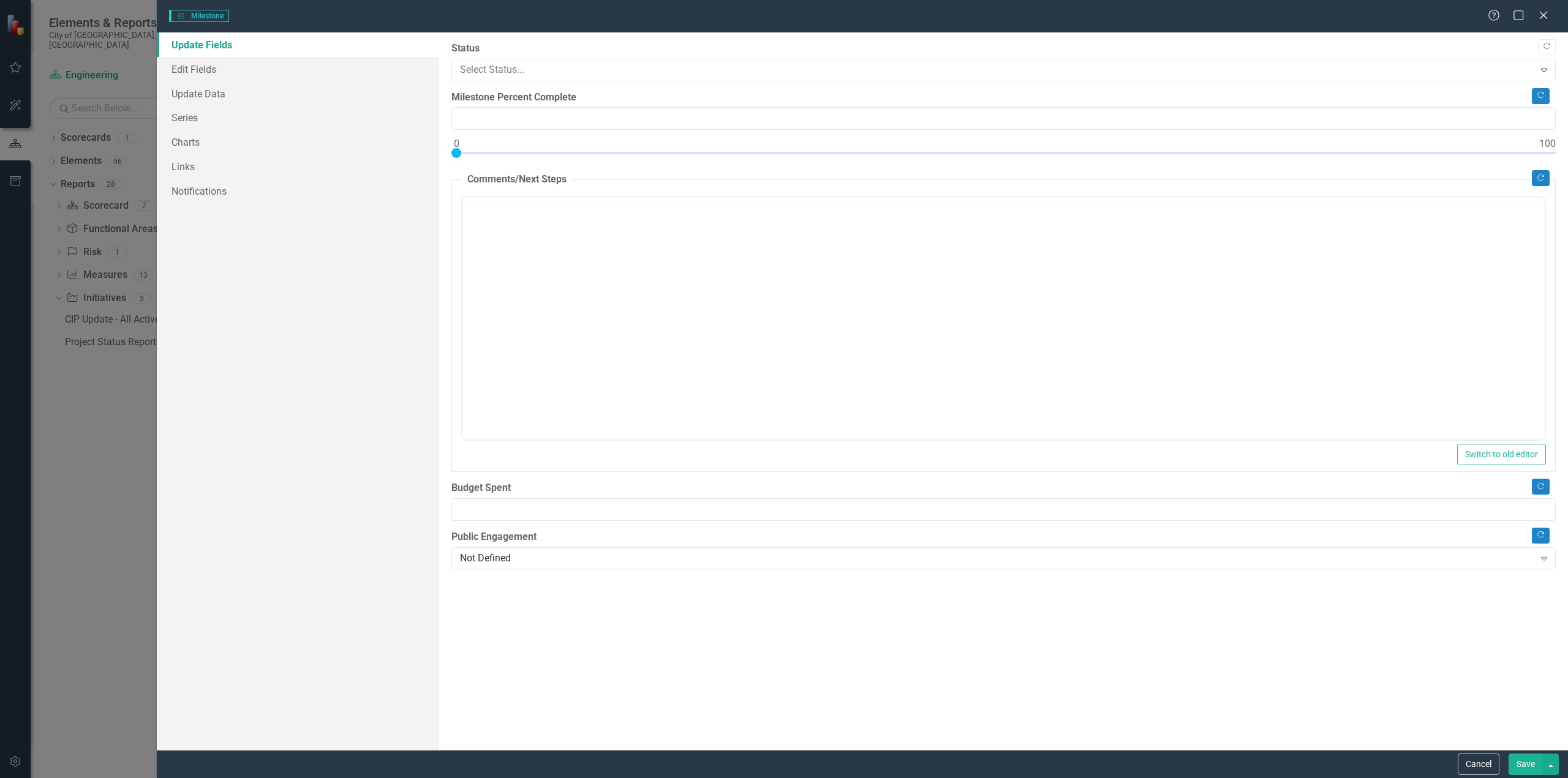
type input "0"
click at [237, 76] on link "Edit Fields" at bounding box center [297, 70] width 283 height 24
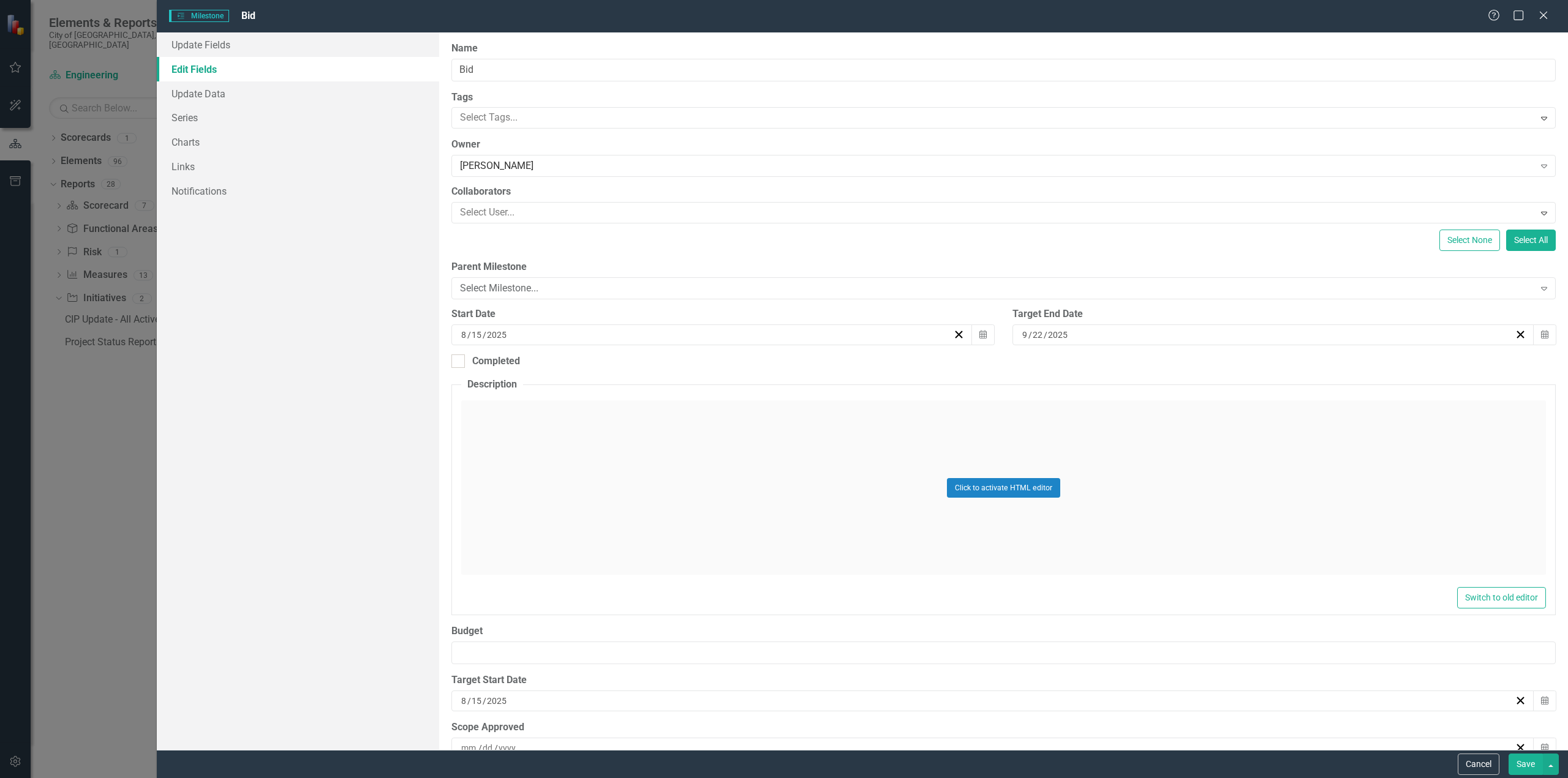
click at [1534, 766] on button "Save" at bounding box center [1525, 764] width 34 height 22
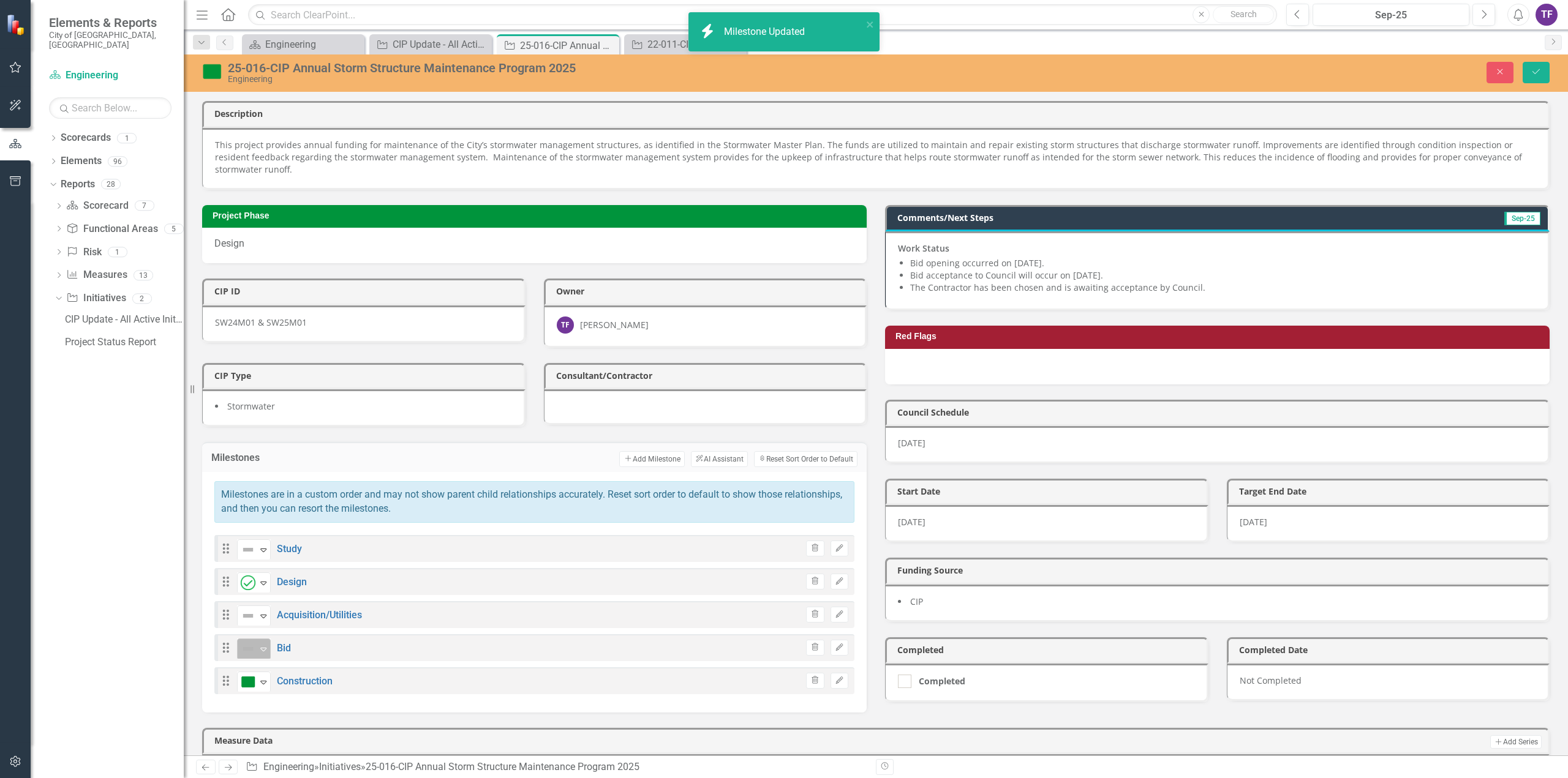
click at [263, 644] on icon "Expand" at bounding box center [264, 648] width 12 height 10
click at [1544, 72] on button "Save" at bounding box center [1536, 72] width 27 height 22
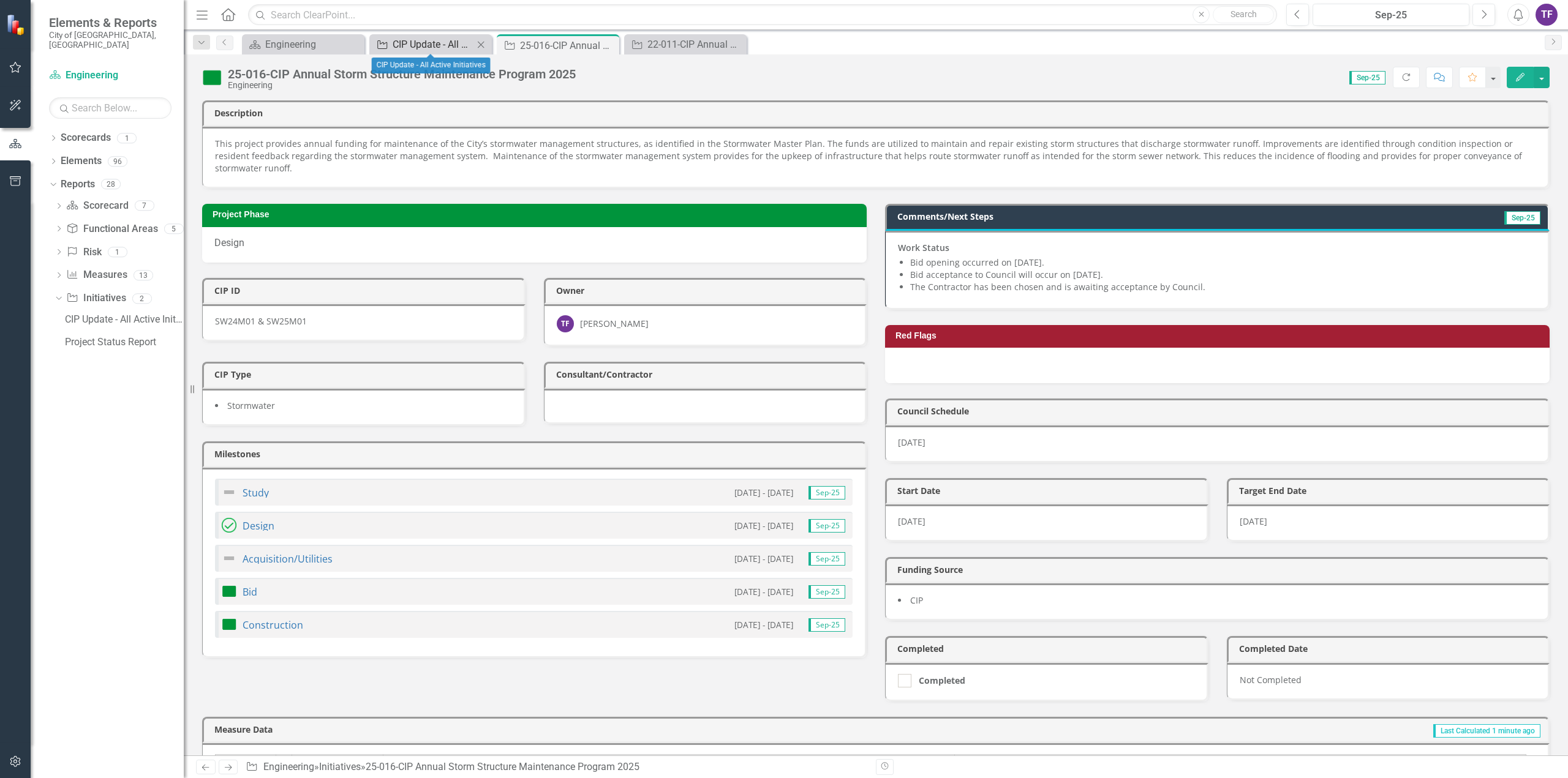
click at [431, 45] on div "CIP Update - All Active Initiatives" at bounding box center [433, 44] width 81 height 16
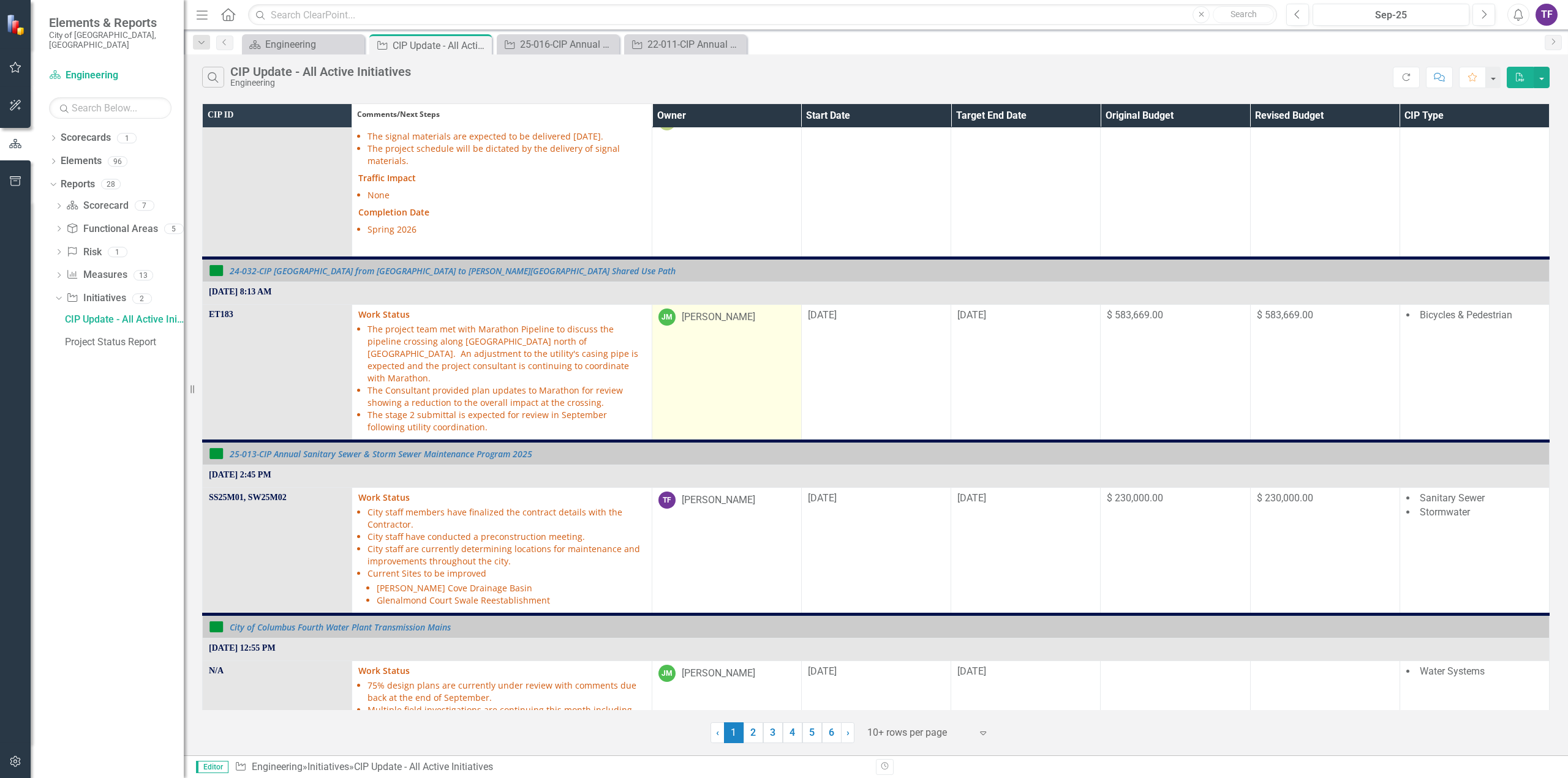
scroll to position [368, 0]
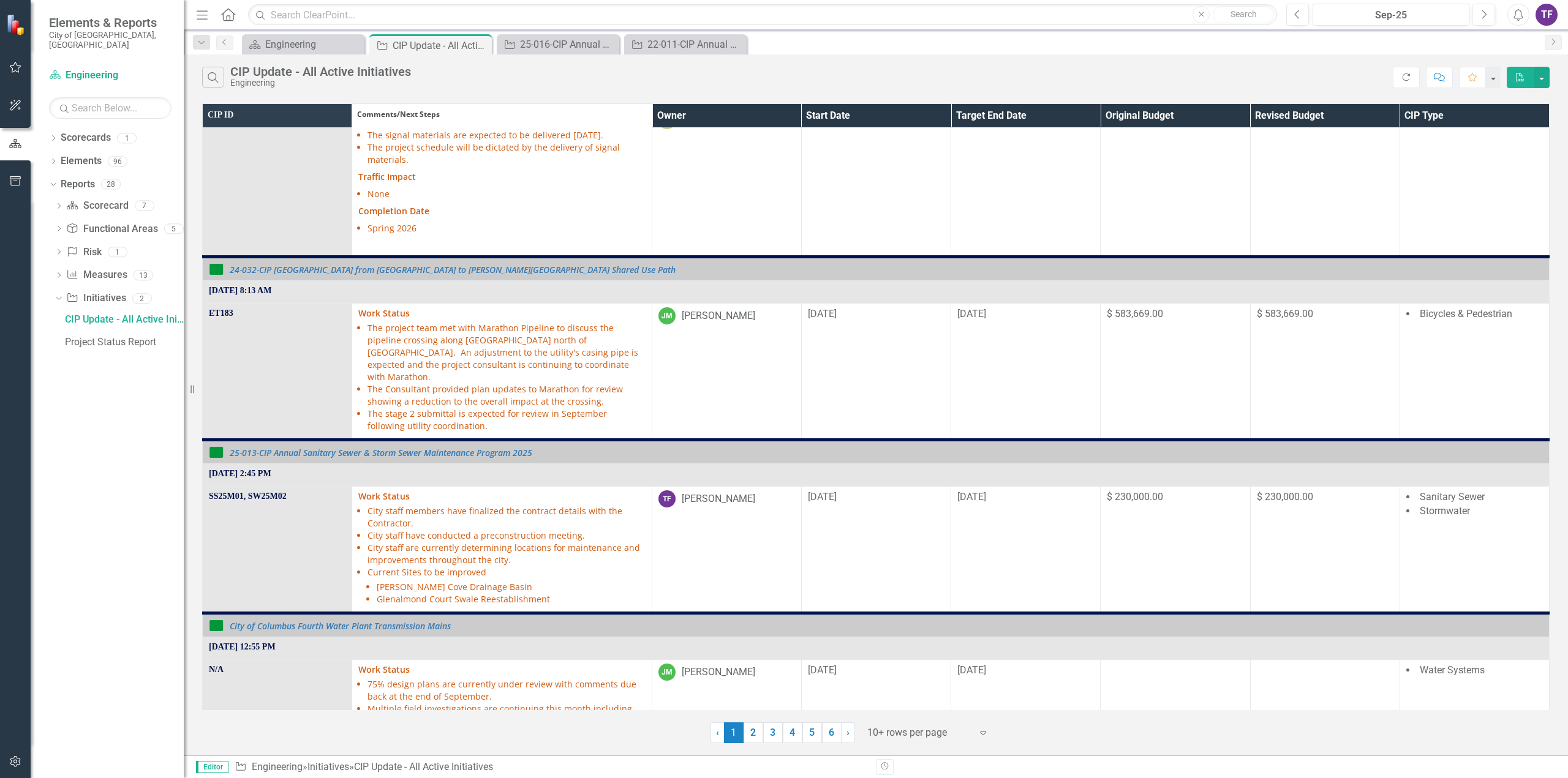
click at [747, 115] on th "Owner" at bounding box center [727, 116] width 150 height 25
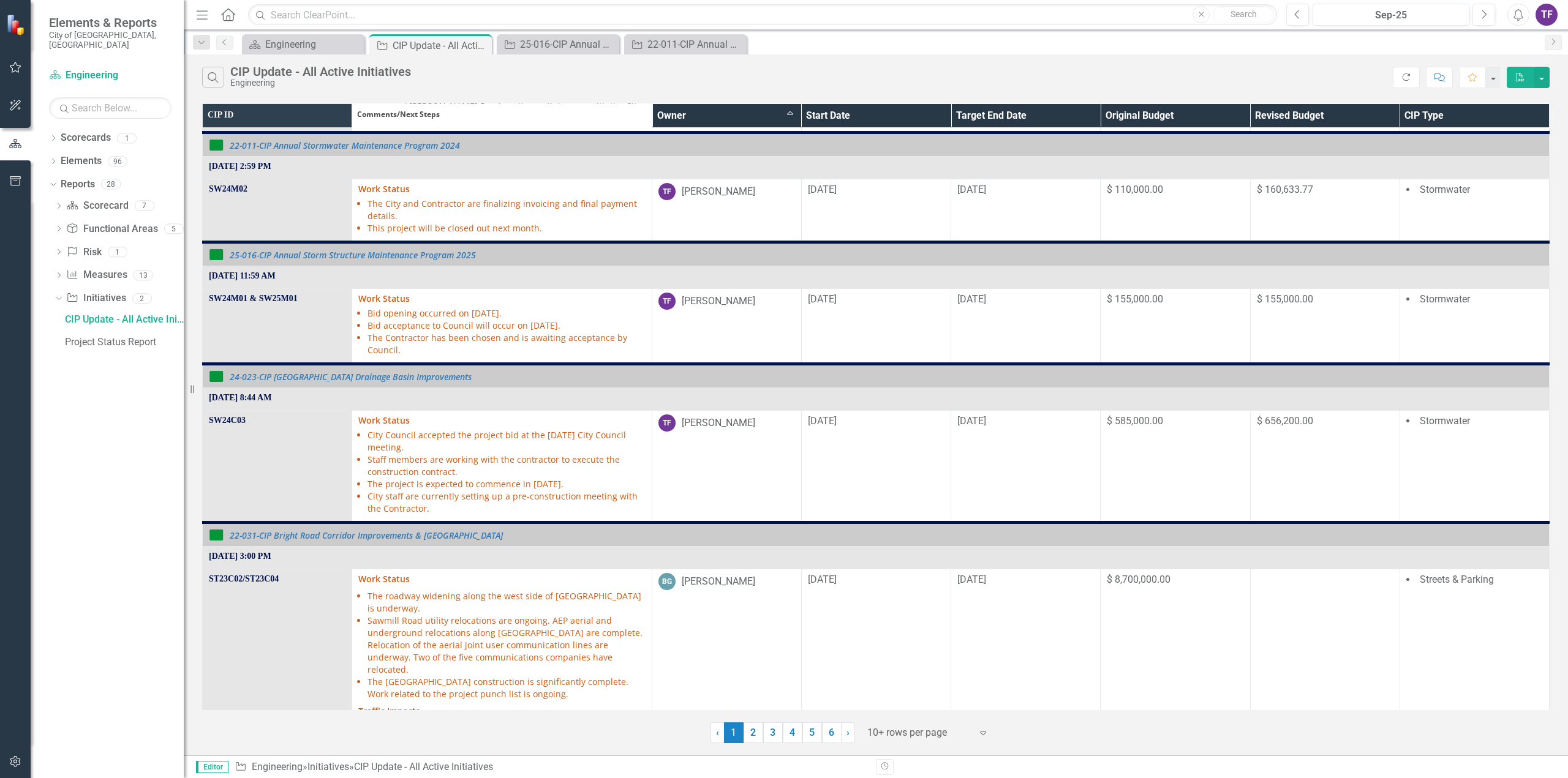
scroll to position [857, 0]
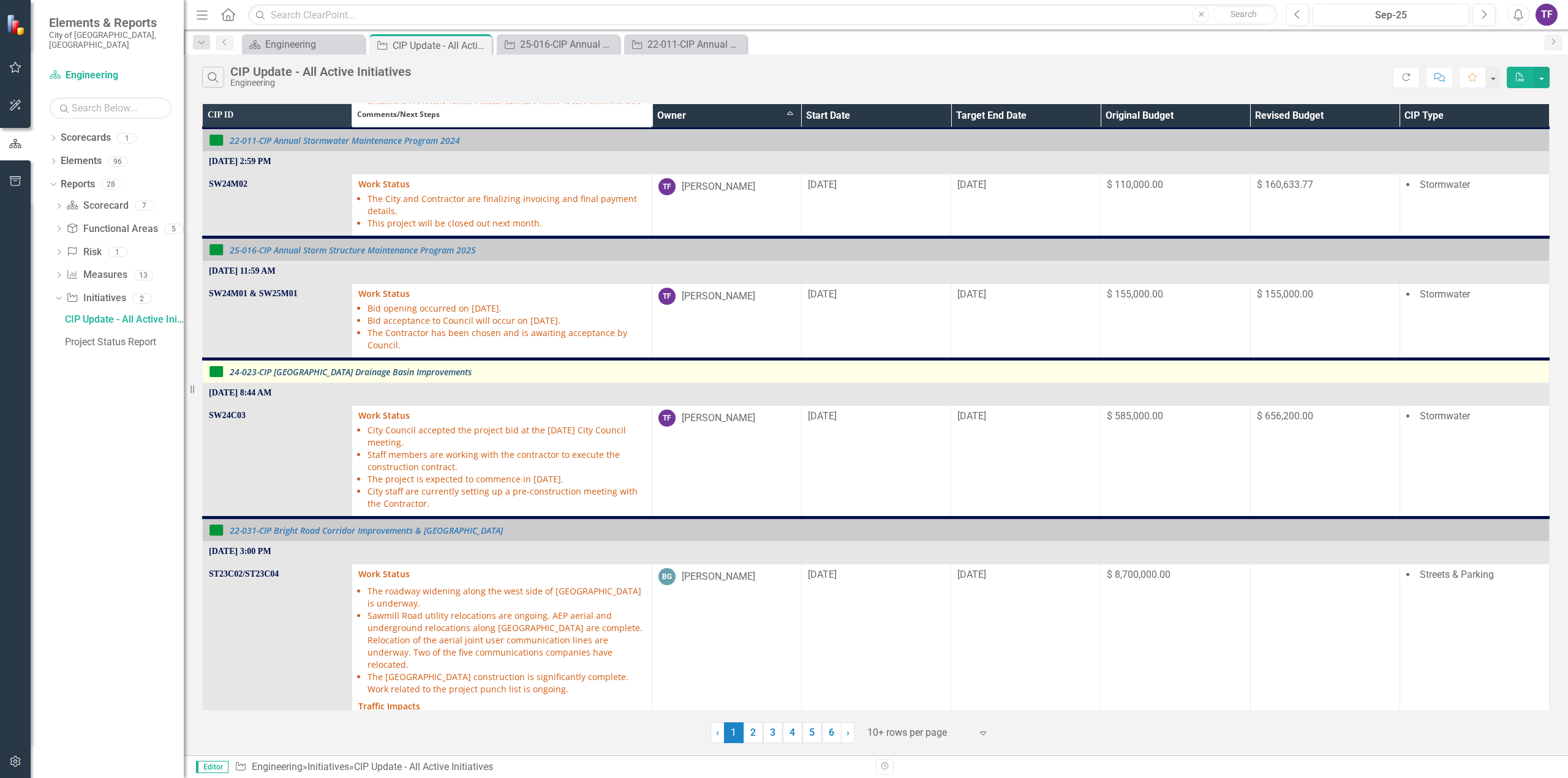
click at [303, 368] on link "24-023-CIP [GEOGRAPHIC_DATA] Drainage Basin Improvements" at bounding box center [886, 372] width 1313 height 10
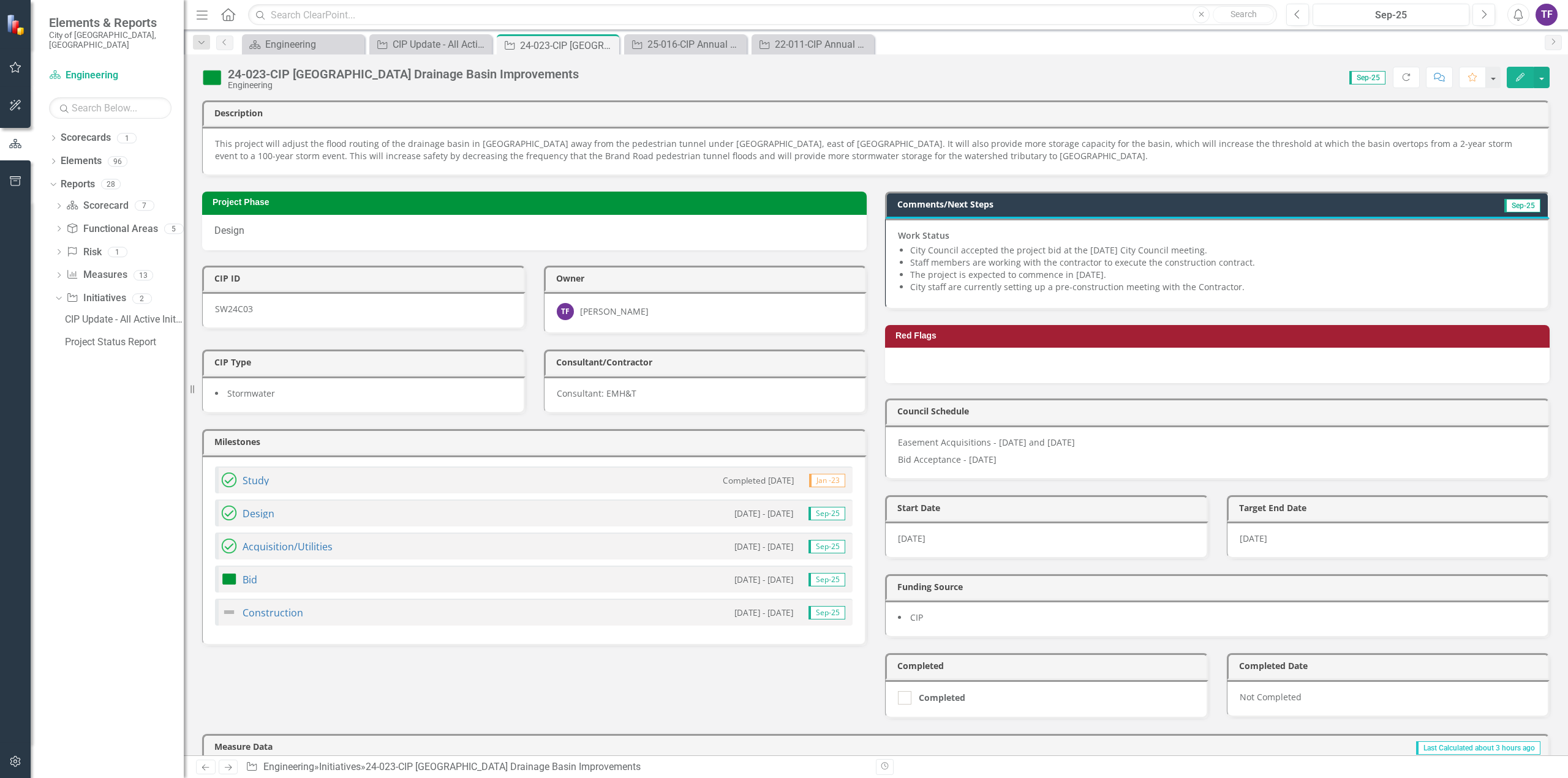
click at [335, 578] on div "Bid 5/14/25 - 8/6/25 Sep-25" at bounding box center [533, 579] width 637 height 27
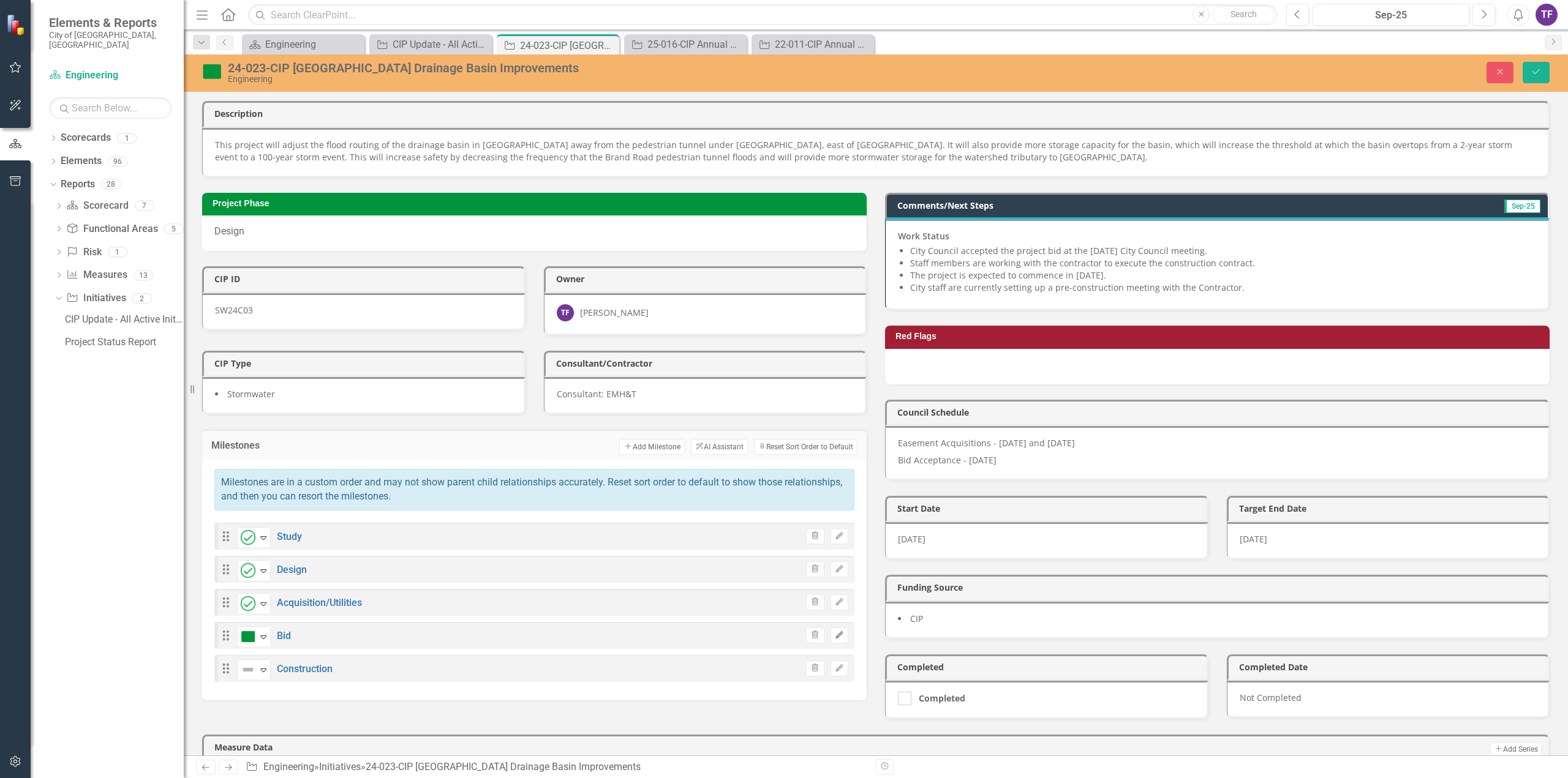
click at [838, 632] on icon "Edit" at bounding box center [839, 635] width 10 height 7
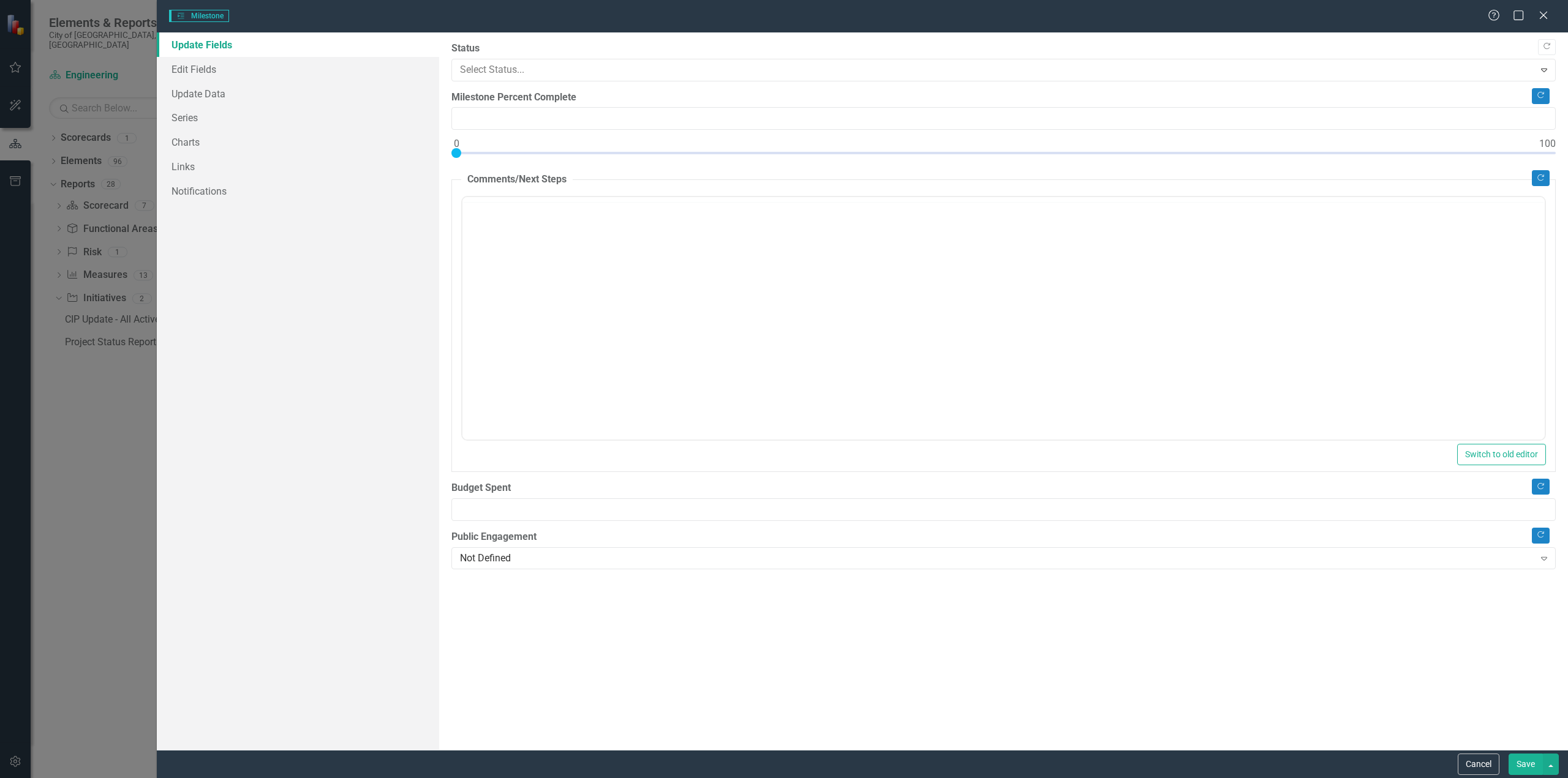
type input "0"
click at [209, 74] on link "Edit Fields" at bounding box center [297, 70] width 283 height 24
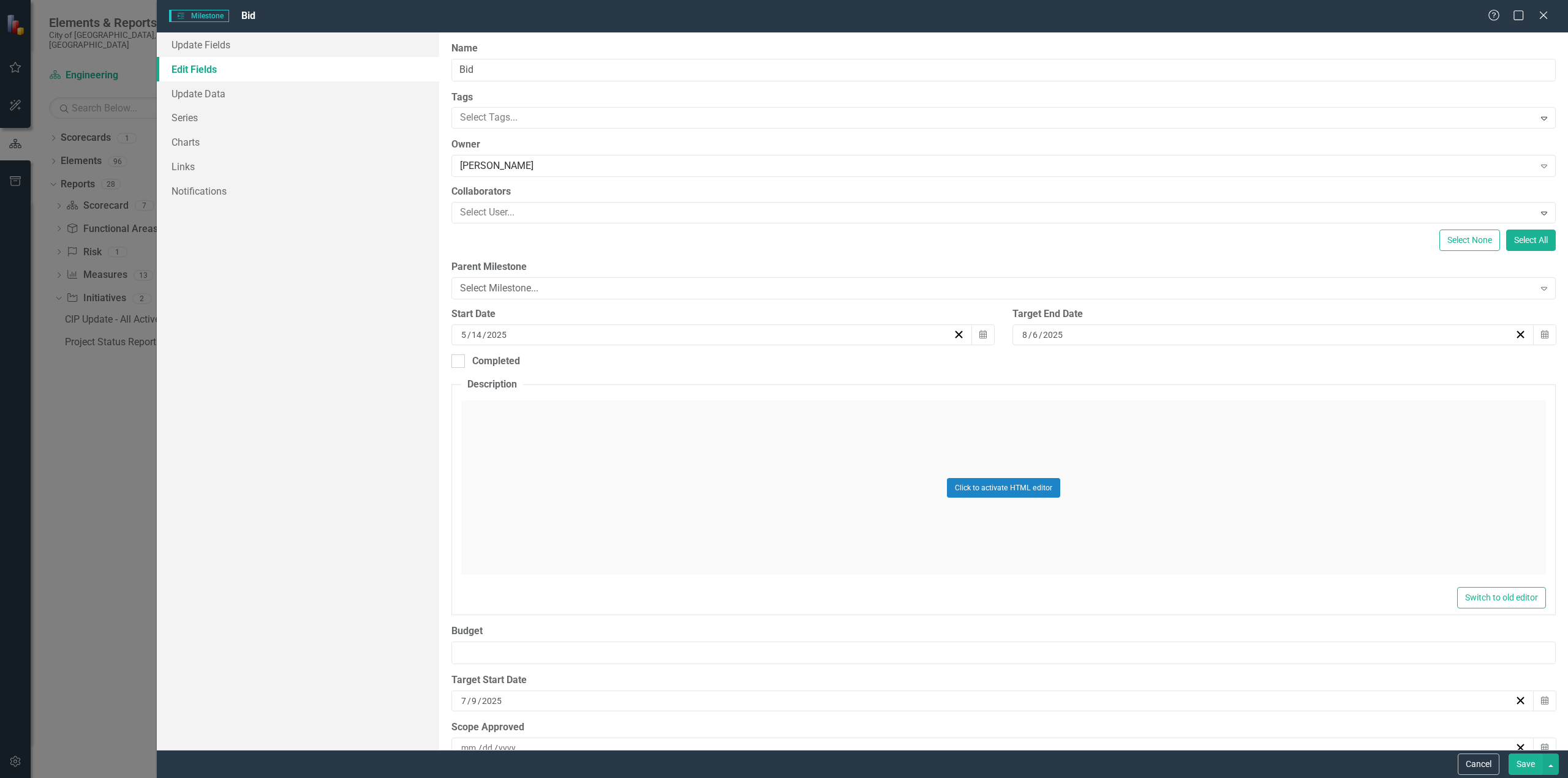
click at [1039, 334] on span "/" at bounding box center [1041, 335] width 3 height 11
type input "9"
click at [461, 333] on input "5" at bounding box center [464, 335] width 7 height 12
type input "8"
click at [1535, 768] on button "Save" at bounding box center [1525, 764] width 34 height 22
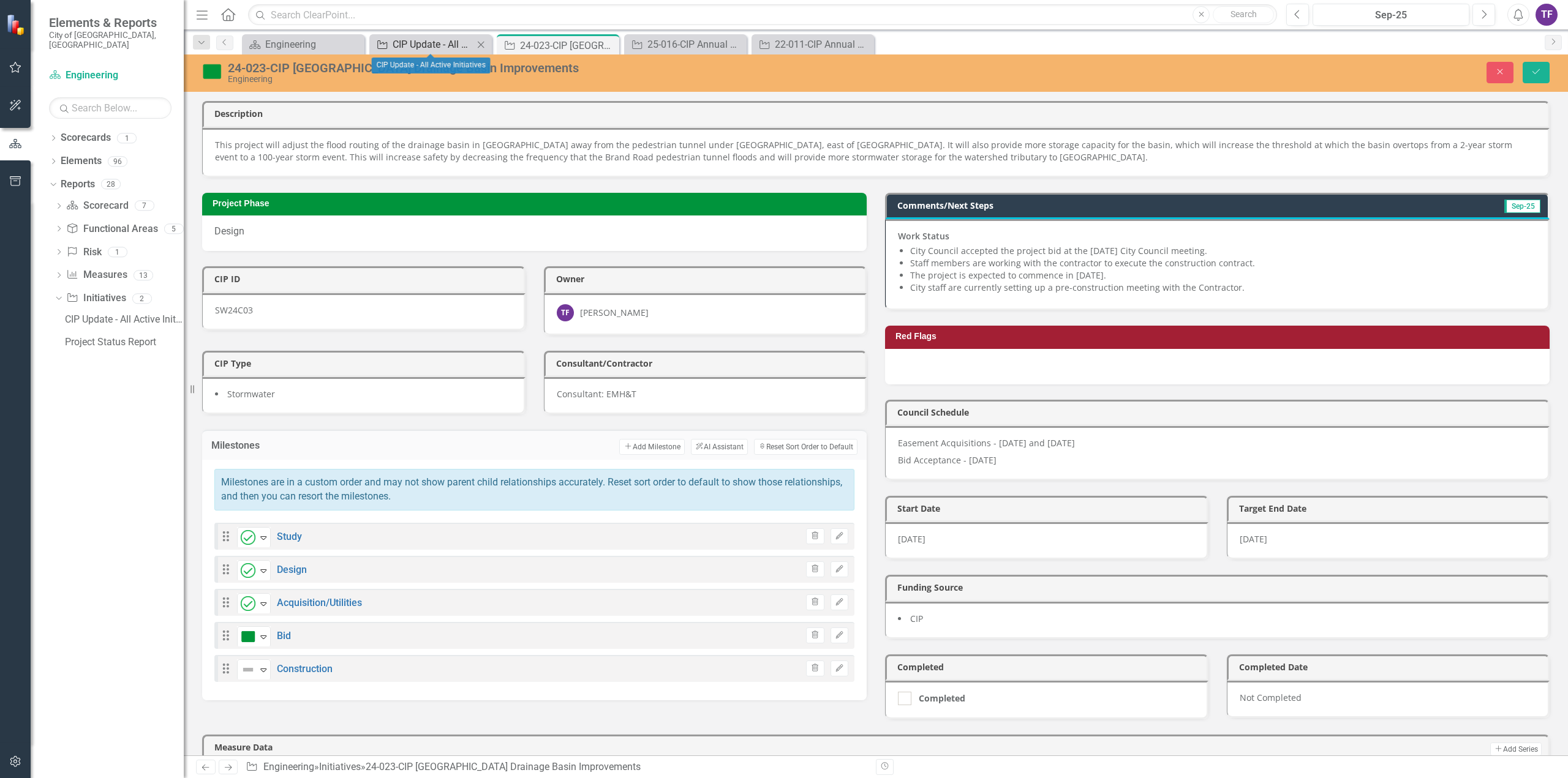
click at [430, 45] on div "CIP Update - All Active Initiatives" at bounding box center [433, 44] width 81 height 16
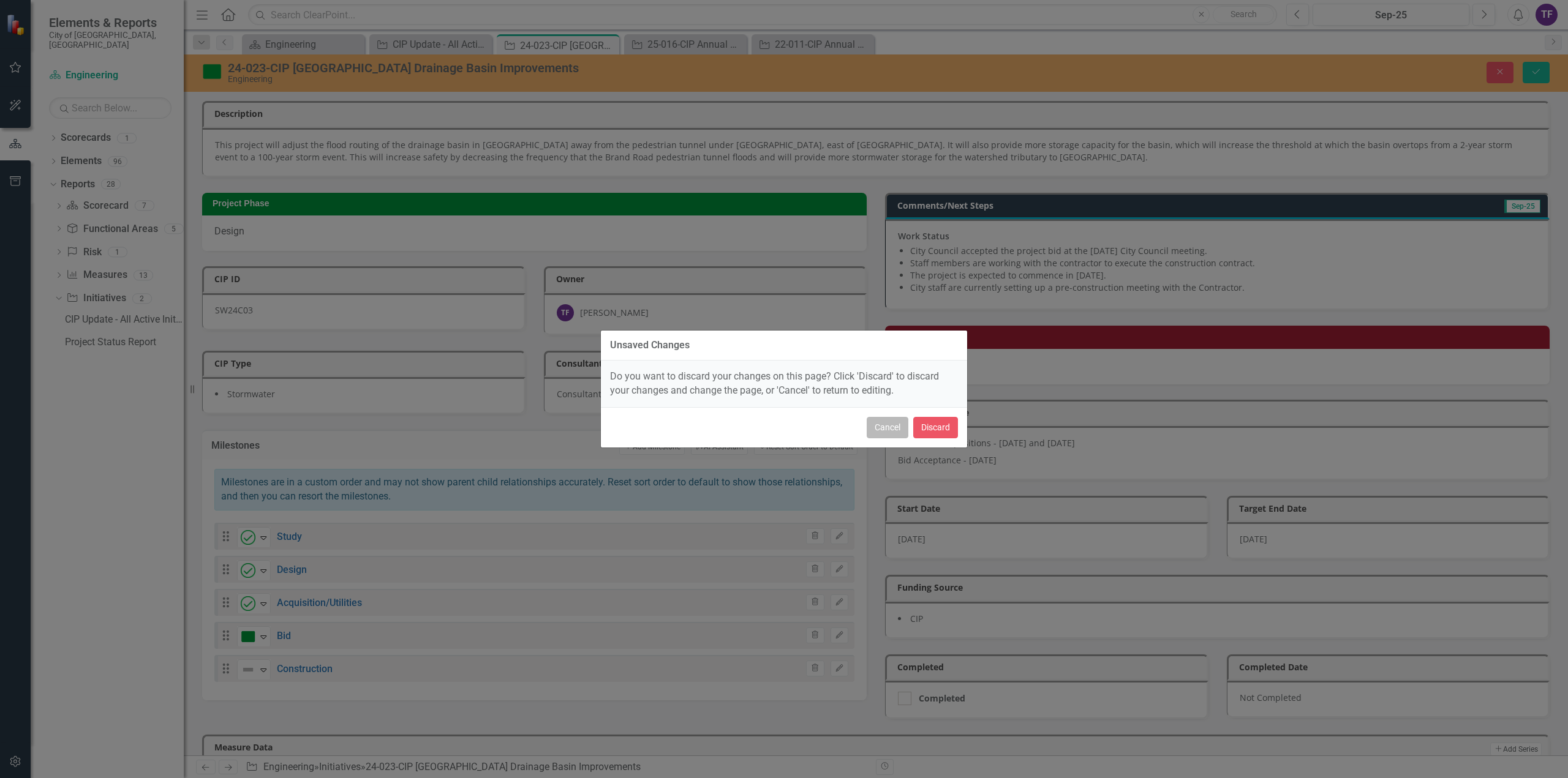
click at [881, 432] on button "Cancel" at bounding box center [888, 428] width 42 height 22
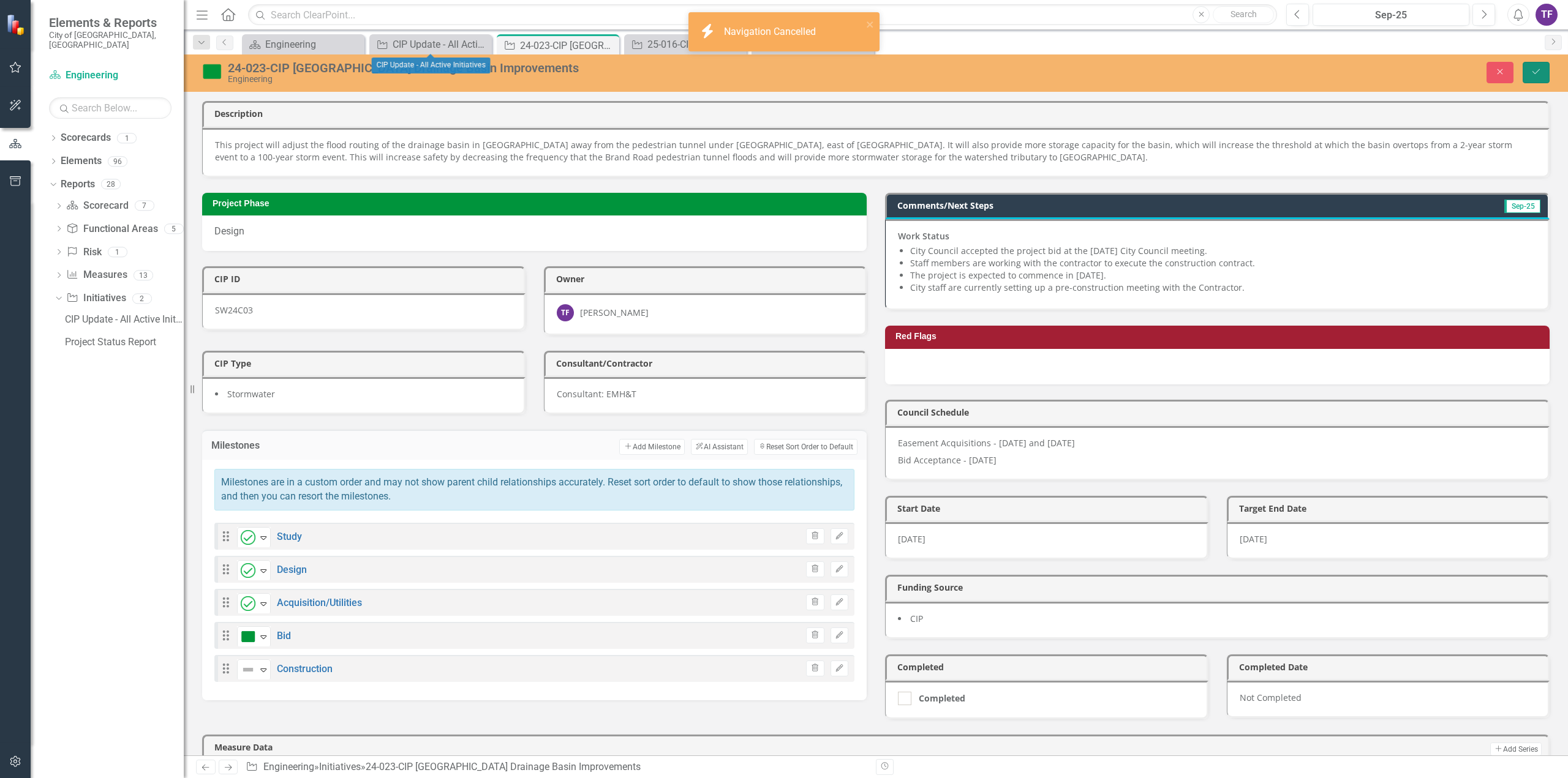
click at [1537, 73] on icon "submit" at bounding box center [1537, 72] width 7 height 5
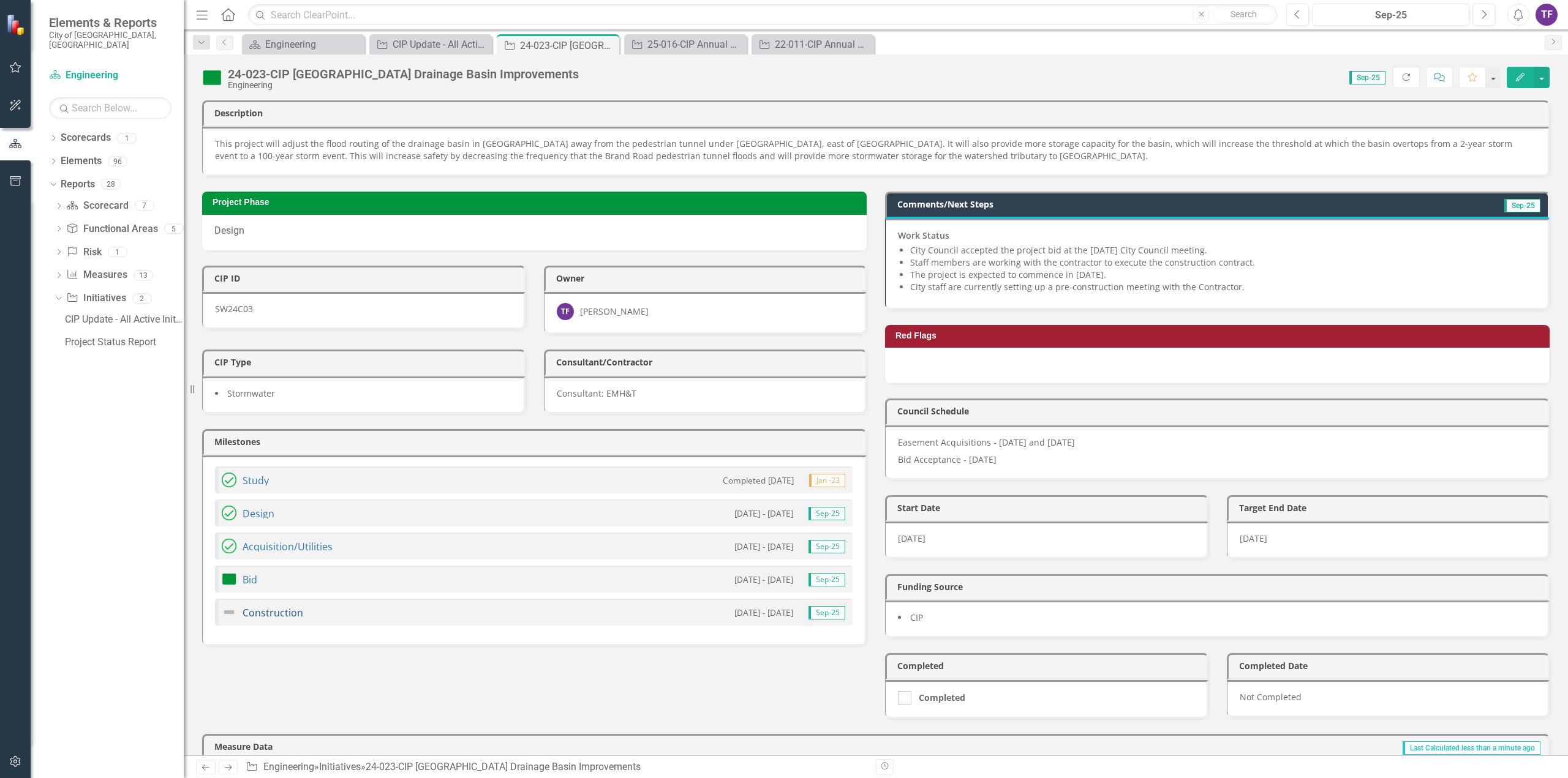
click at [266, 608] on link "Construction" at bounding box center [273, 612] width 61 height 13
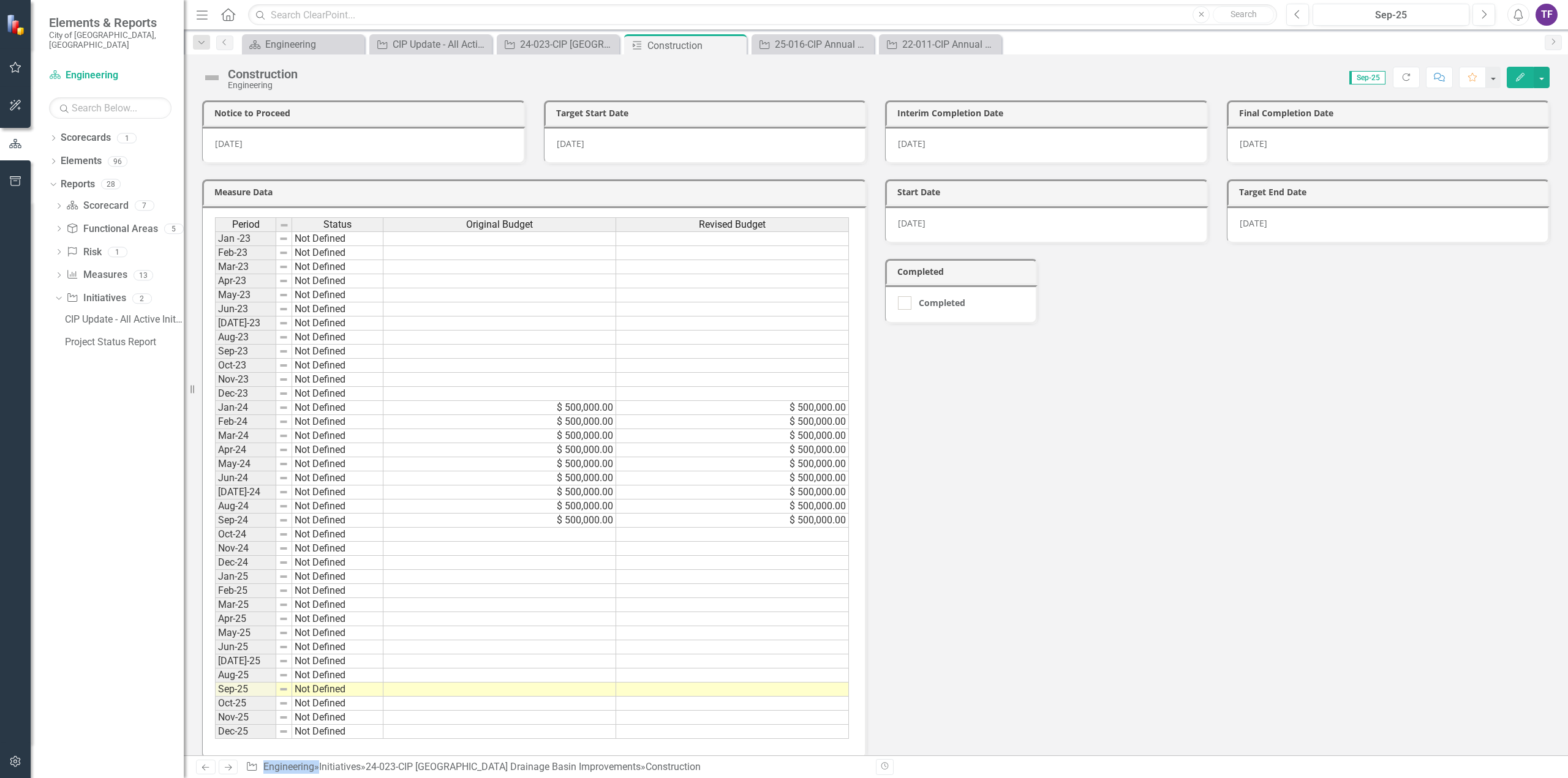
click at [579, 140] on span "9/25/25" at bounding box center [570, 143] width 28 height 11
click at [239, 140] on span "8/25/25" at bounding box center [229, 143] width 28 height 11
click at [226, 143] on span "8/25/25" at bounding box center [229, 143] width 28 height 11
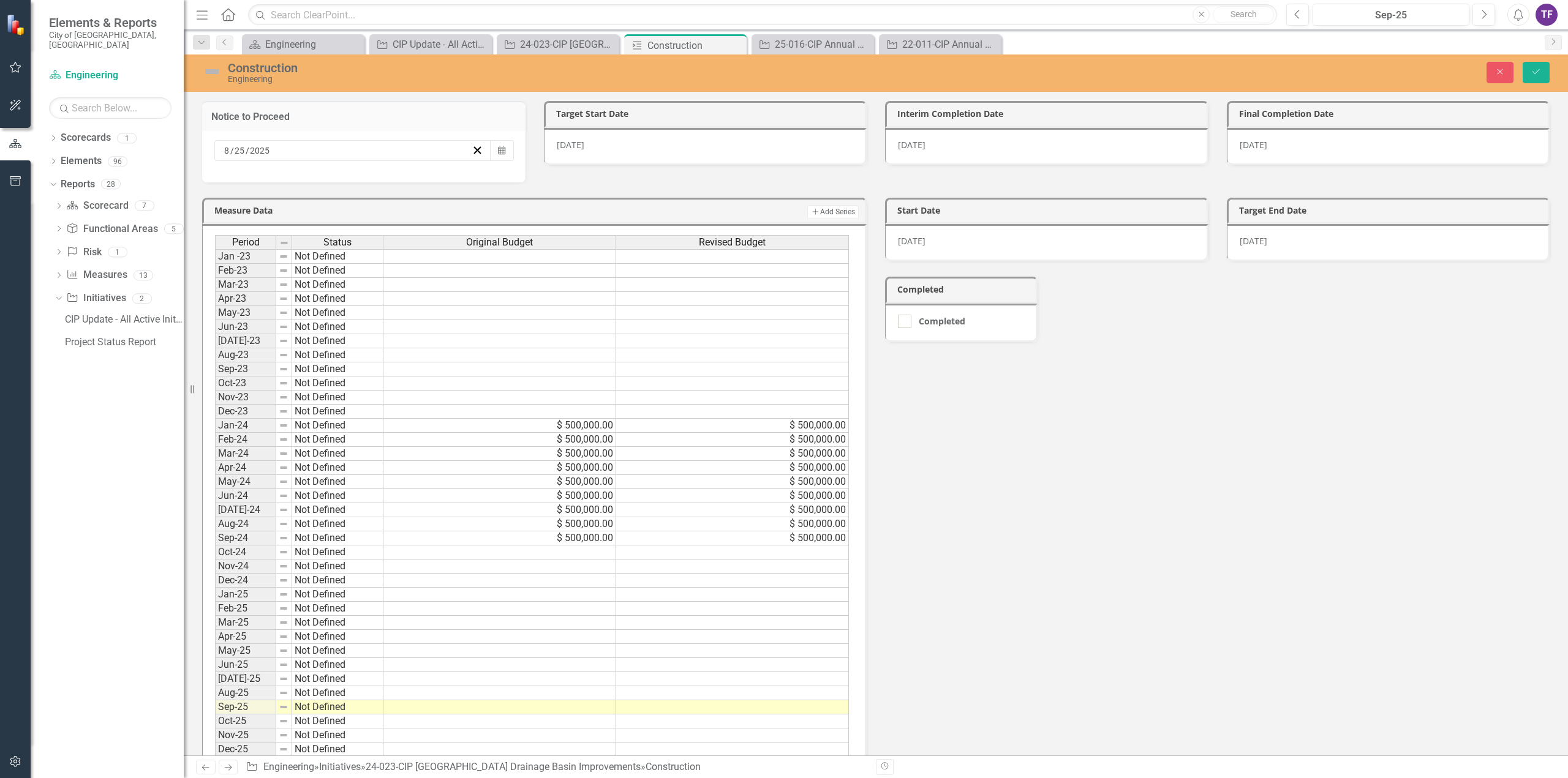
click at [229, 148] on input "8" at bounding box center [227, 150] width 7 height 12
click at [429, 182] on button "»" at bounding box center [415, 174] width 27 height 27
click at [429, 181] on button "»" at bounding box center [415, 174] width 27 height 27
click at [243, 184] on button "«" at bounding box center [229, 174] width 27 height 27
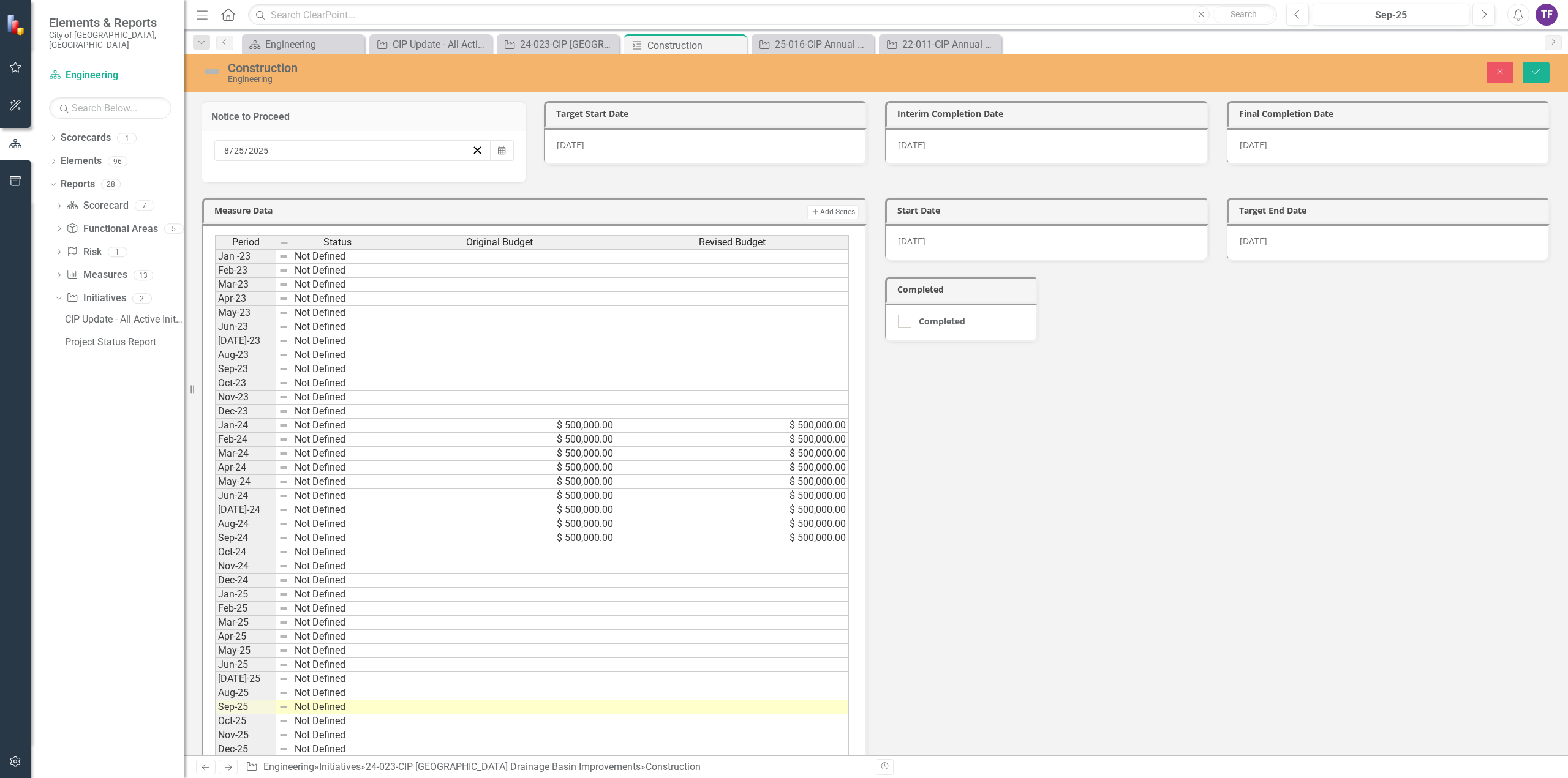
click at [402, 183] on button "›" at bounding box center [388, 174] width 27 height 27
click at [337, 223] on button "1" at bounding box center [322, 215] width 30 height 22
click at [617, 150] on div "9/25/25" at bounding box center [706, 146] width 324 height 37
click at [592, 150] on div "9/25/25" at bounding box center [706, 146] width 324 height 37
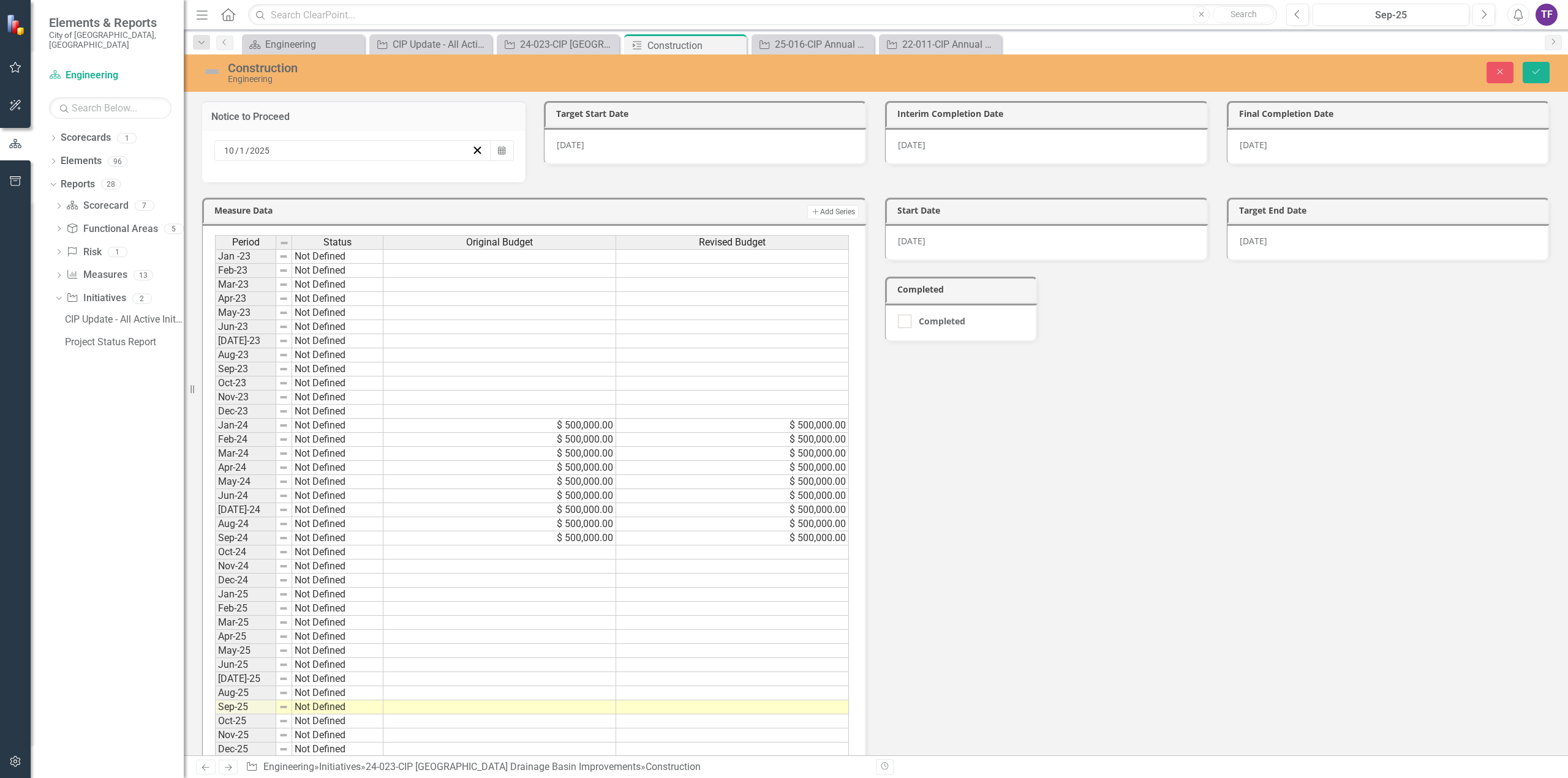
click at [592, 150] on div "9/25/25" at bounding box center [706, 146] width 324 height 37
click at [842, 150] on icon "Calendar" at bounding box center [844, 150] width 7 height 9
click at [679, 309] on button "1" at bounding box center [664, 303] width 30 height 22
click at [1538, 78] on button "Save" at bounding box center [1536, 72] width 27 height 22
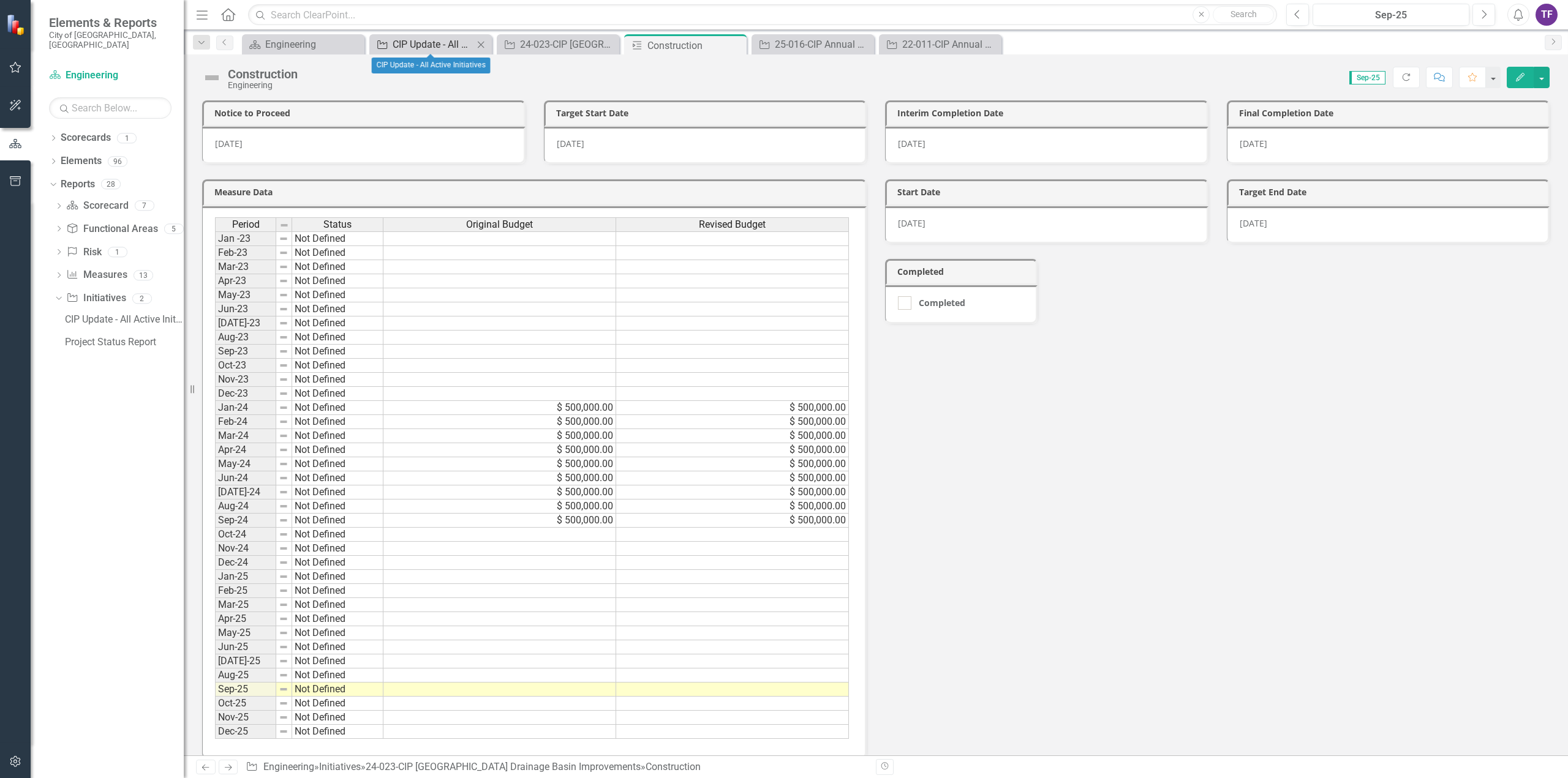
click at [441, 43] on div "CIP Update - All Active Initiatives" at bounding box center [433, 44] width 81 height 16
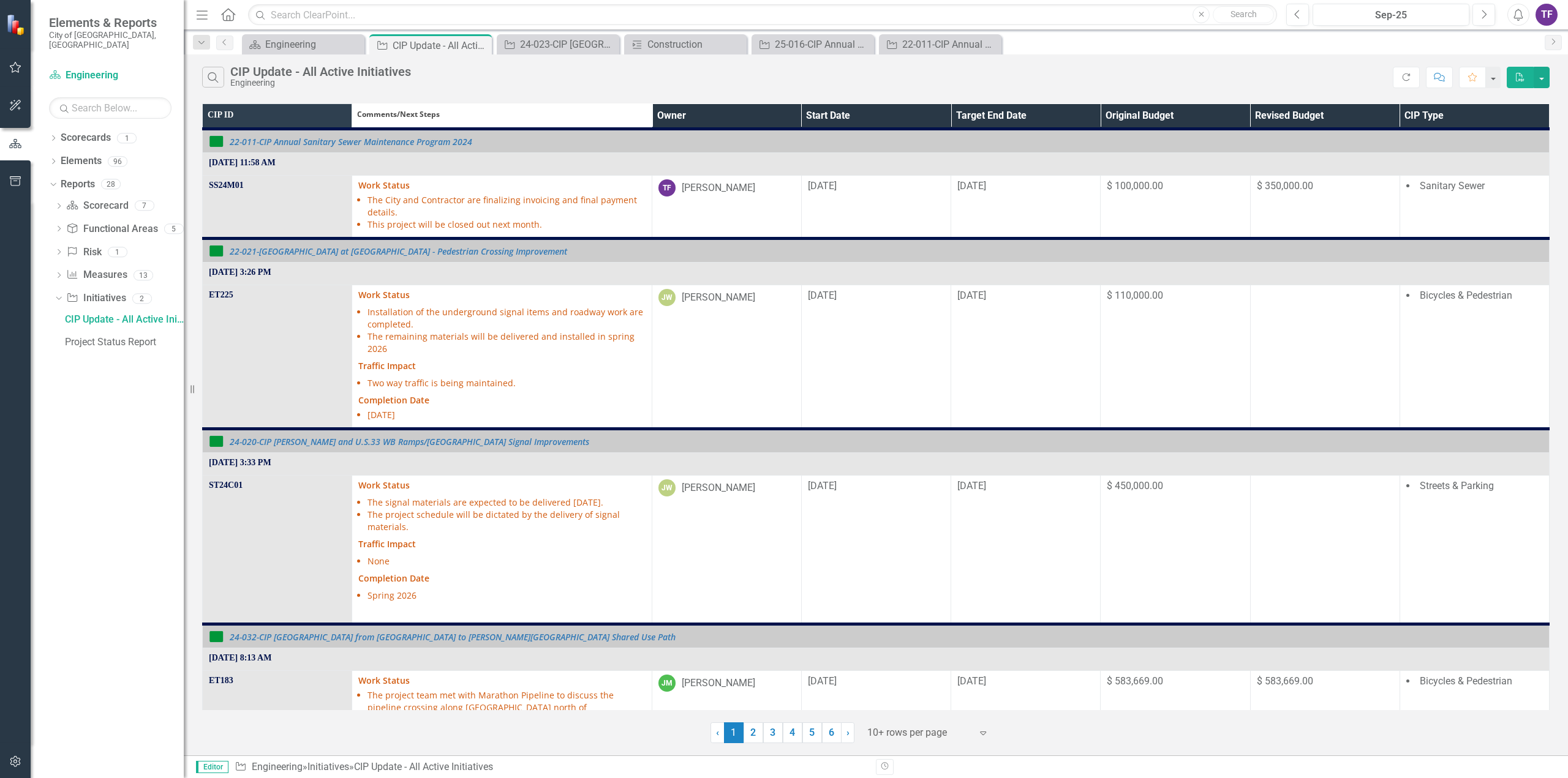
click at [713, 115] on th "Owner" at bounding box center [727, 116] width 150 height 25
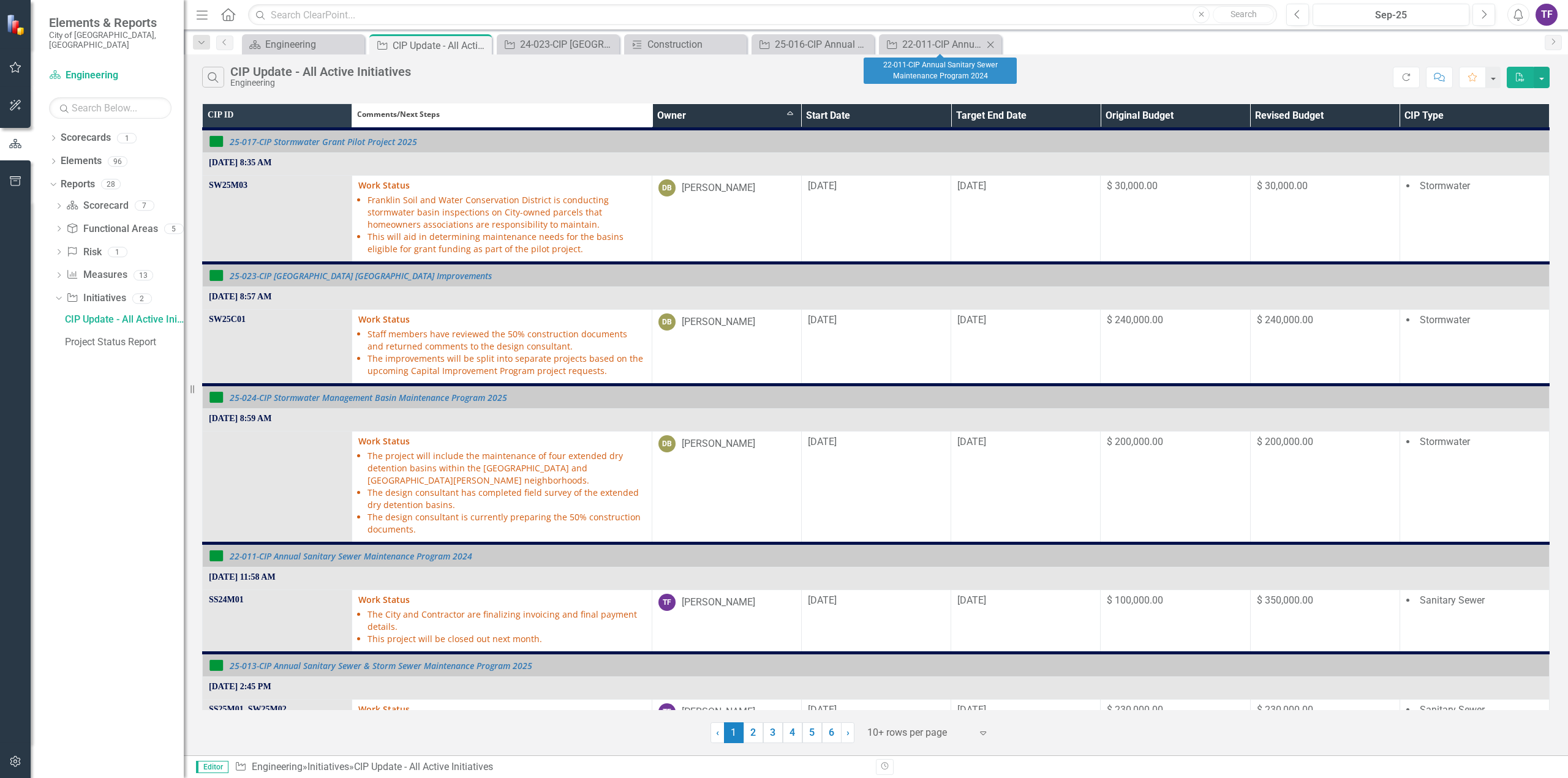
click at [992, 40] on icon "Close" at bounding box center [991, 44] width 12 height 10
click at [865, 44] on icon "Close" at bounding box center [864, 44] width 12 height 10
click at [737, 43] on icon "Close" at bounding box center [736, 44] width 12 height 10
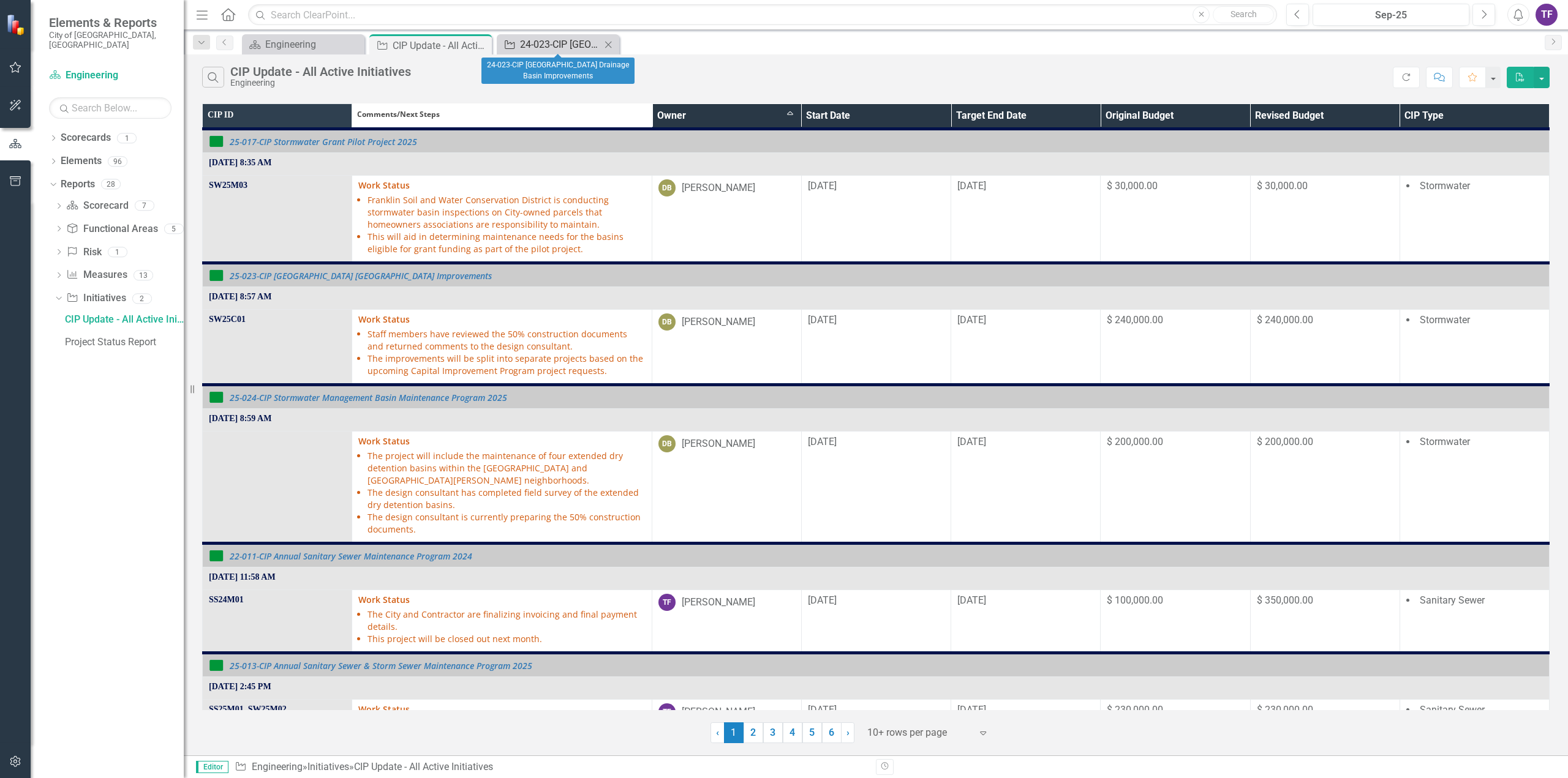
click at [572, 49] on div "24-023-CIP [GEOGRAPHIC_DATA] Drainage Basin Improvements" at bounding box center [560, 44] width 81 height 16
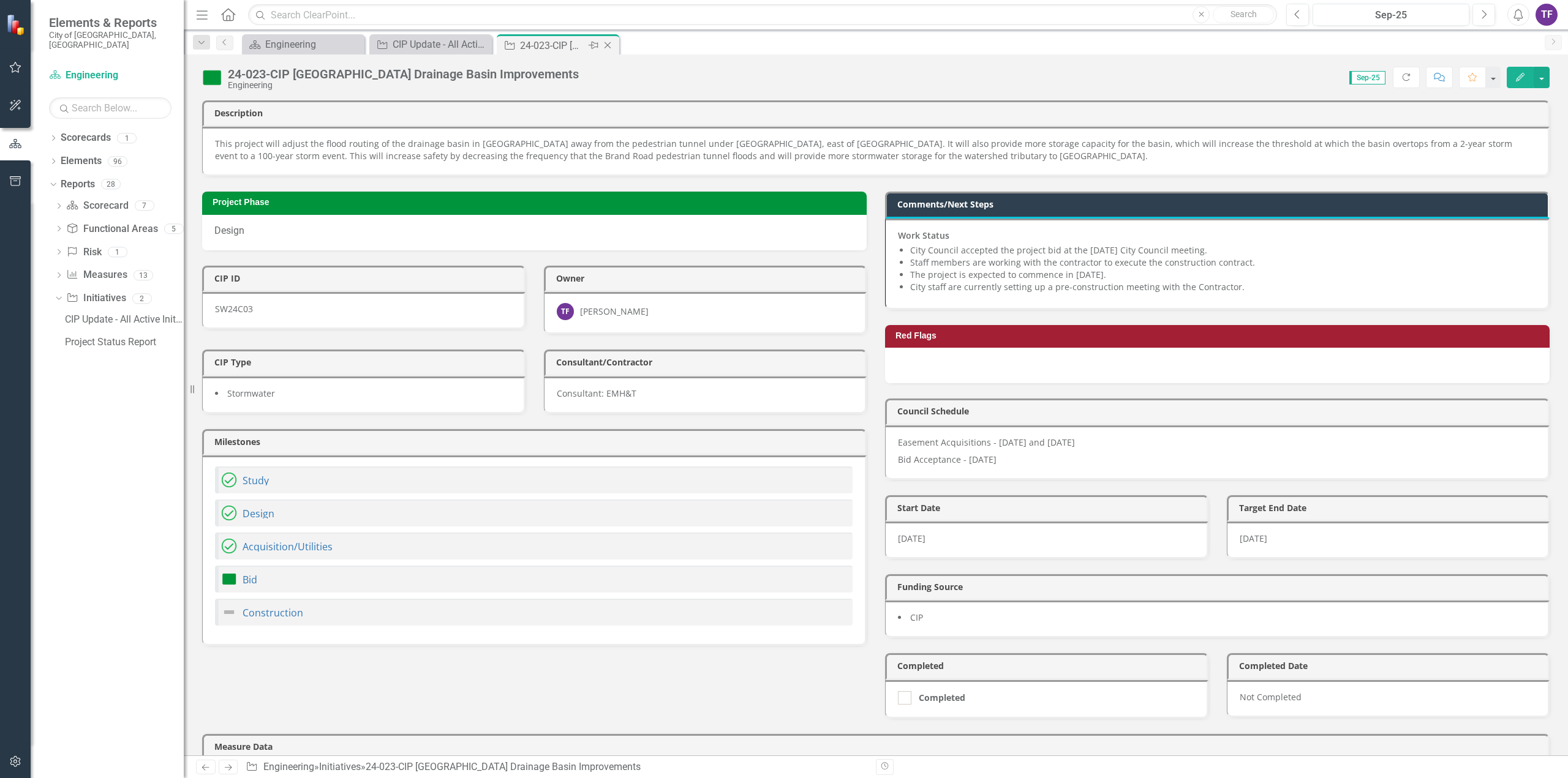
click at [611, 43] on icon "Close" at bounding box center [608, 44] width 12 height 10
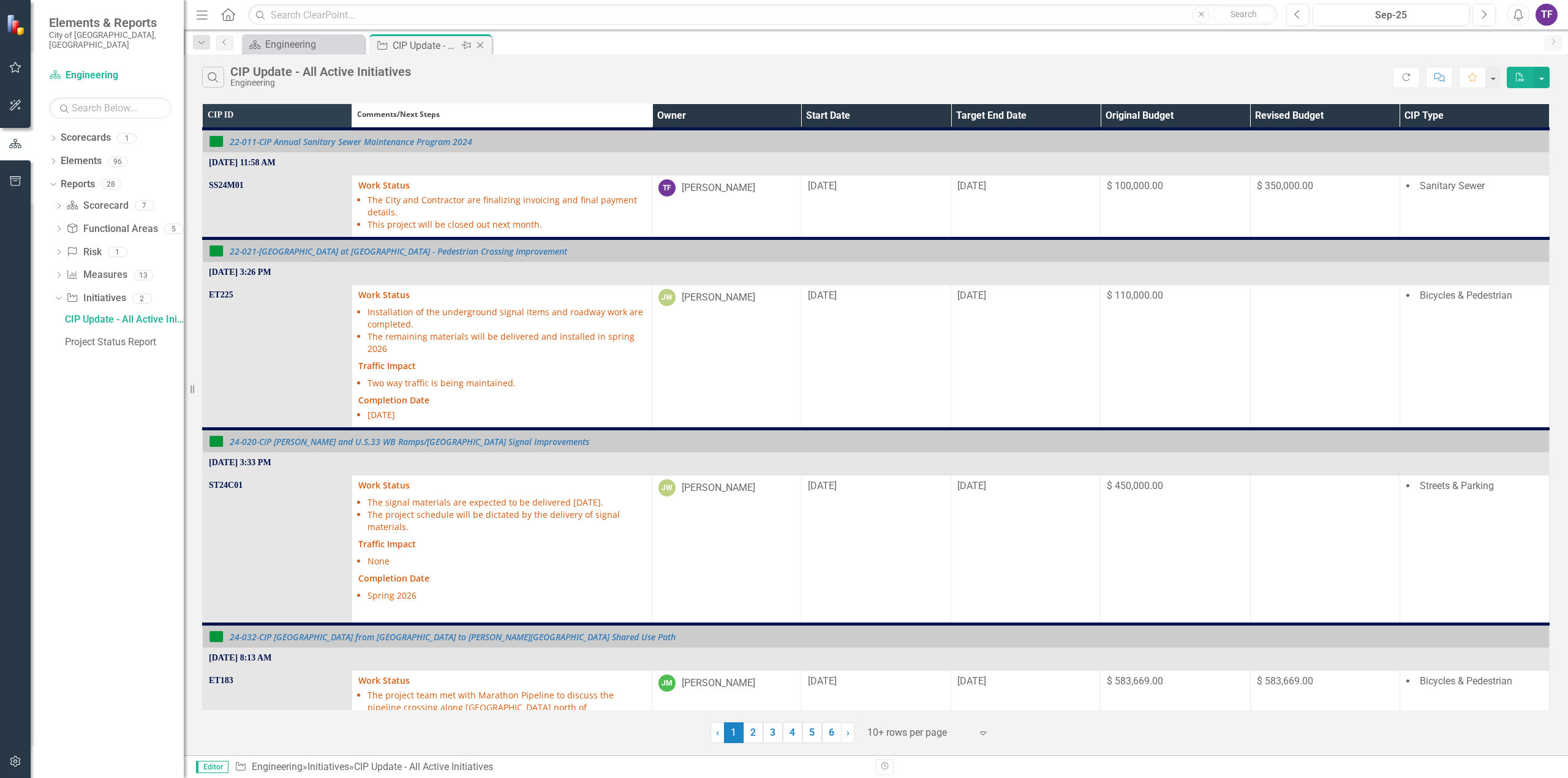
click at [405, 50] on div "CIP Update - All Active Initiatives" at bounding box center [425, 46] width 65 height 16
click at [694, 116] on th "Owner" at bounding box center [727, 116] width 150 height 25
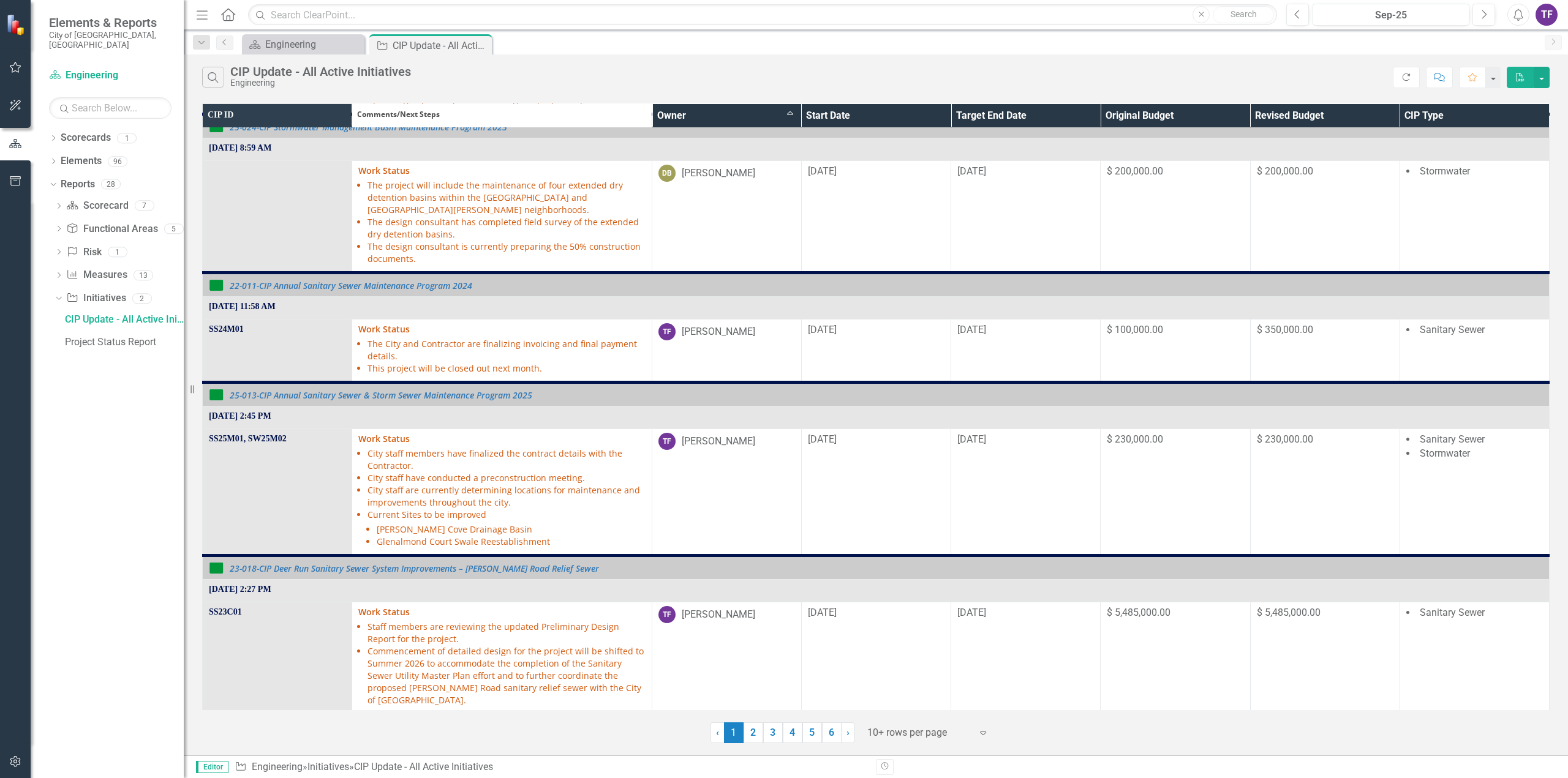
scroll to position [306, 0]
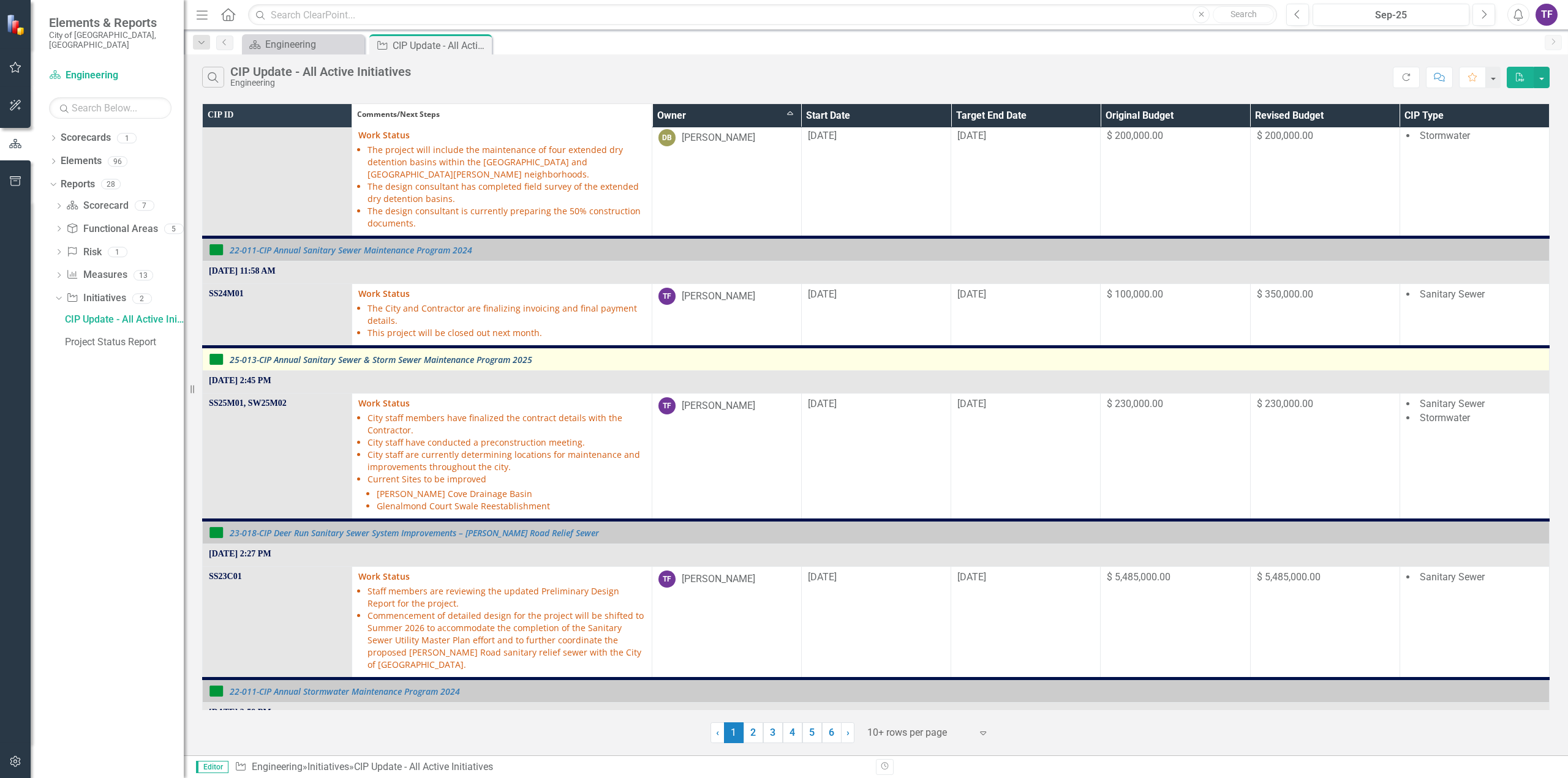
click at [464, 358] on link "25-013-CIP Annual Sanitary Sewer & Storm Sewer Maintenance Program 2025" at bounding box center [886, 360] width 1313 height 10
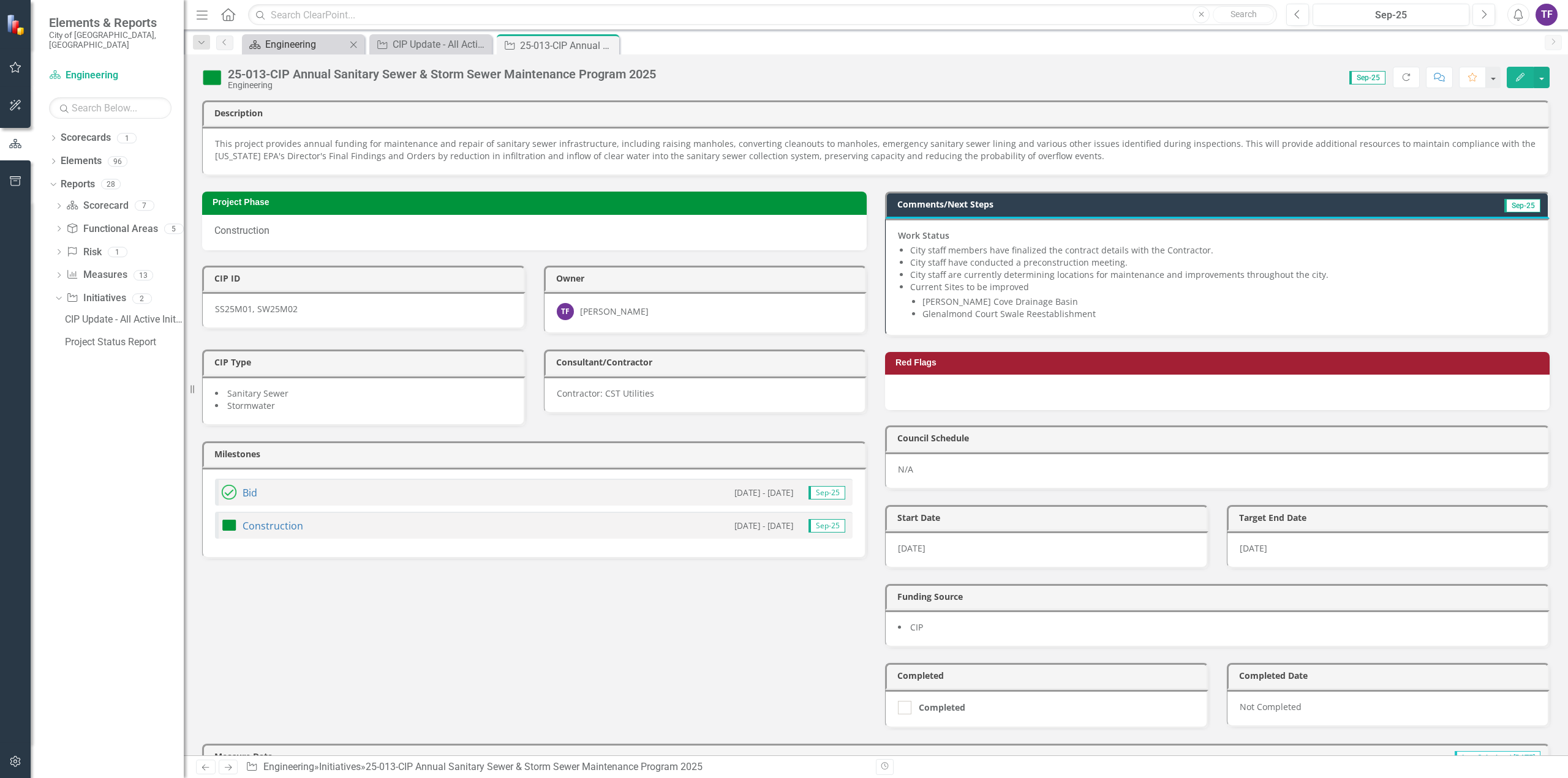
click at [302, 40] on div "Engineering" at bounding box center [305, 44] width 81 height 16
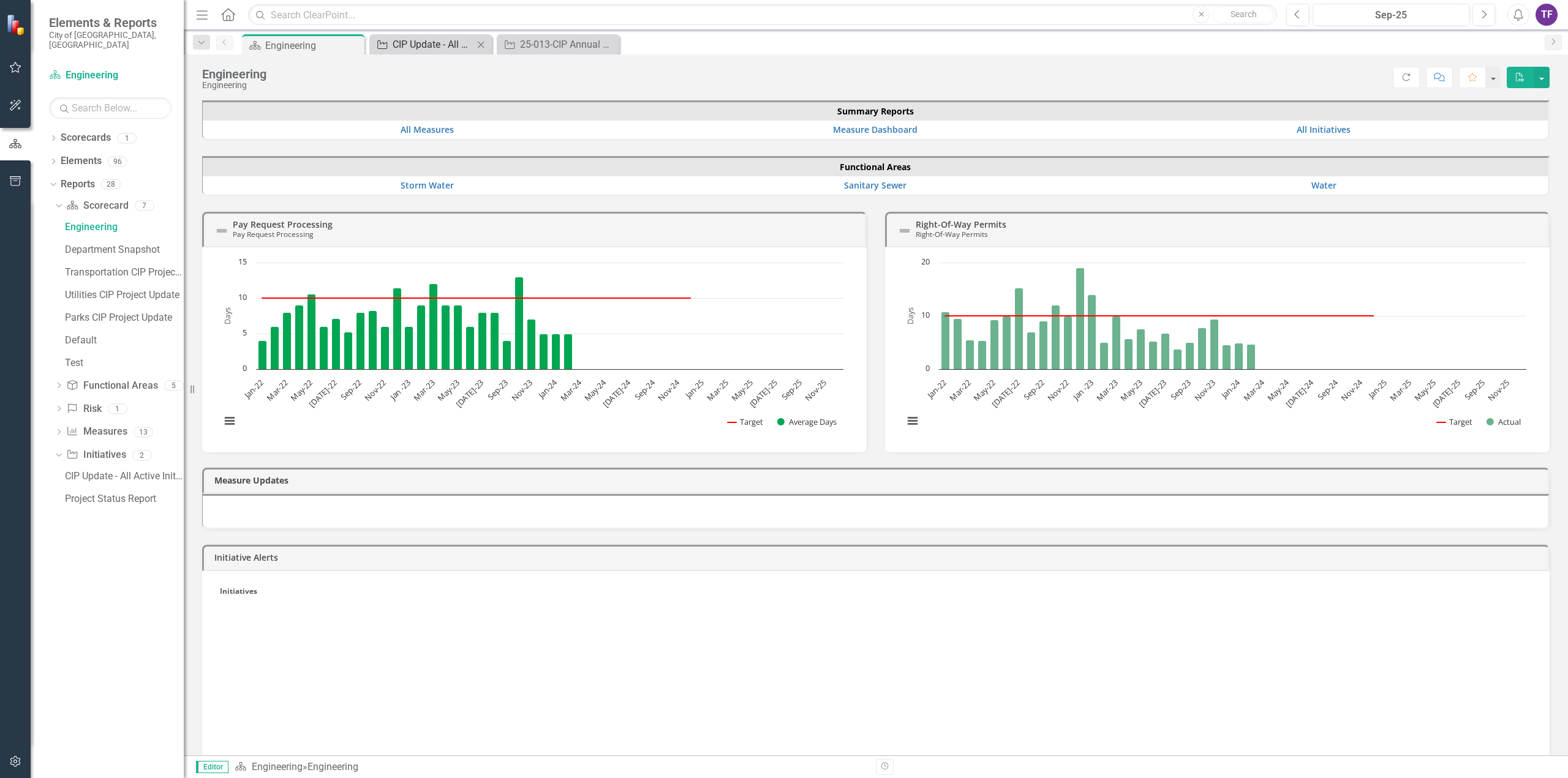
click at [426, 43] on div "CIP Update - All Active Initiatives" at bounding box center [433, 44] width 81 height 16
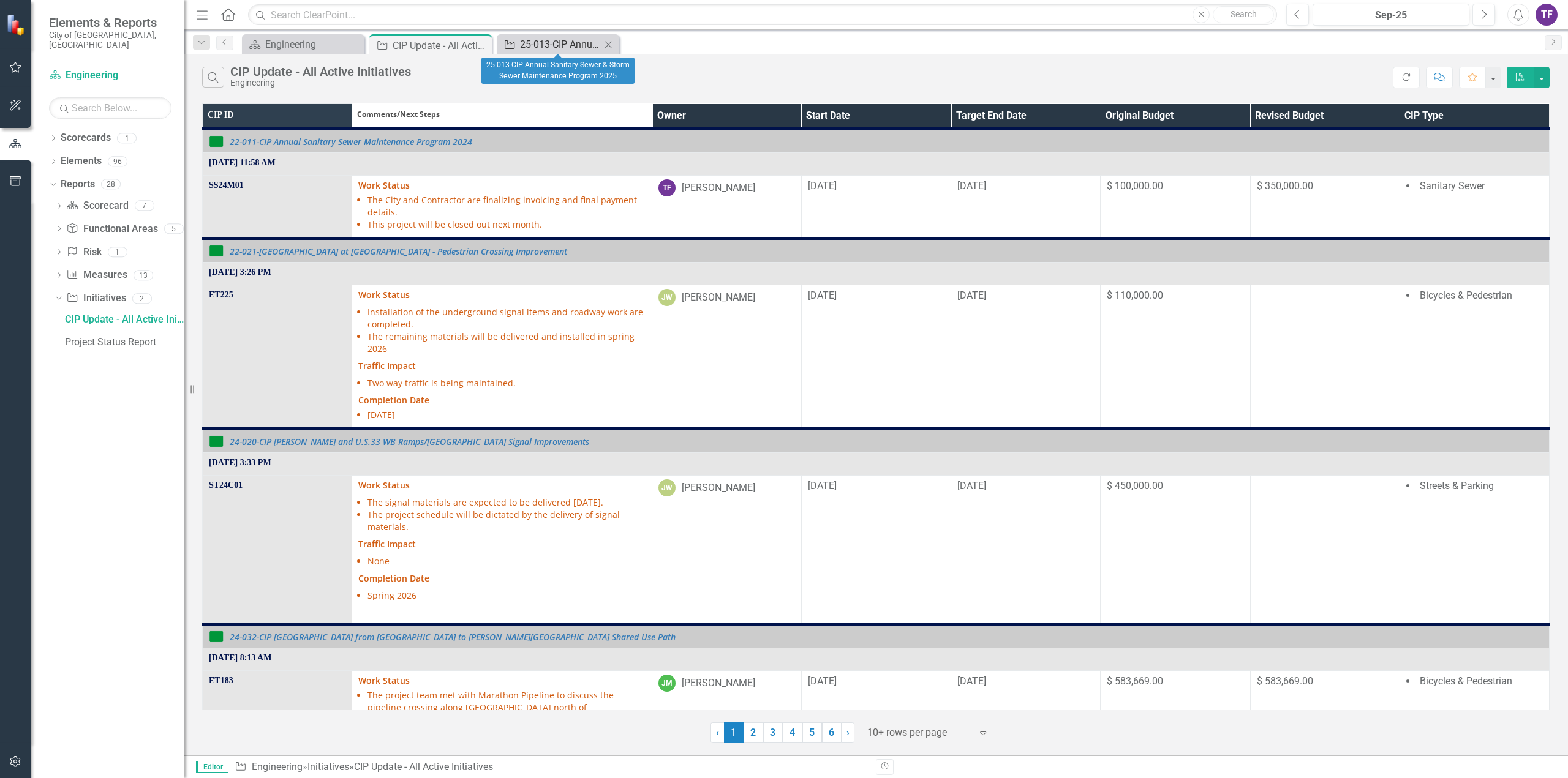
click at [544, 42] on div "25-013-CIP Annual Sanitary Sewer & Storm Sewer Maintenance Program 2025" at bounding box center [560, 44] width 81 height 16
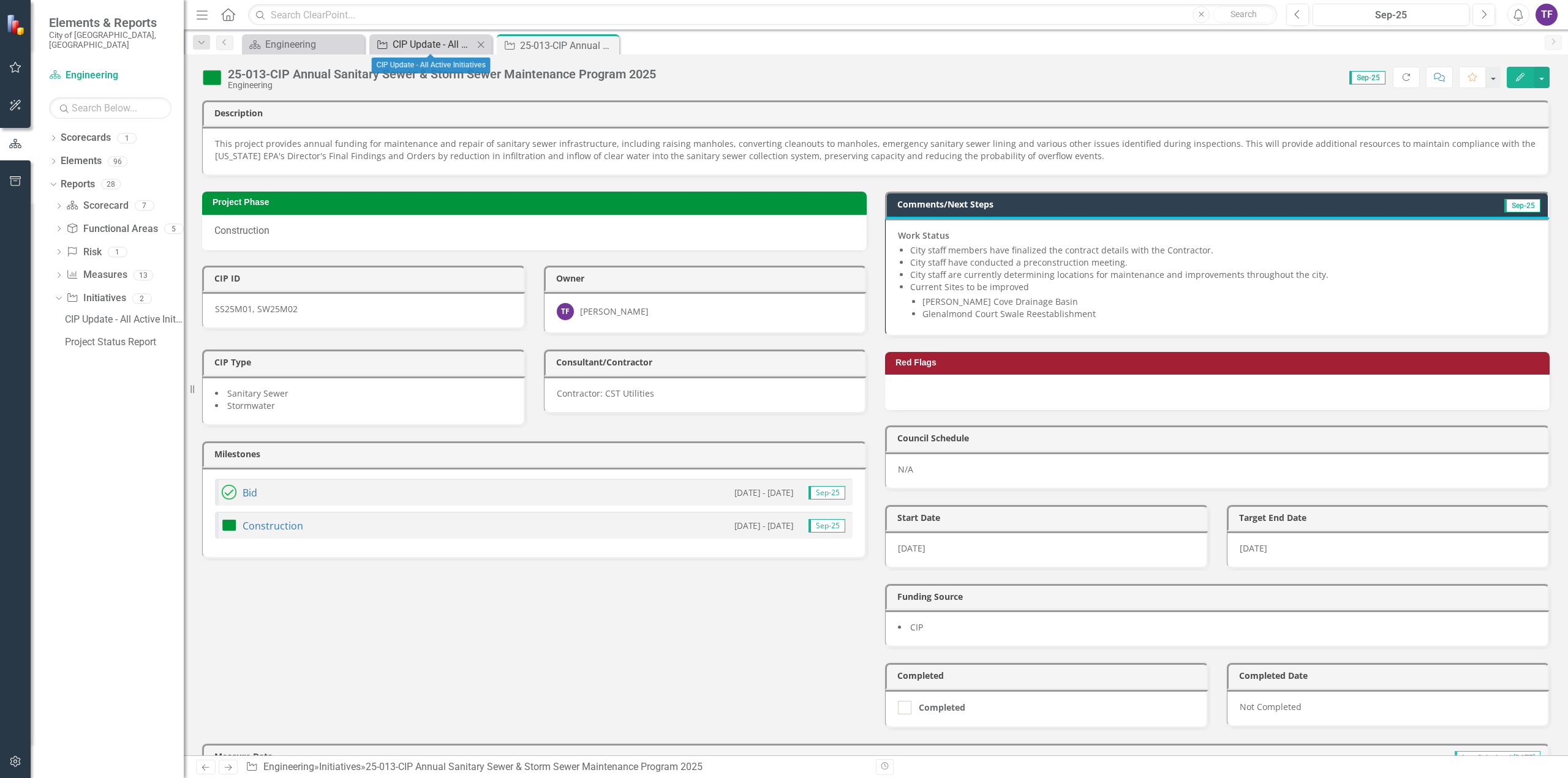
click at [428, 43] on div "CIP Update - All Active Initiatives" at bounding box center [433, 44] width 81 height 16
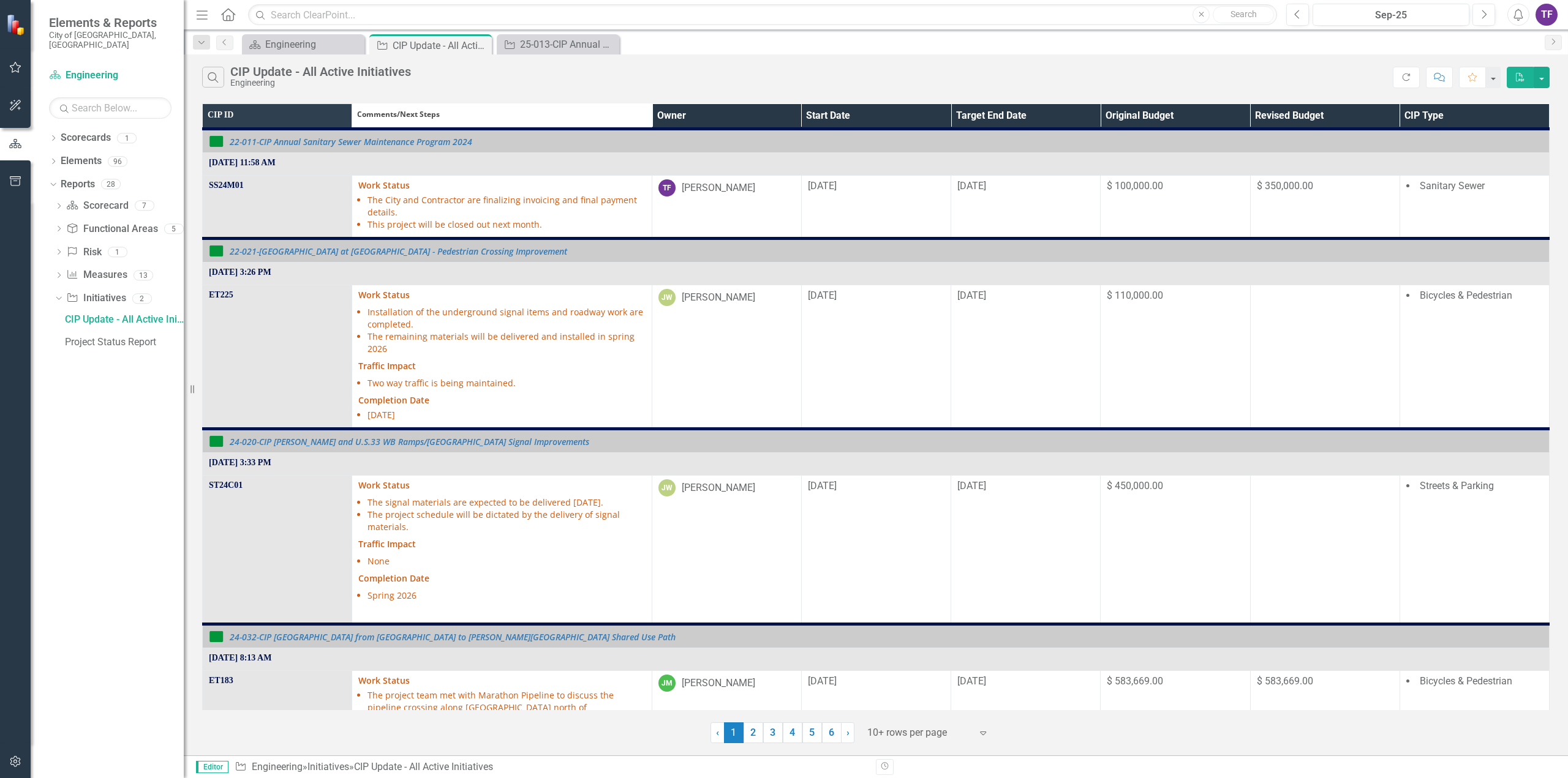
click at [708, 112] on th "Owner" at bounding box center [727, 116] width 150 height 25
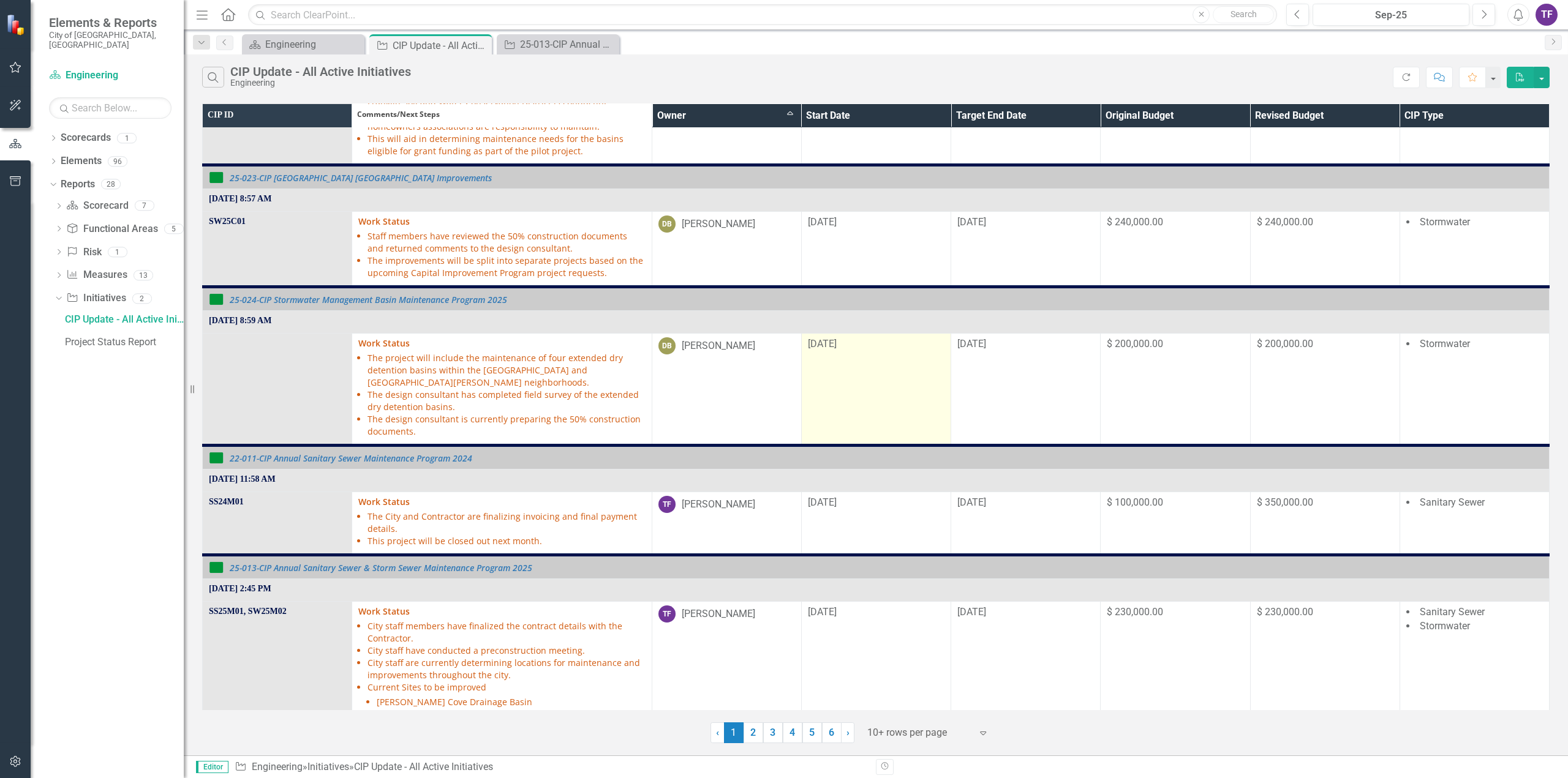
scroll to position [90, 0]
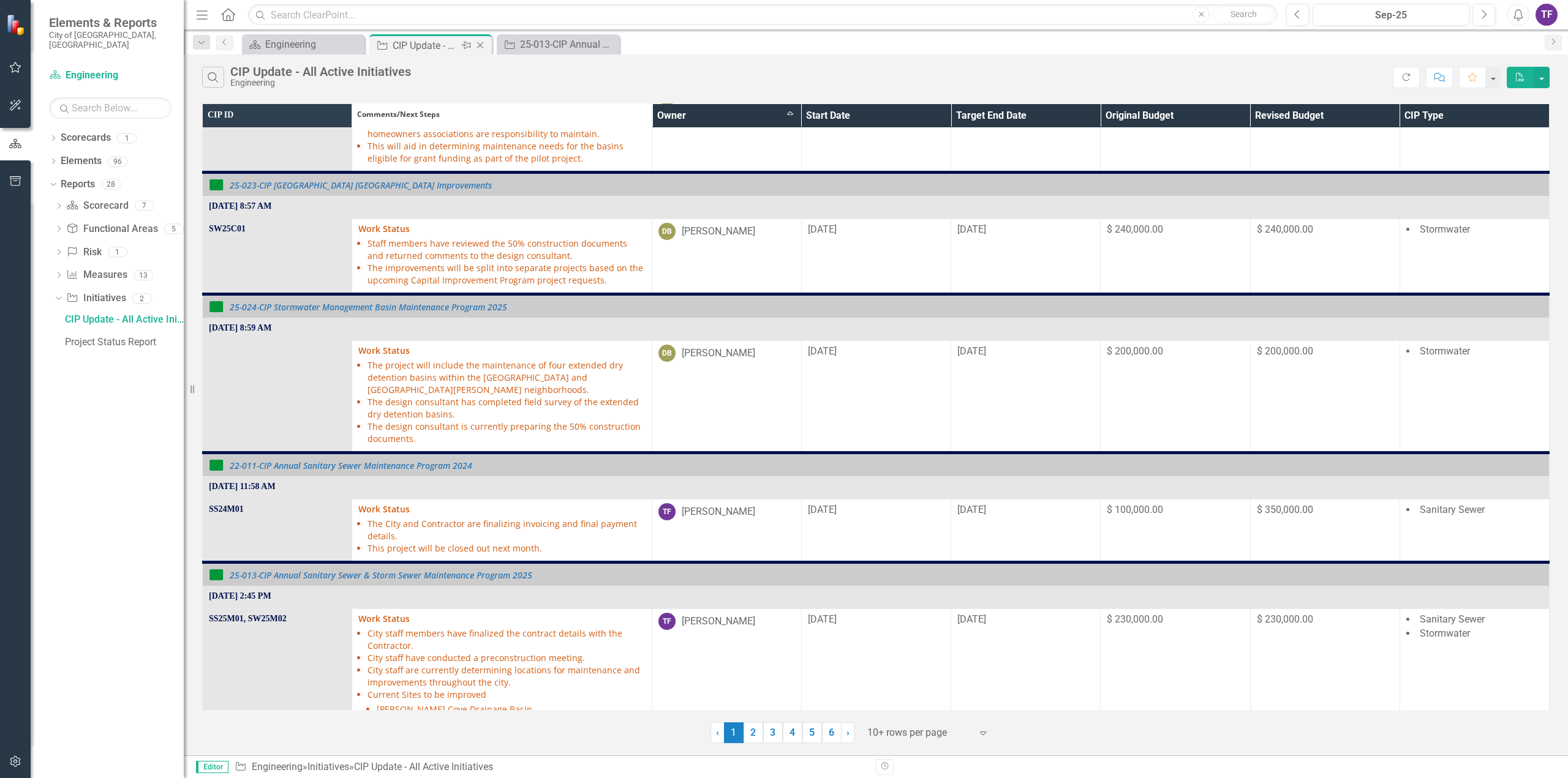
click at [480, 44] on icon "Close" at bounding box center [480, 44] width 12 height 10
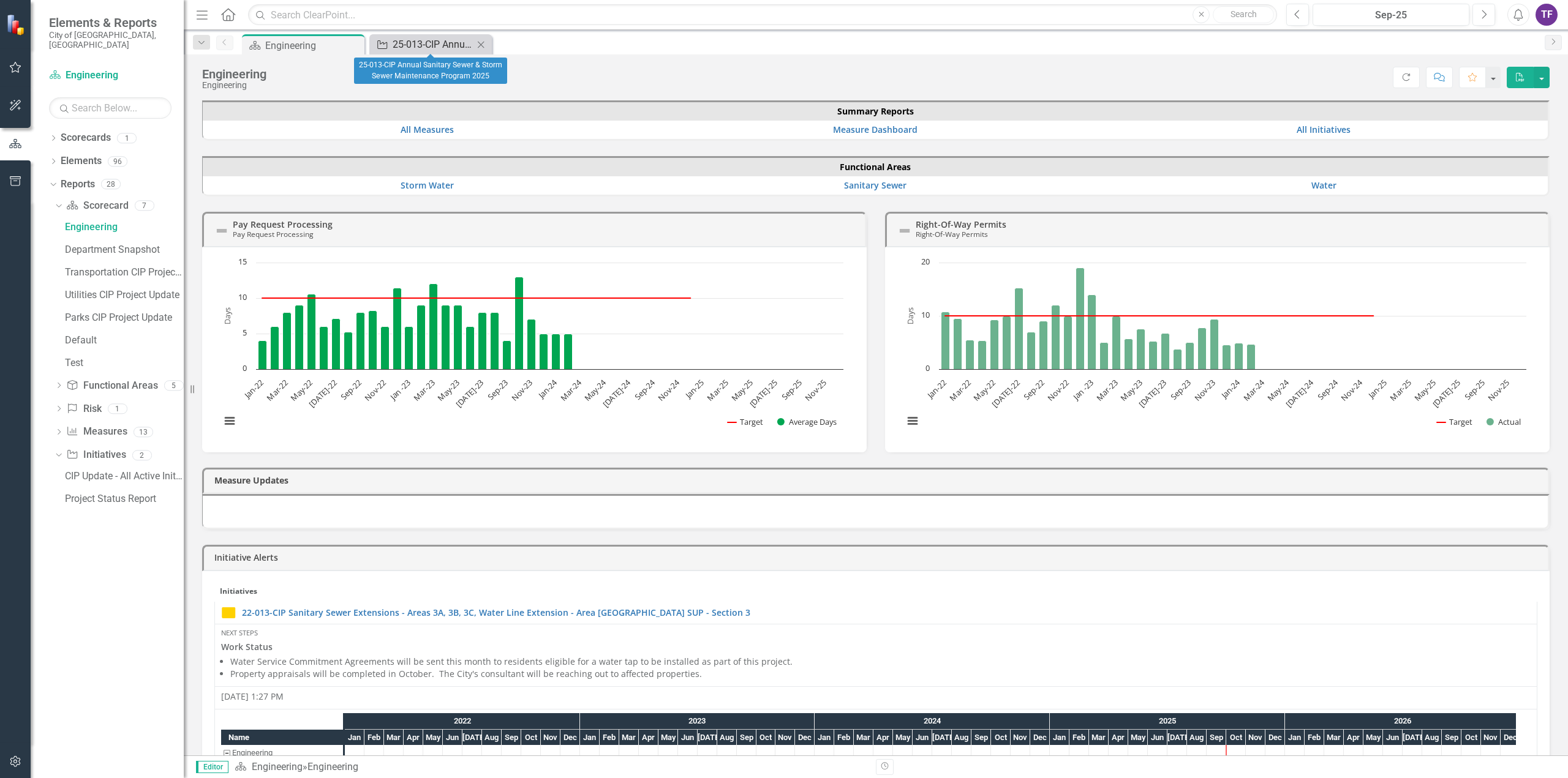
click at [443, 47] on div "25-013-CIP Annual Sanitary Sewer & Storm Sewer Maintenance Program 2025" at bounding box center [433, 44] width 81 height 16
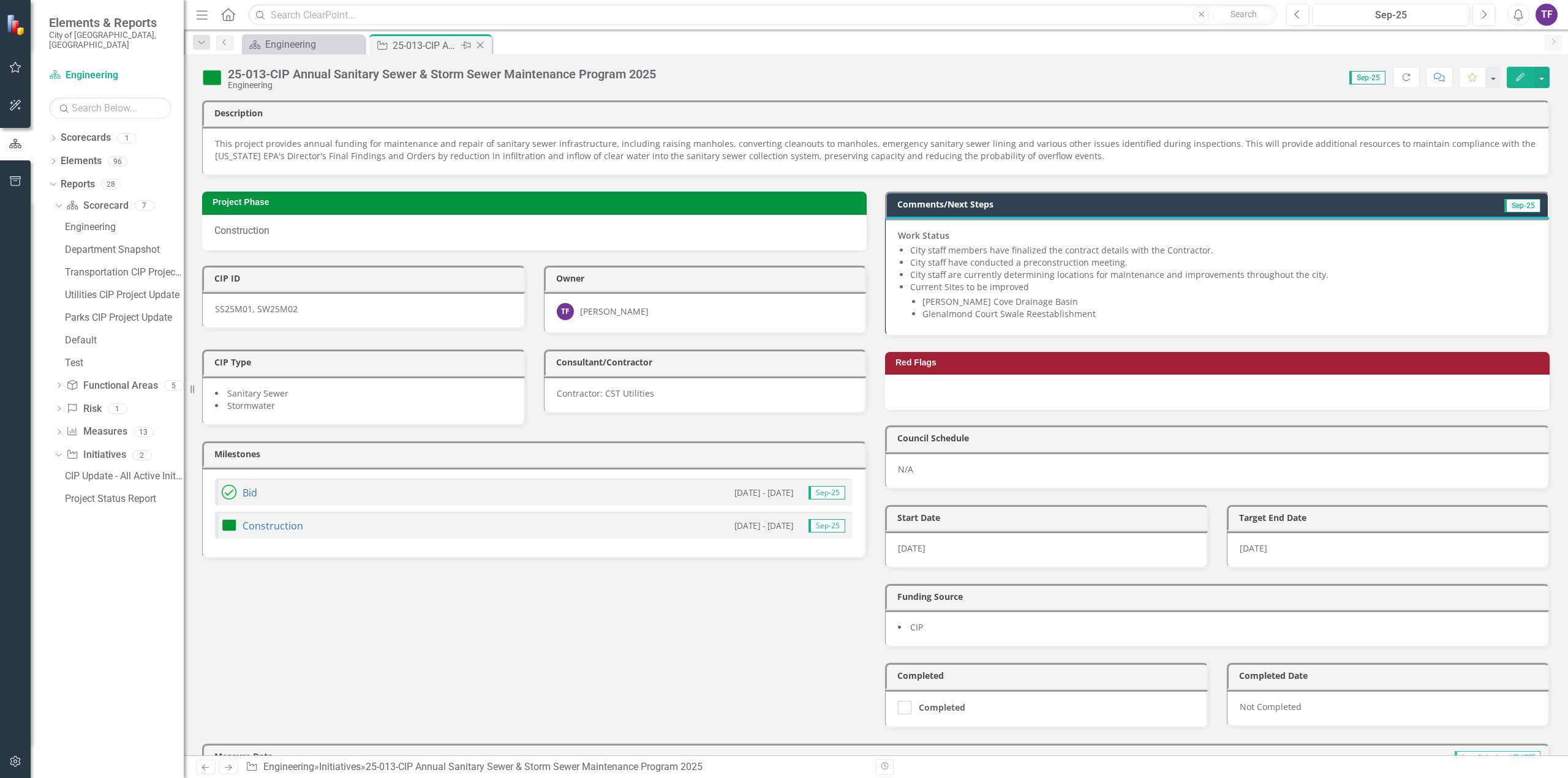
click at [480, 43] on icon "Close" at bounding box center [480, 44] width 12 height 10
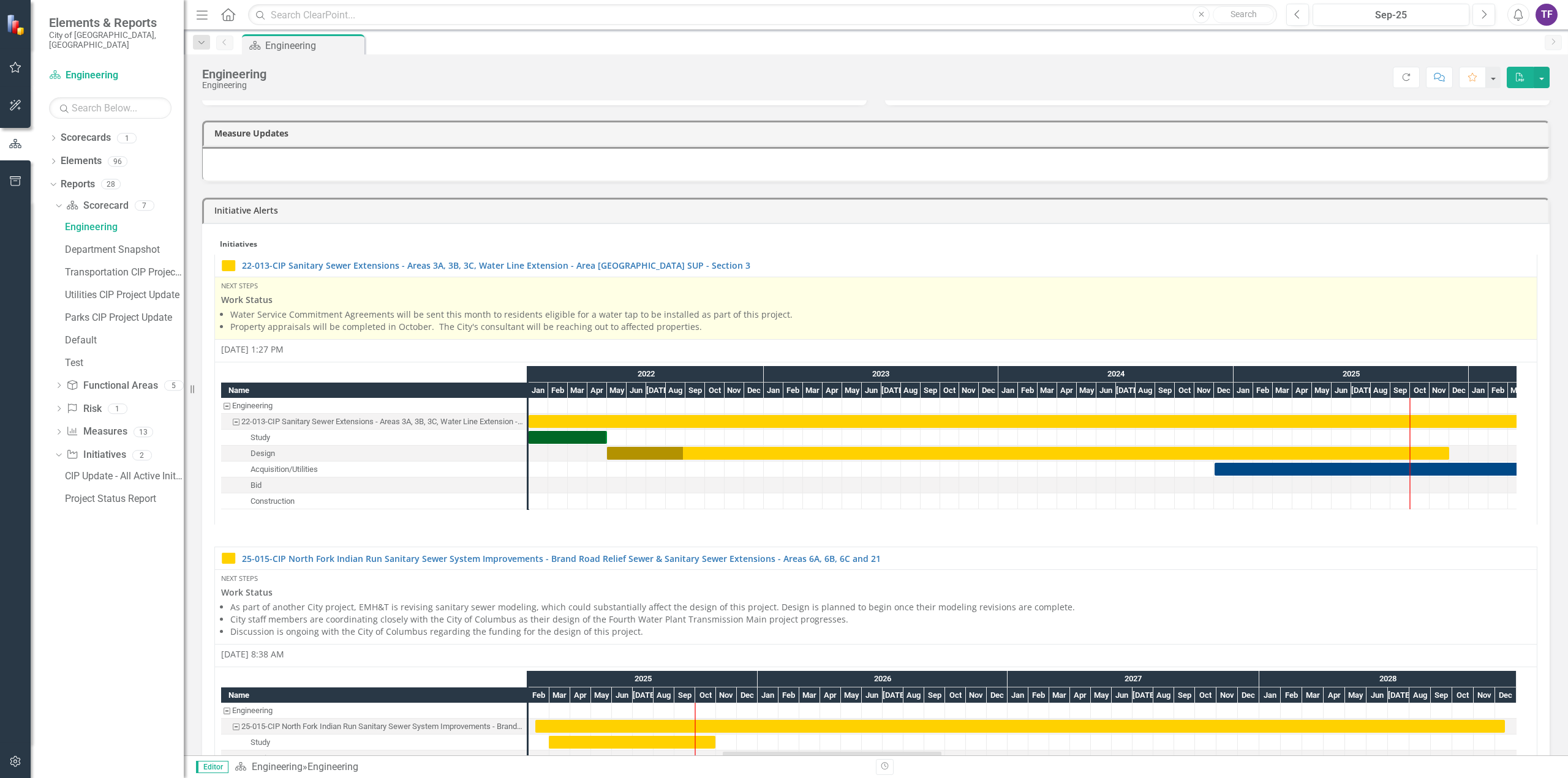
scroll to position [368, 0]
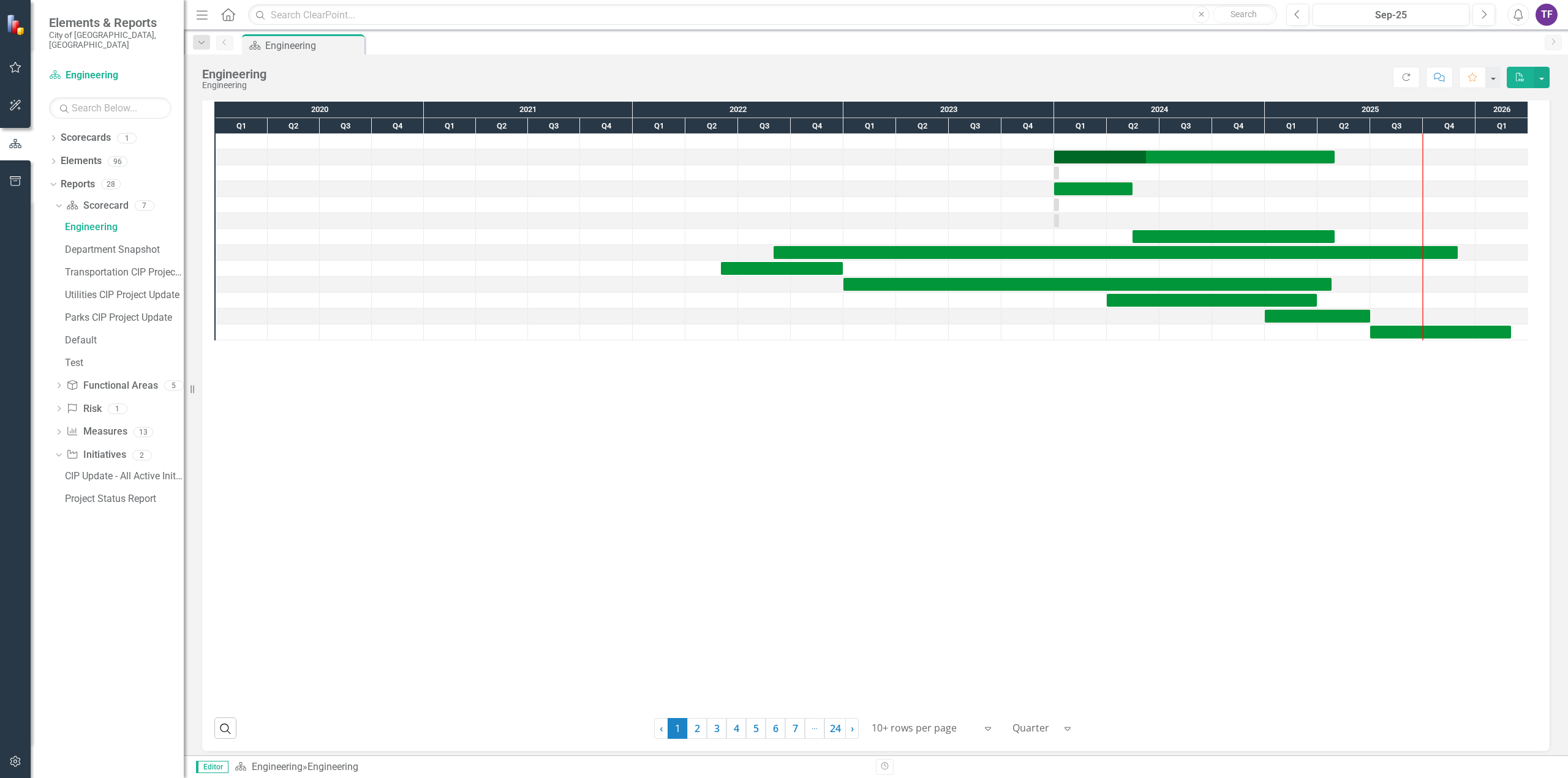
scroll to position [1155, 0]
